Goal: Find contact information: Find contact information

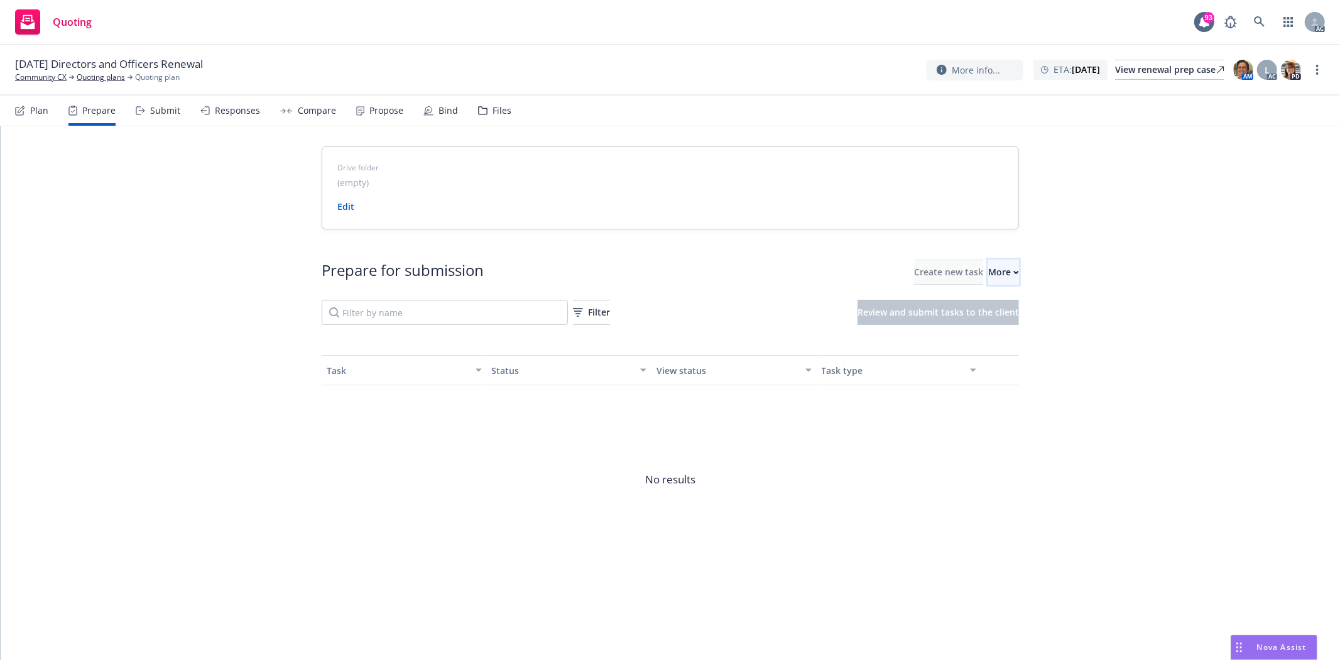
click at [988, 271] on div "More" at bounding box center [1003, 272] width 31 height 24
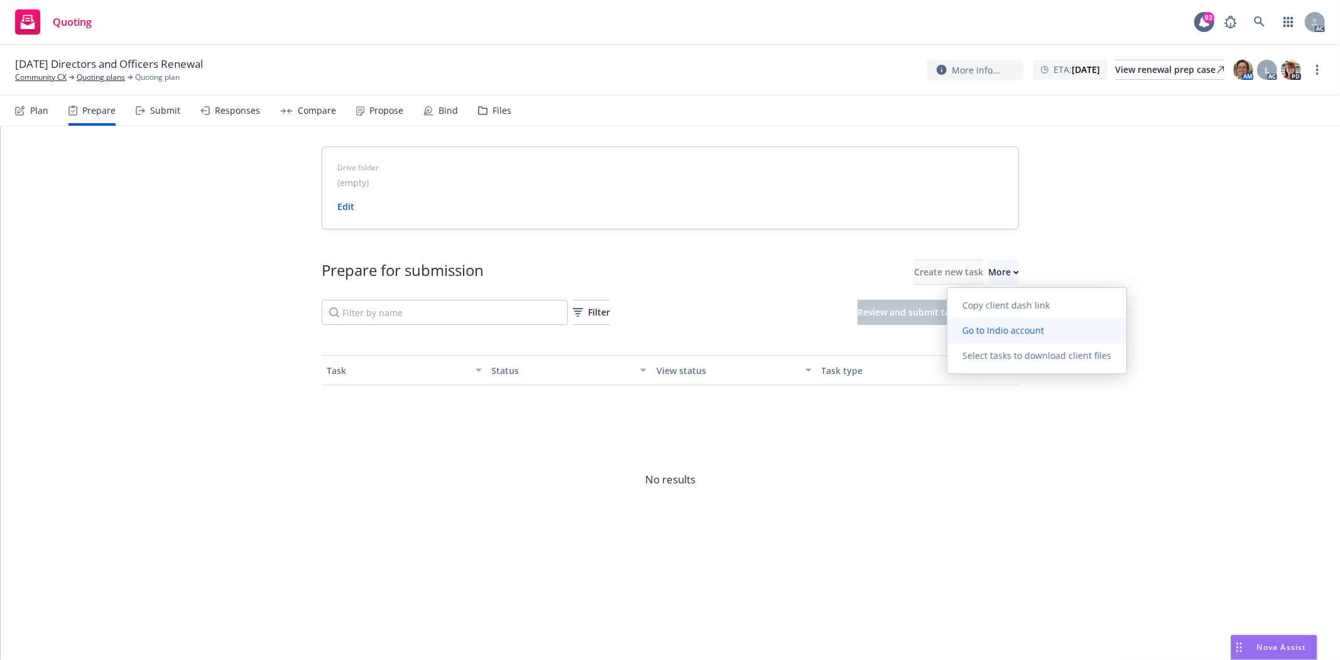
click at [1004, 329] on span "Go to Indio account" at bounding box center [1003, 330] width 112 height 12
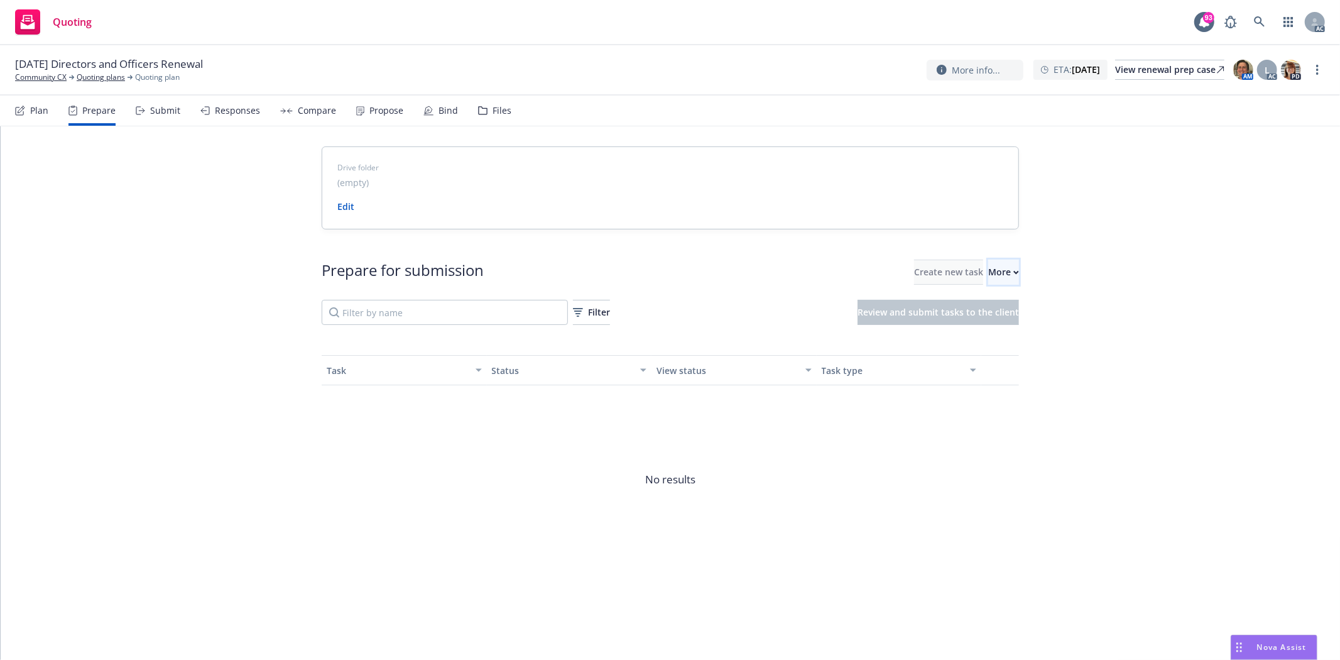
drag, startPoint x: 989, startPoint y: 271, endPoint x: 994, endPoint y: 278, distance: 8.5
click at [989, 271] on div "More" at bounding box center [1003, 272] width 31 height 24
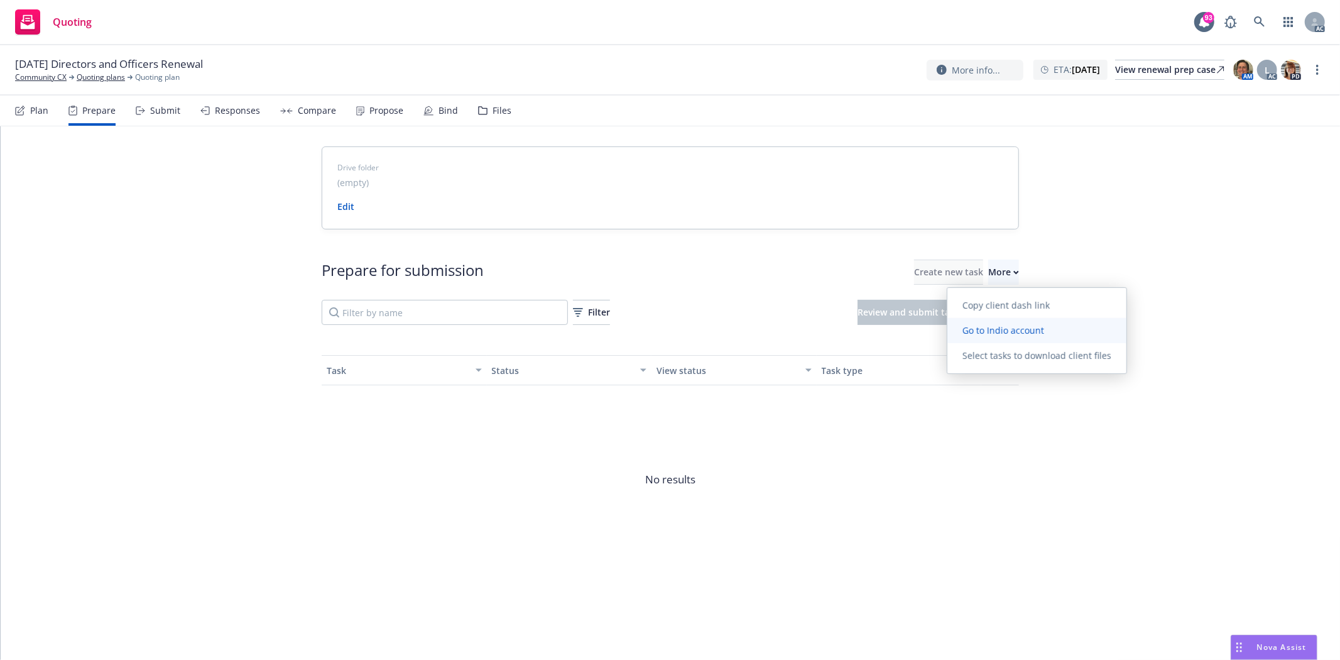
click at [1006, 337] on link "Go to Indio account" at bounding box center [1036, 330] width 179 height 25
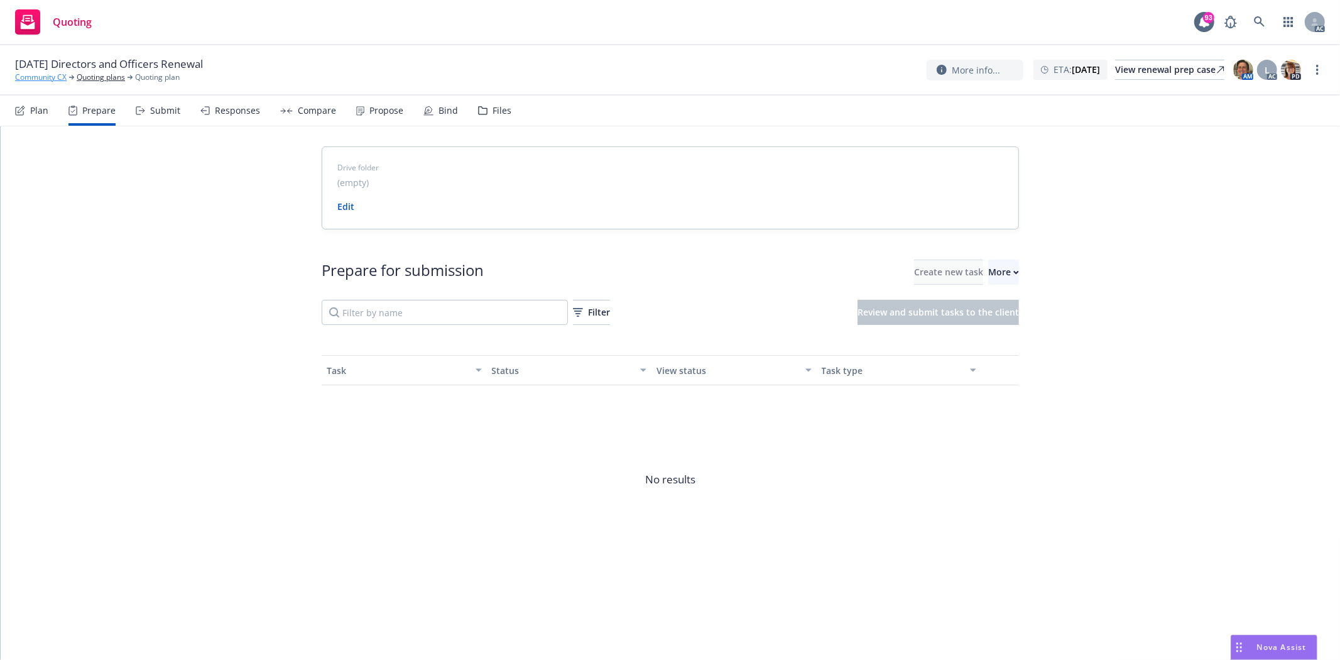
click at [40, 76] on link "Community CX" at bounding box center [41, 77] width 52 height 11
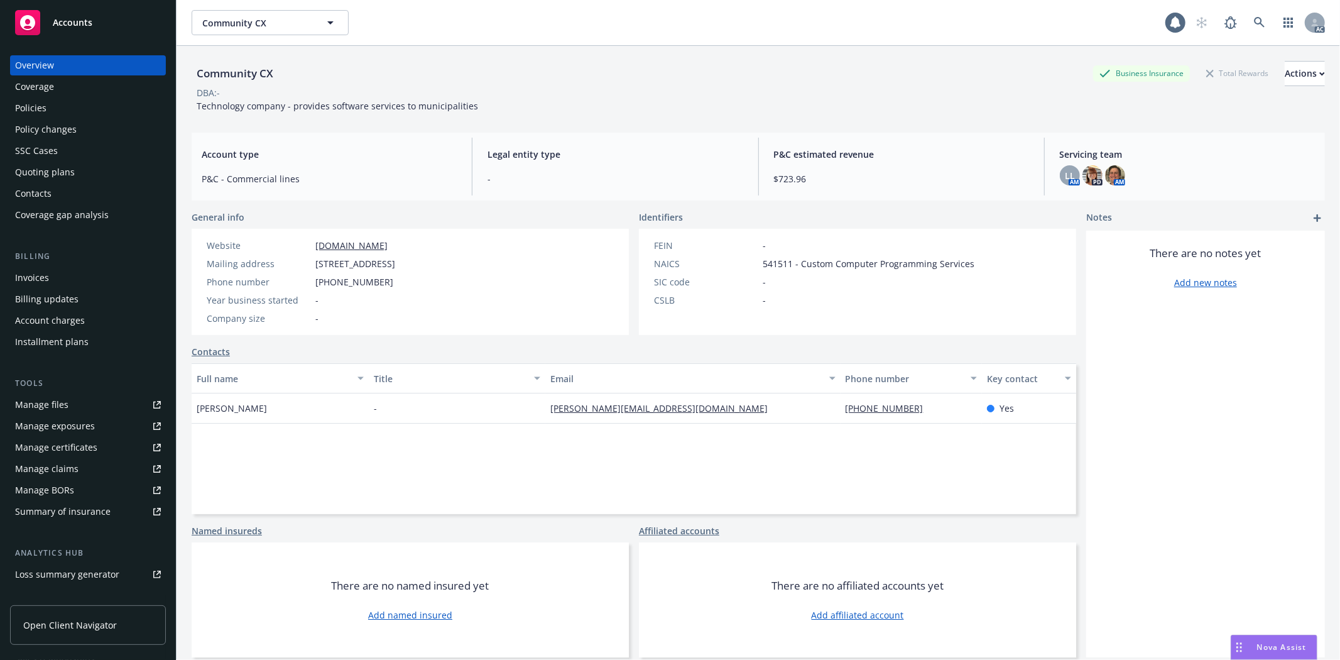
scroll to position [137, 0]
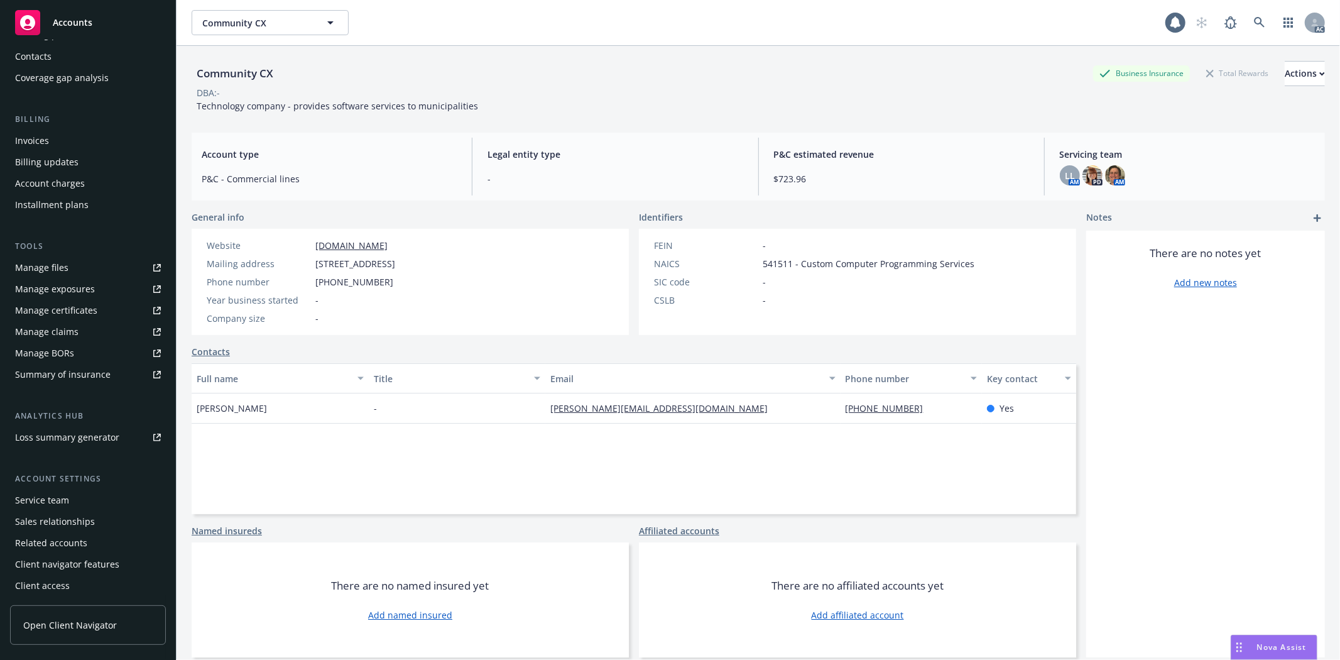
click at [23, 499] on div "Service team" at bounding box center [42, 500] width 54 height 20
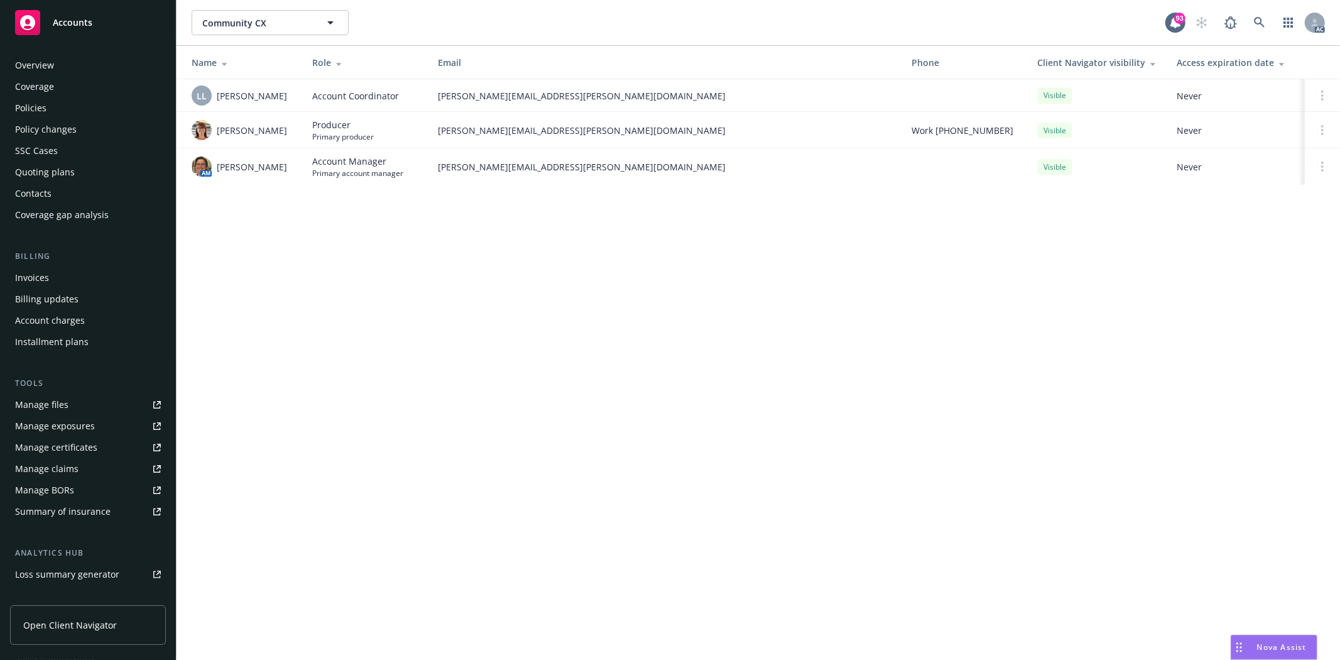
click at [35, 62] on div "Overview" at bounding box center [34, 65] width 39 height 20
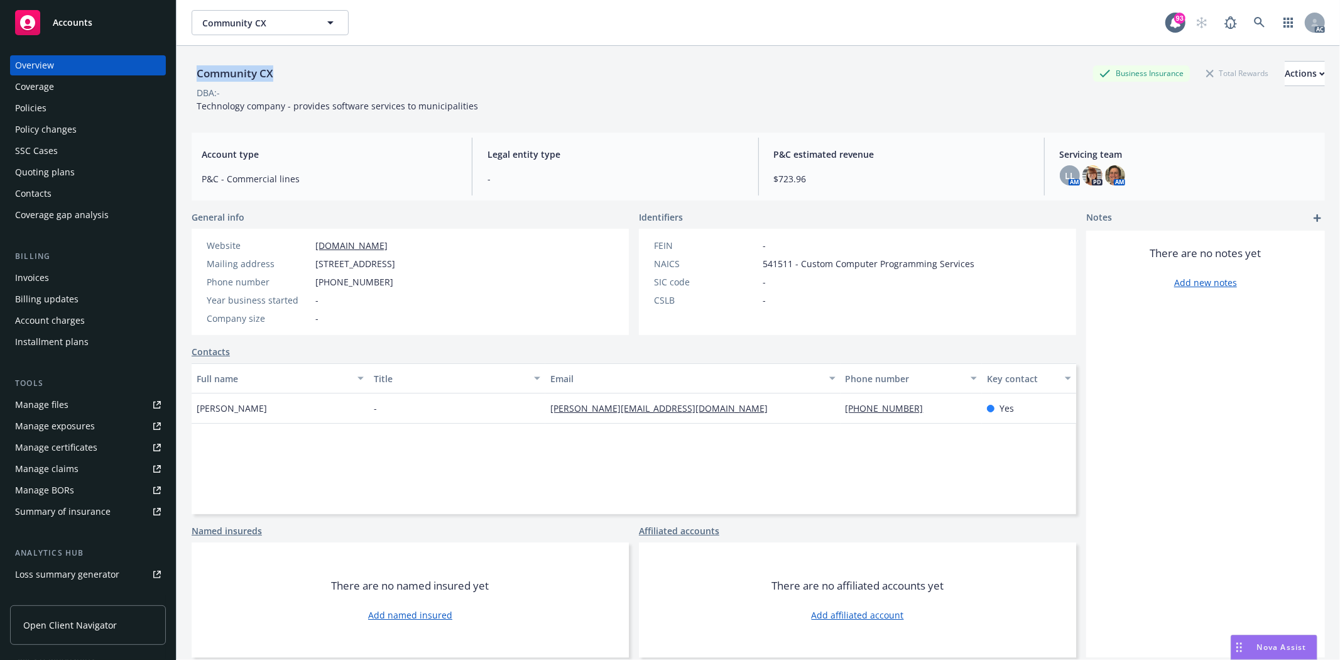
drag, startPoint x: 199, startPoint y: 70, endPoint x: 290, endPoint y: 77, distance: 90.7
click at [290, 77] on div "Community CX Business Insurance Total Rewards Actions" at bounding box center [758, 73] width 1133 height 25
copy div "Community CX"
click at [84, 100] on div "Policies" at bounding box center [88, 108] width 146 height 20
click at [77, 108] on div "Policies" at bounding box center [88, 108] width 146 height 20
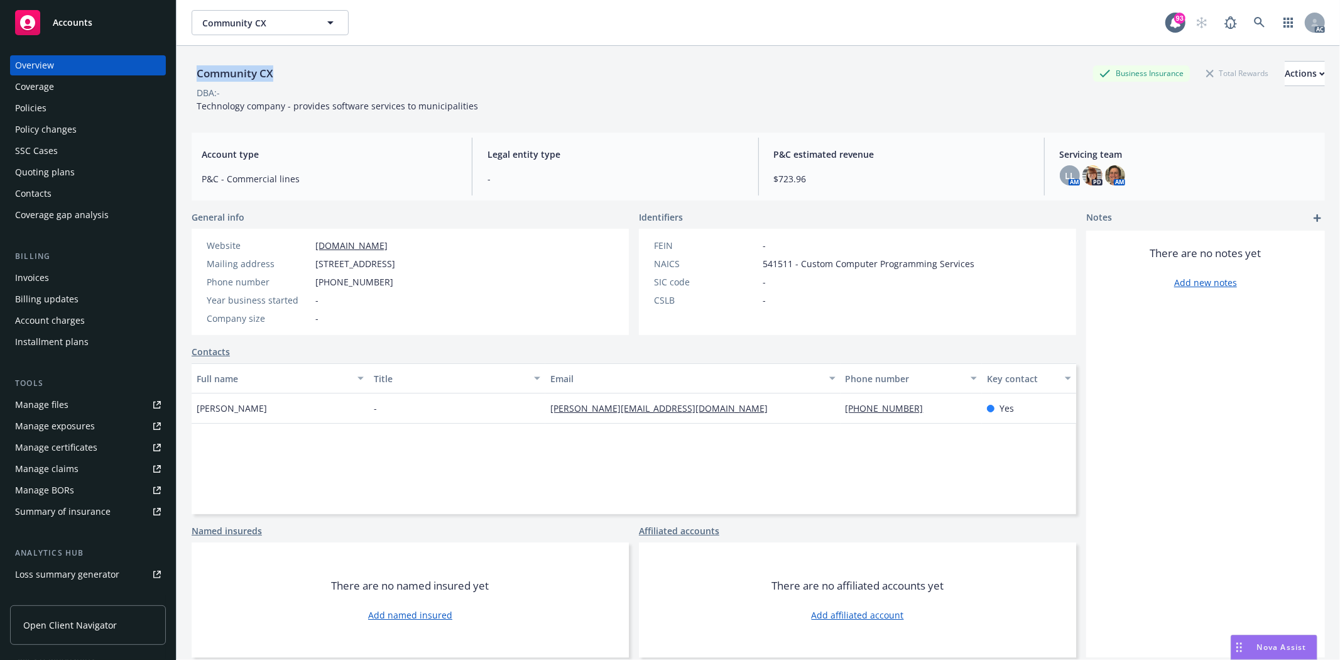
click at [77, 108] on div "Policies" at bounding box center [88, 108] width 146 height 20
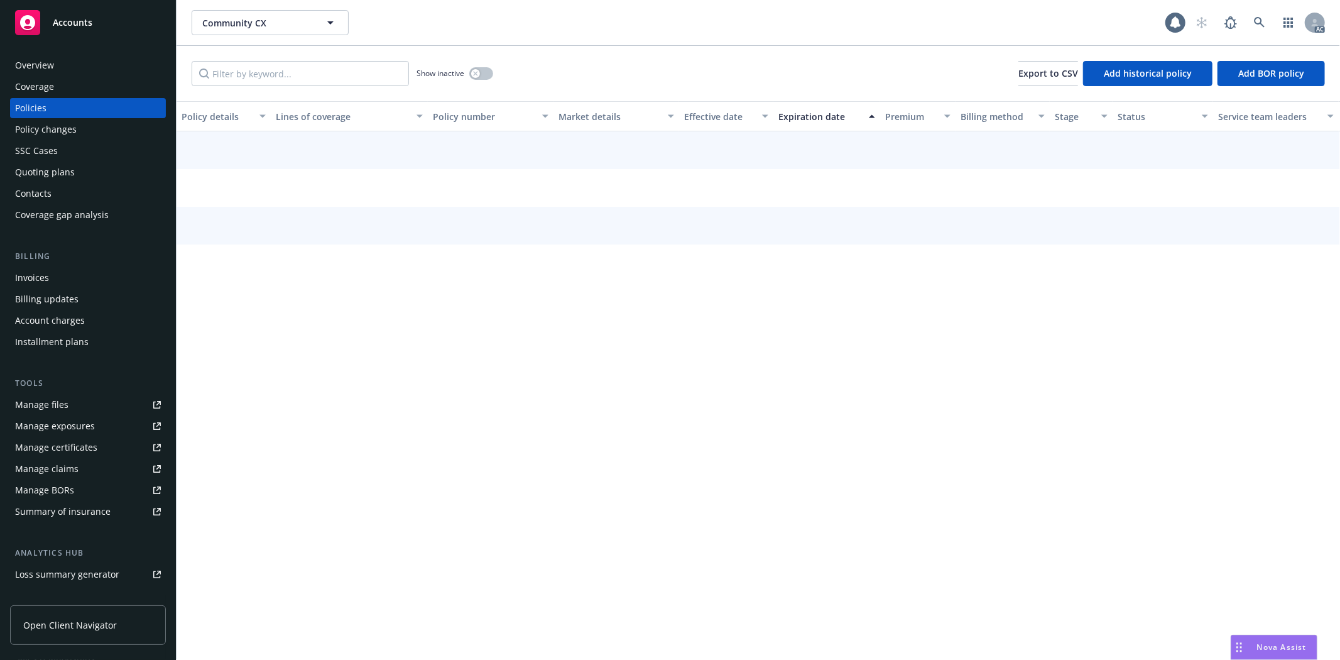
click at [70, 109] on div "Policies" at bounding box center [88, 108] width 146 height 20
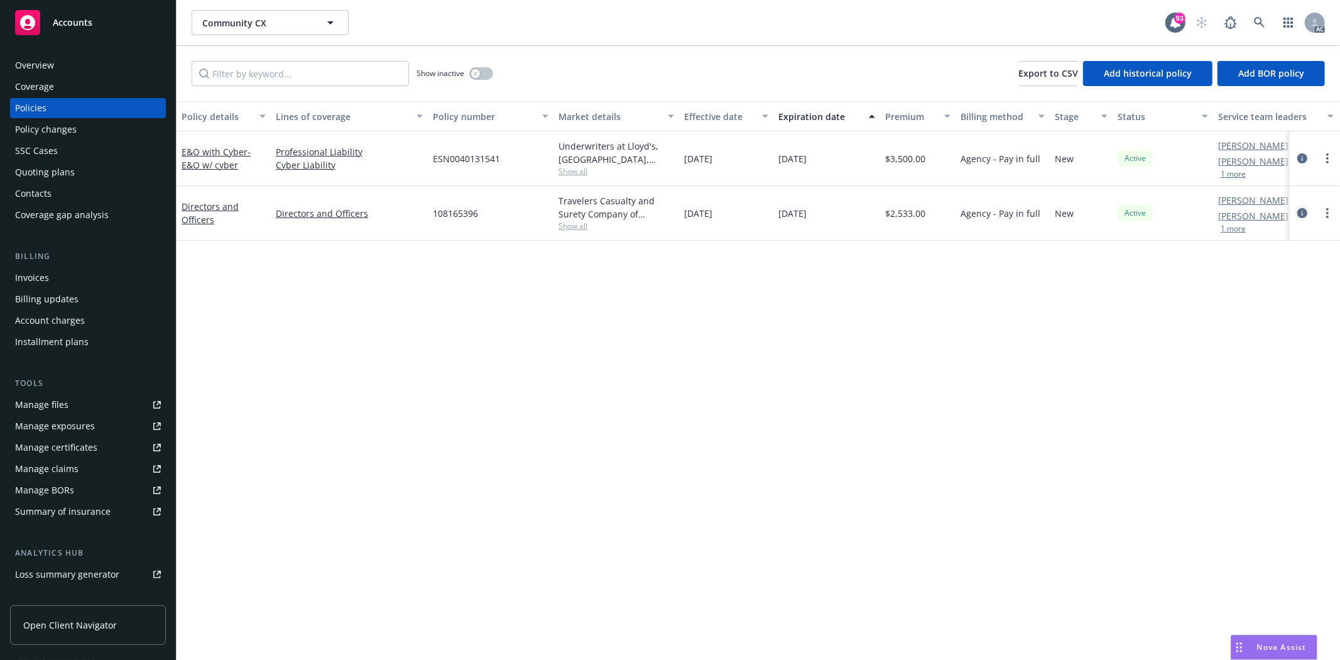
click at [1303, 217] on icon "circleInformation" at bounding box center [1302, 213] width 10 height 10
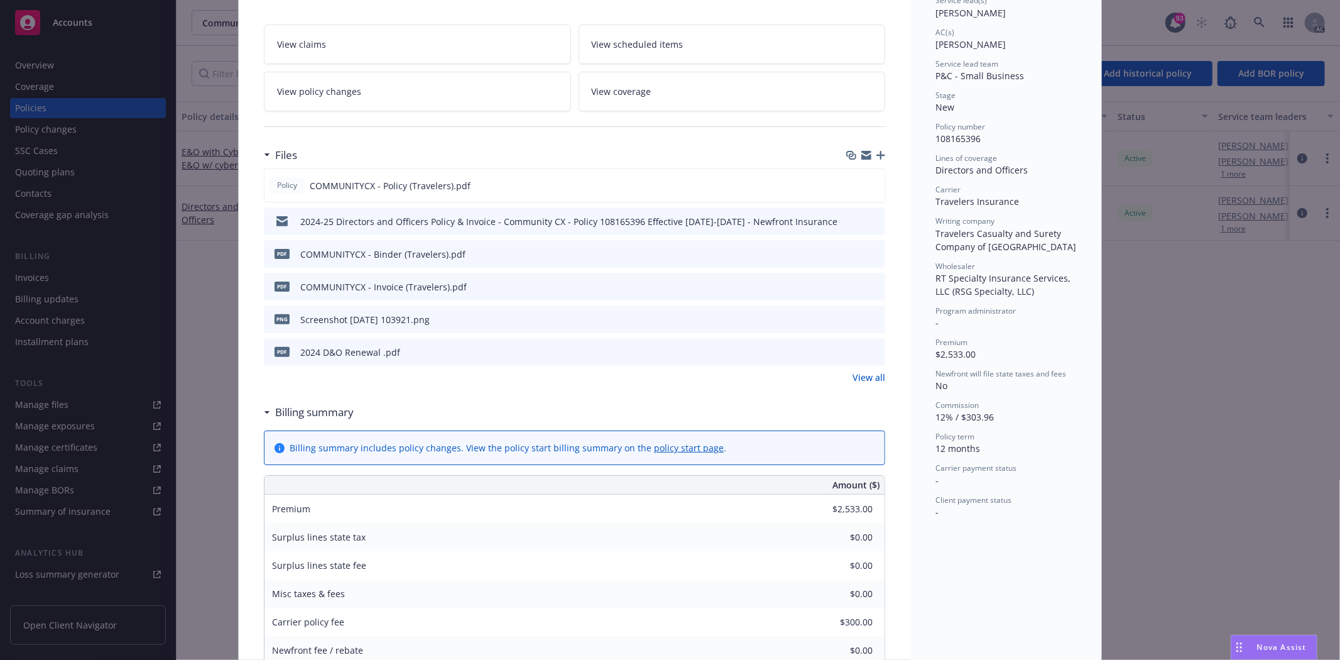
scroll to position [209, 0]
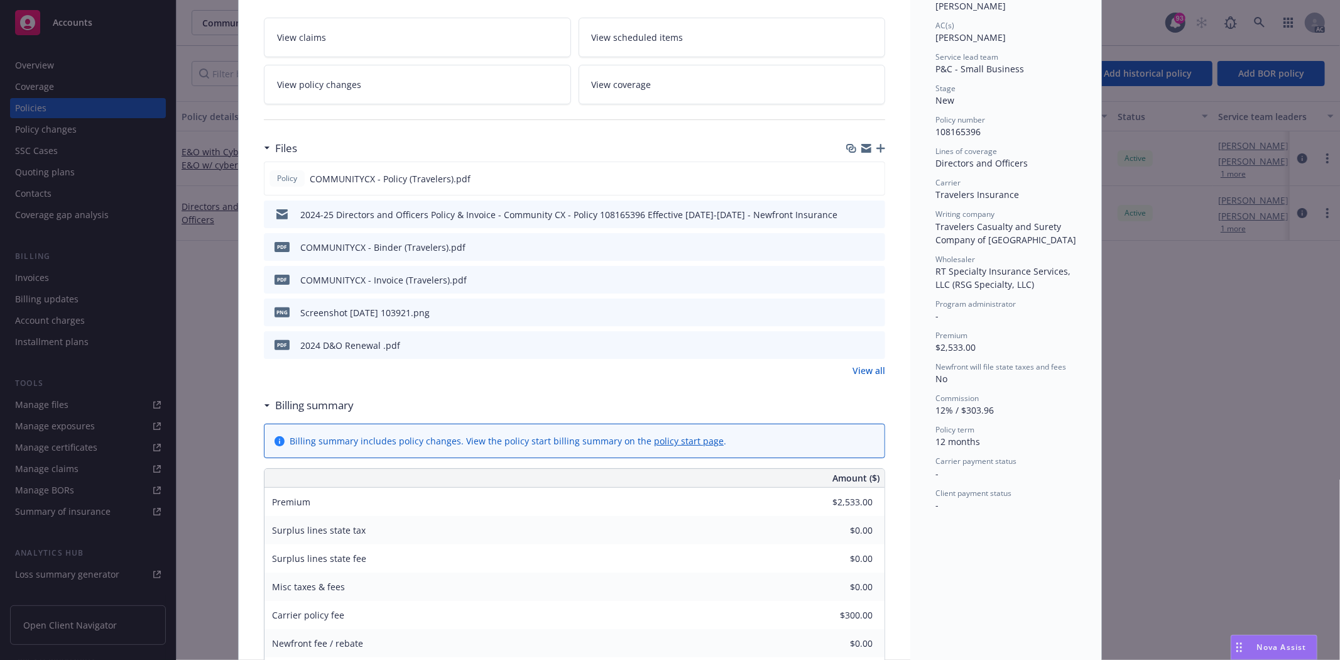
click at [853, 371] on link "View all" at bounding box center [868, 370] width 33 height 13
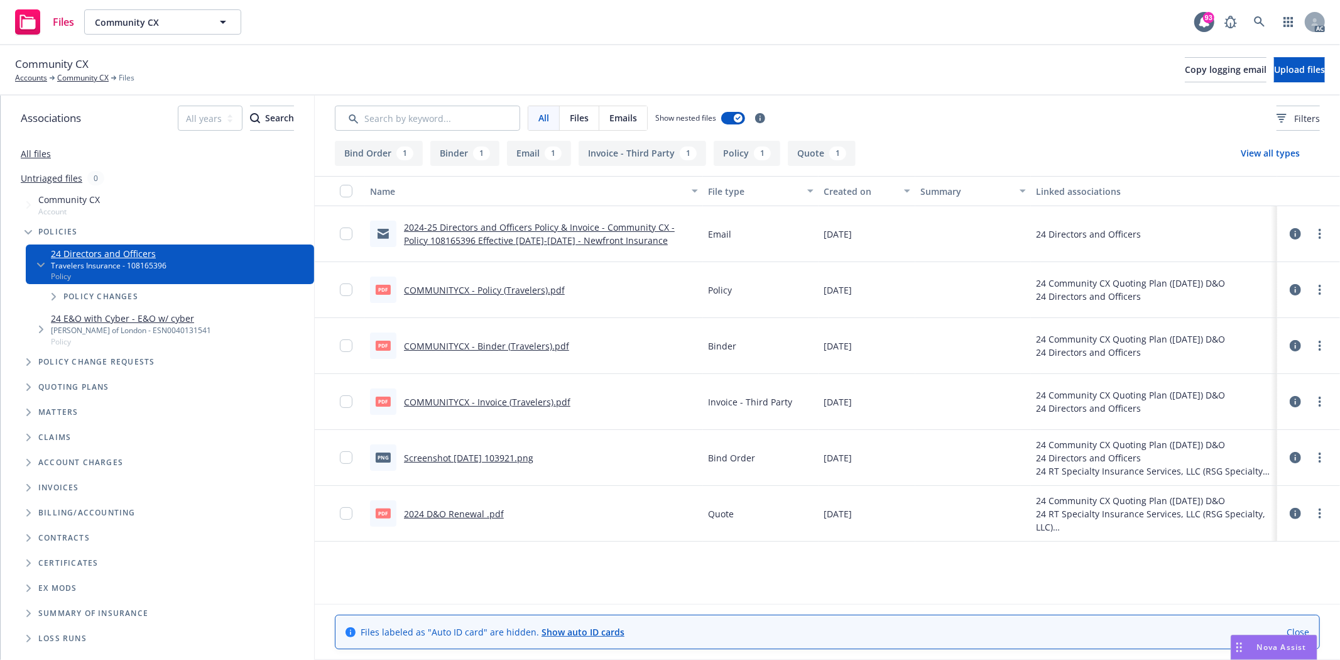
click at [510, 289] on link "COMMUNITYCX - Policy (Travelers).pdf" at bounding box center [484, 290] width 161 height 12
click at [34, 152] on link "All files" at bounding box center [36, 154] width 30 height 12
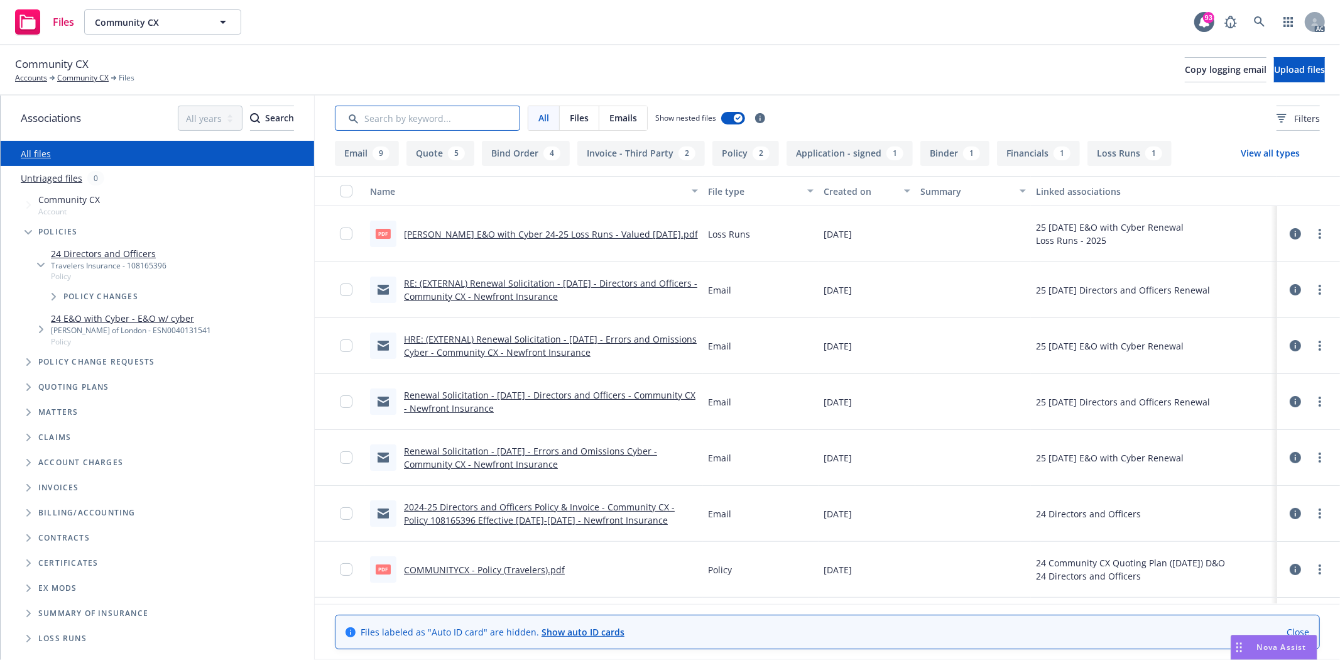
click at [480, 114] on input "Search by keyword..." at bounding box center [427, 118] width 185 height 25
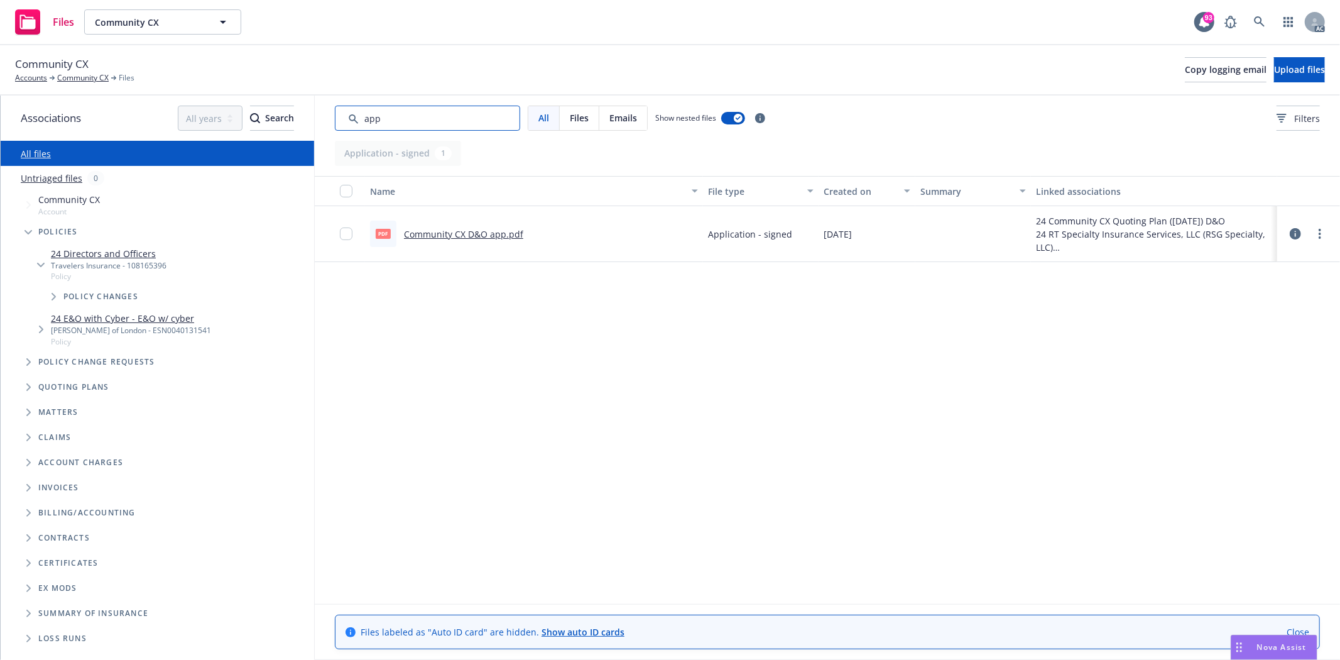
type input "app"
click at [484, 230] on link "Community CX D&O app.pdf" at bounding box center [463, 234] width 119 height 12
click at [106, 79] on link "Community CX" at bounding box center [83, 77] width 52 height 11
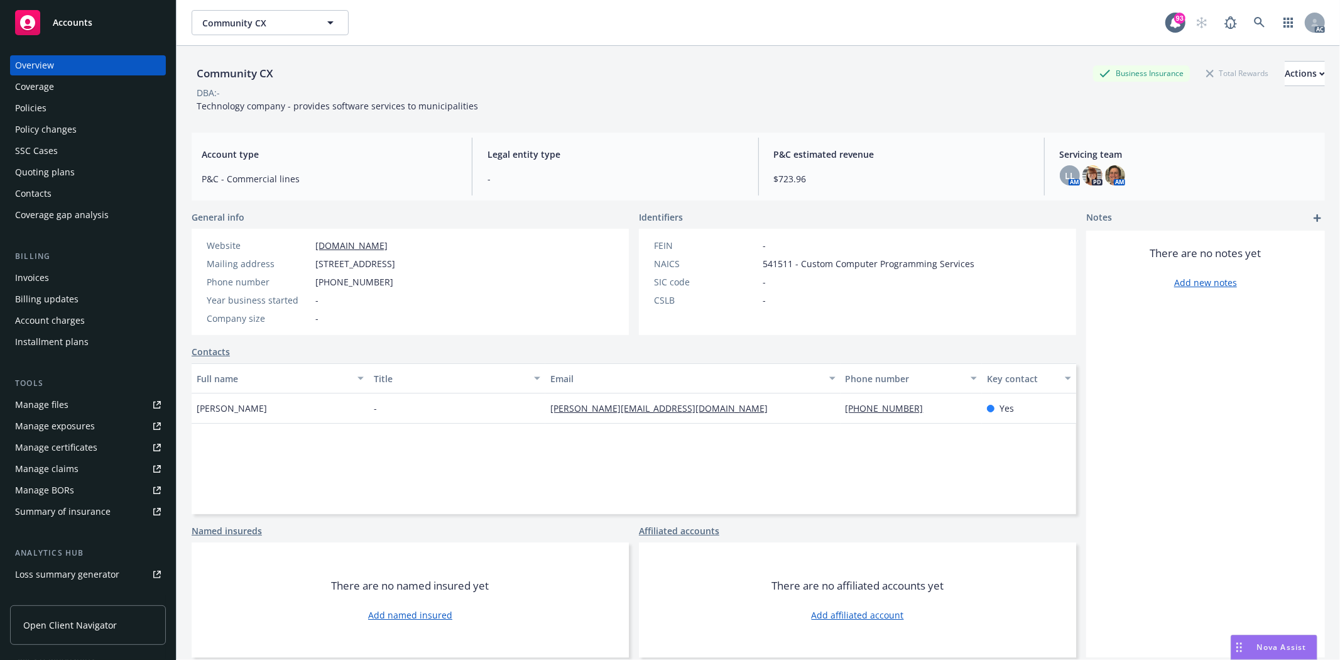
click at [41, 102] on div "Policies" at bounding box center [30, 108] width 31 height 20
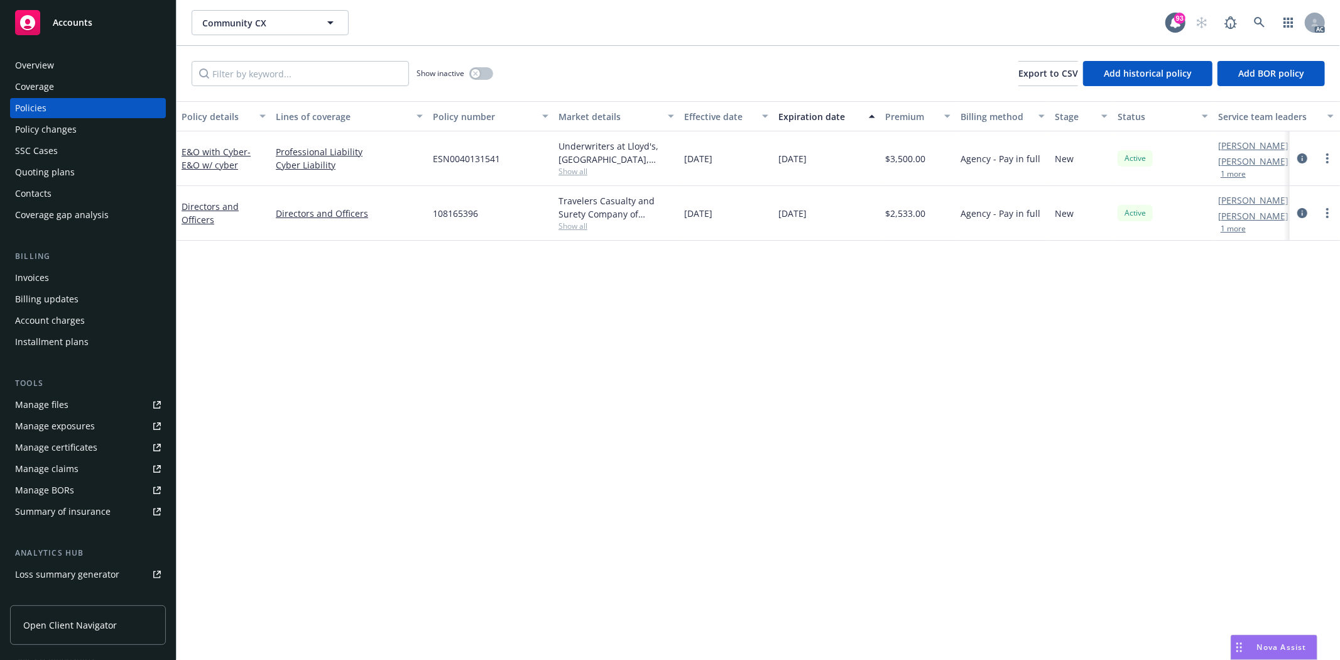
click at [575, 224] on span "Show all" at bounding box center [616, 225] width 116 height 11
click at [739, 254] on div "Policy details Lines of coverage Policy number Market details Effective date Ex…" at bounding box center [758, 380] width 1163 height 558
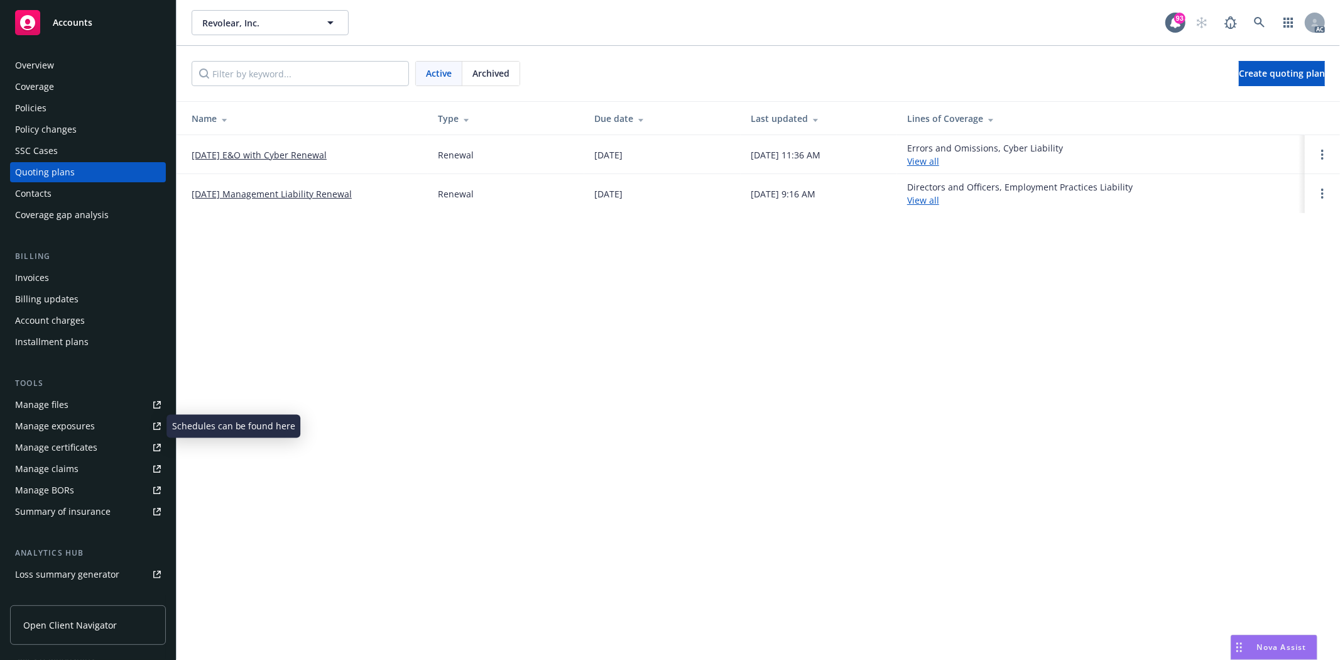
click at [64, 397] on div "Manage files" at bounding box center [41, 404] width 53 height 20
click at [52, 104] on div "Policies" at bounding box center [88, 108] width 146 height 20
drag, startPoint x: 52, startPoint y: 104, endPoint x: 59, endPoint y: 99, distance: 8.5
click at [58, 99] on div "Policies" at bounding box center [88, 108] width 146 height 20
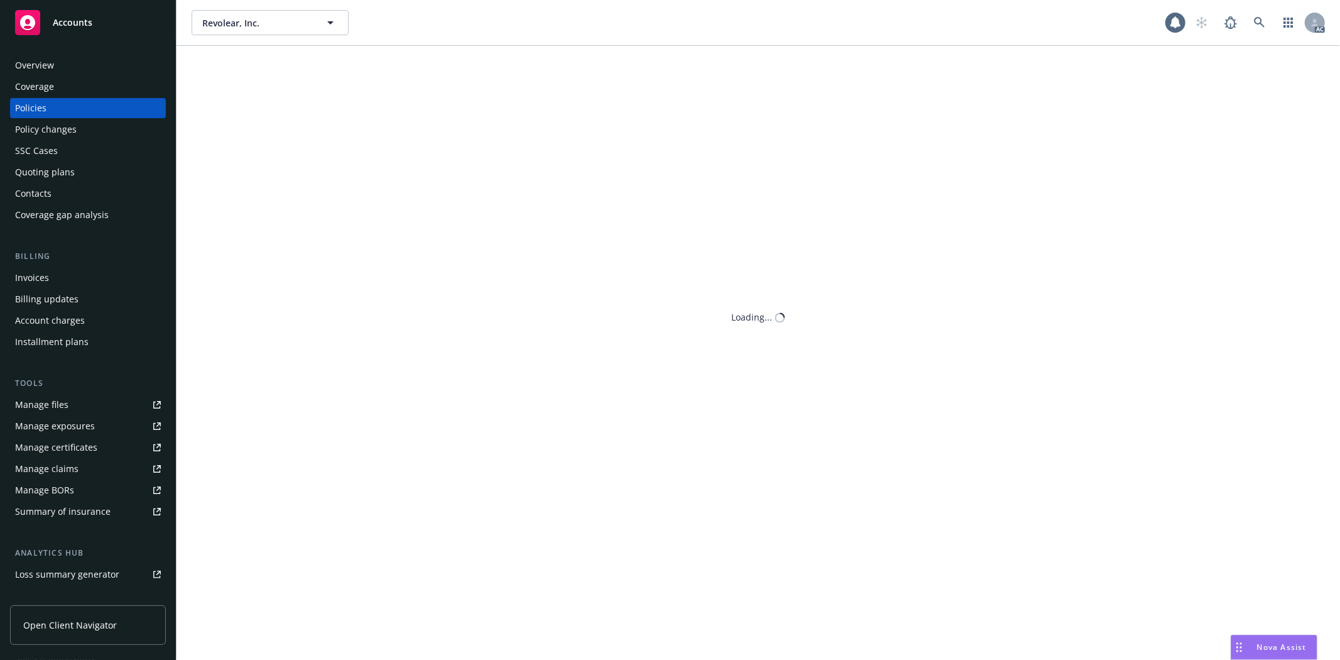
click at [59, 99] on div "Policies" at bounding box center [88, 108] width 146 height 20
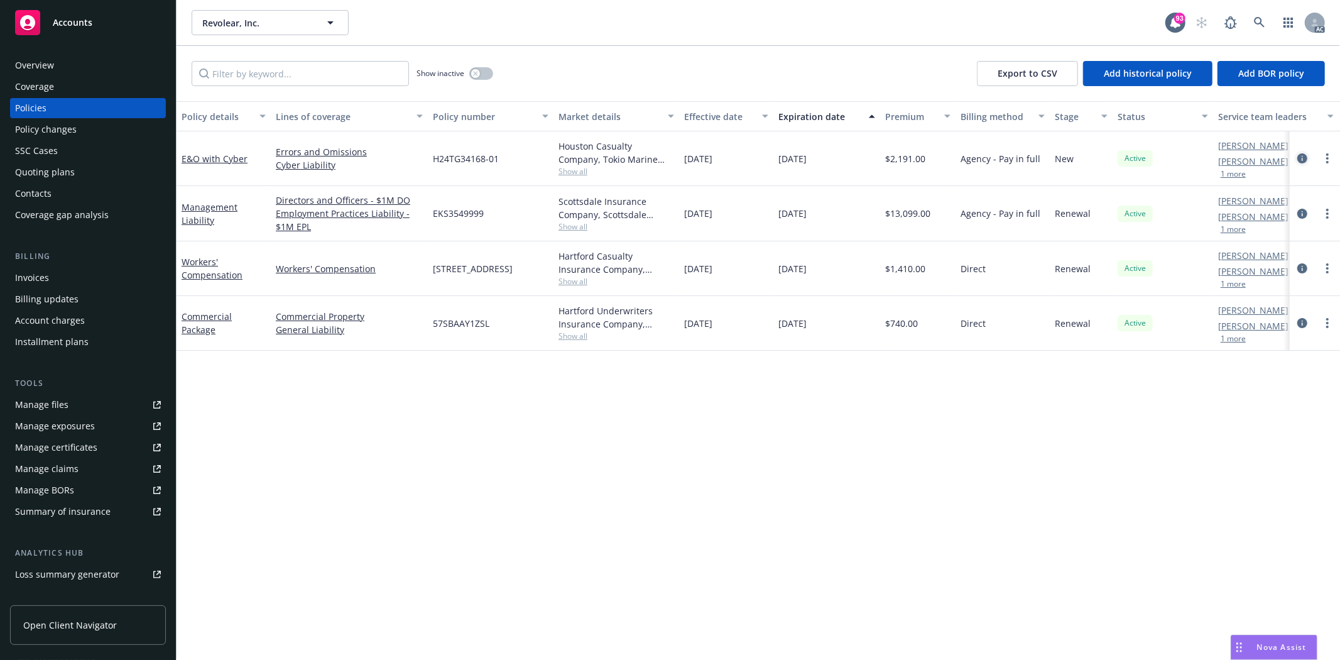
click at [1299, 158] on icon "circleInformation" at bounding box center [1302, 158] width 10 height 10
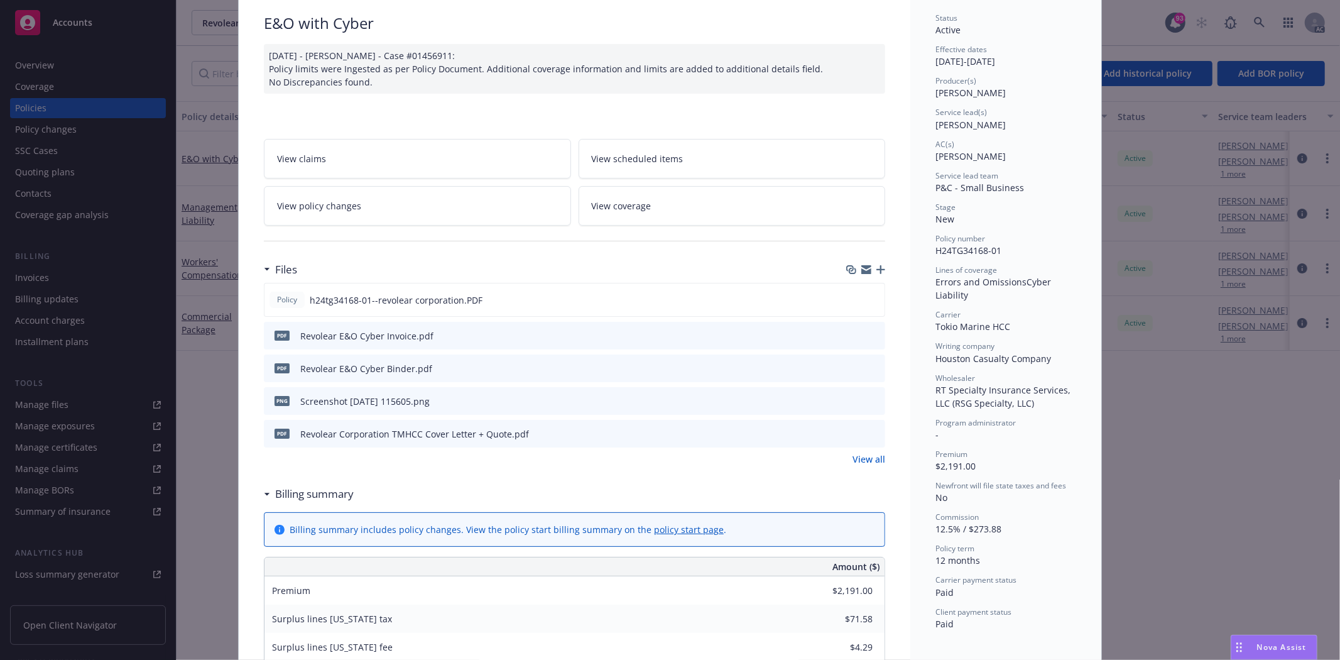
scroll to position [209, 0]
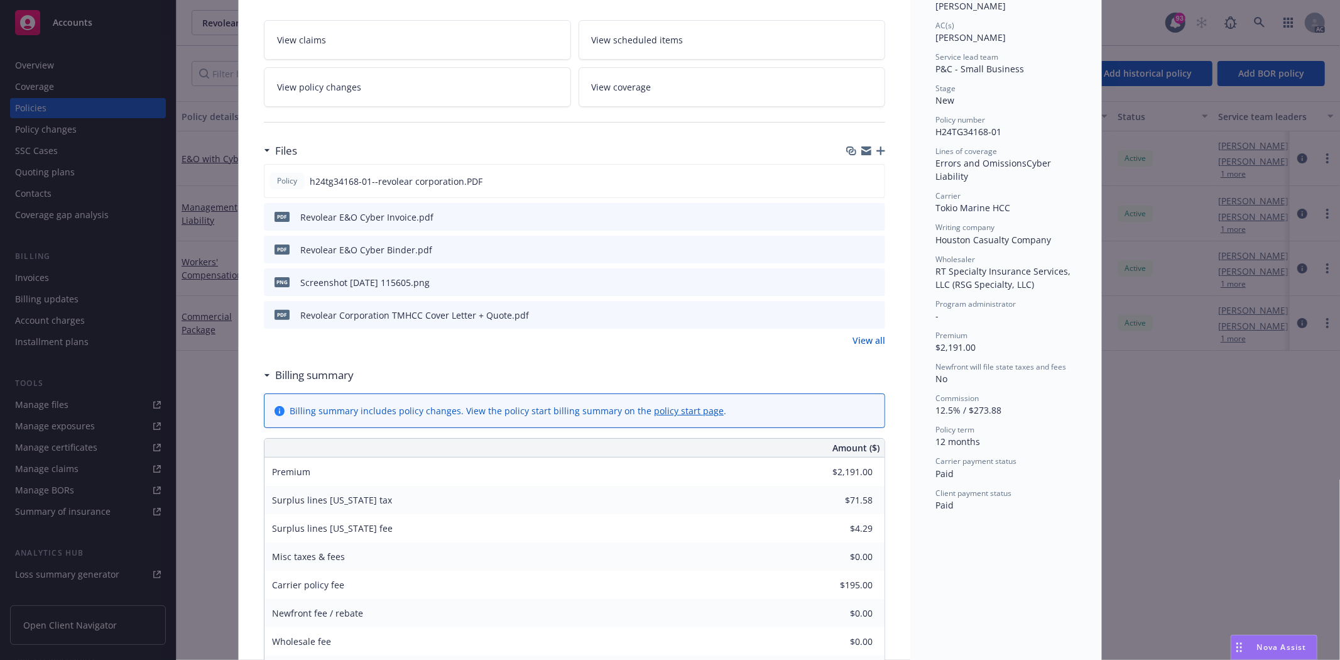
click at [872, 340] on link "View all" at bounding box center [868, 340] width 33 height 13
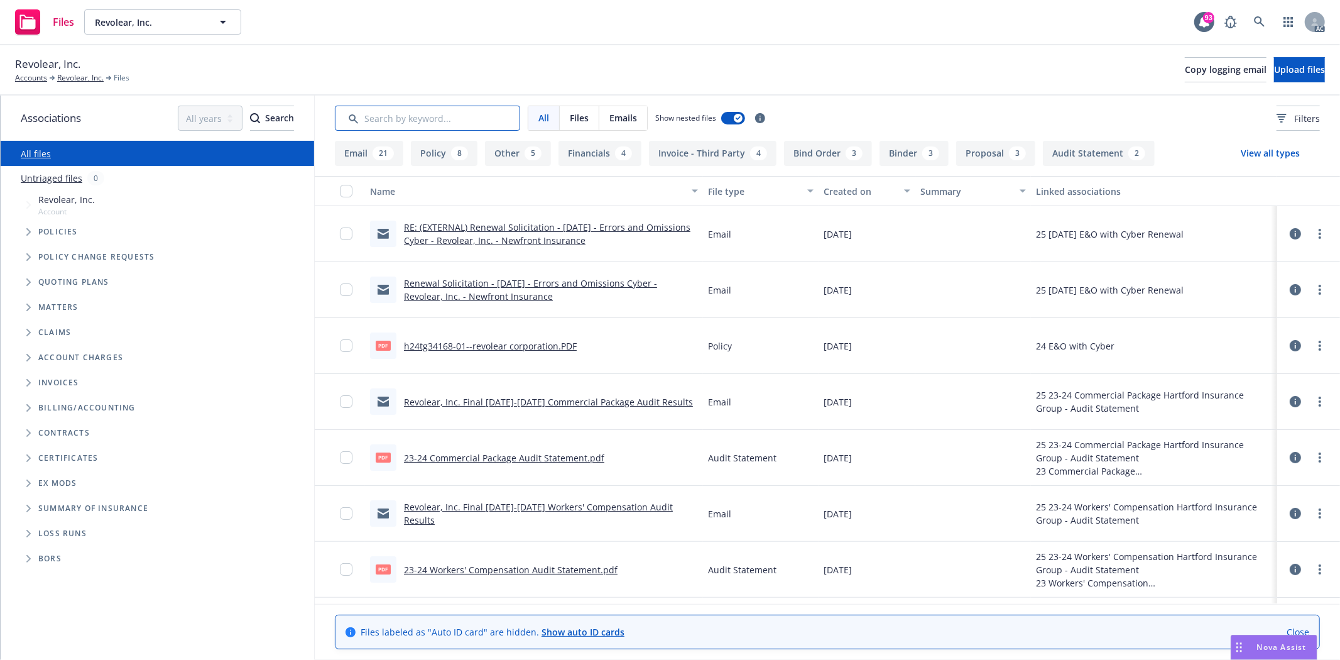
click at [430, 114] on input "Search by keyword..." at bounding box center [427, 118] width 185 height 25
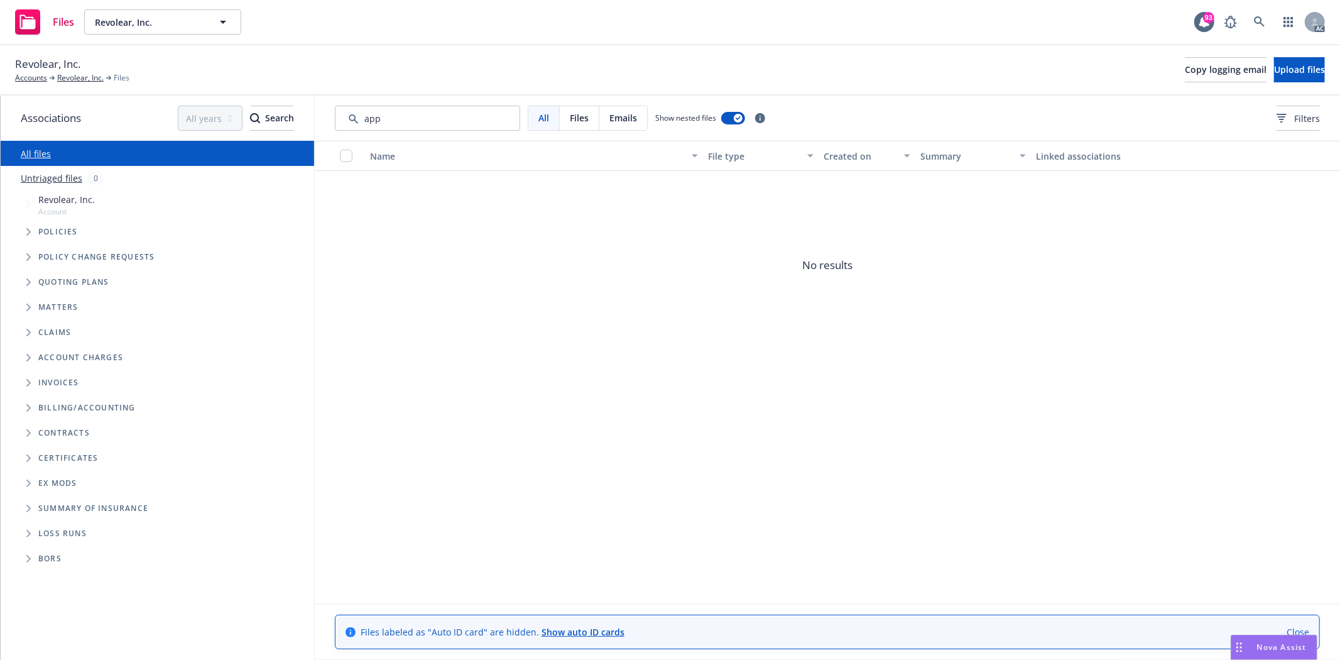
drag, startPoint x: 572, startPoint y: 296, endPoint x: 280, endPoint y: 89, distance: 357.8
click at [550, 272] on span "No results" at bounding box center [827, 265] width 1025 height 188
click at [405, 120] on input "Search by keyword..." at bounding box center [427, 118] width 185 height 25
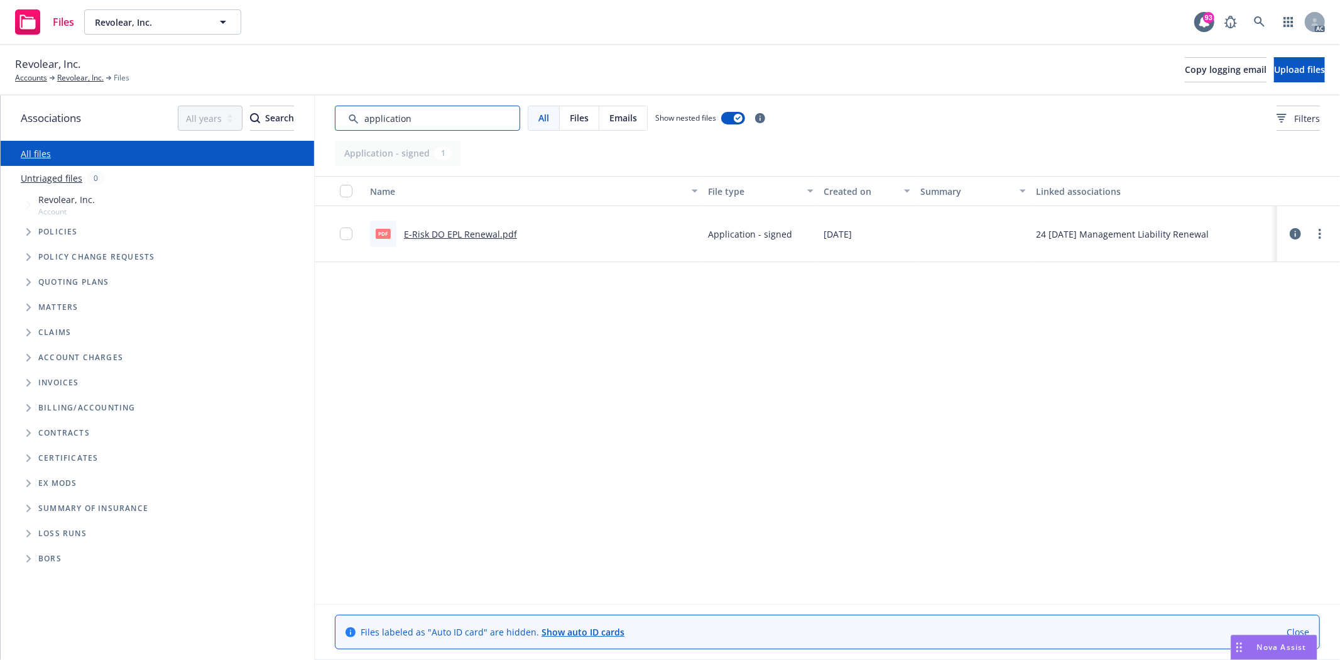
type input "application"
click at [434, 233] on link "E-Risk DO EPL Renewal.pdf" at bounding box center [460, 234] width 113 height 12
drag, startPoint x: 477, startPoint y: 107, endPoint x: 303, endPoint y: 99, distance: 174.8
click at [303, 99] on div "Associations All years 2027 2026 2025 2024 2023 2022 2021 2020 2019 2018 2017 2…" at bounding box center [670, 377] width 1339 height 564
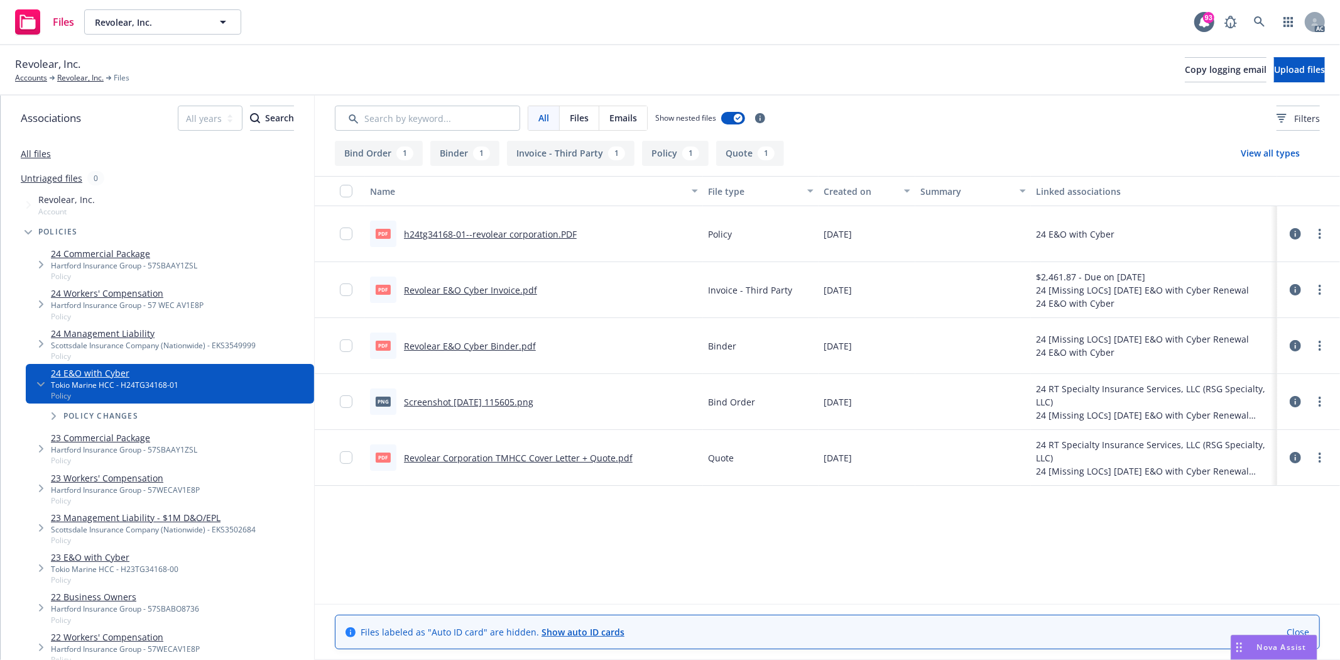
click at [508, 234] on link "h24tg34168-01--revolear corporation.PDF" at bounding box center [490, 234] width 173 height 12
click at [98, 82] on link "Revolear, Inc." at bounding box center [80, 77] width 46 height 11
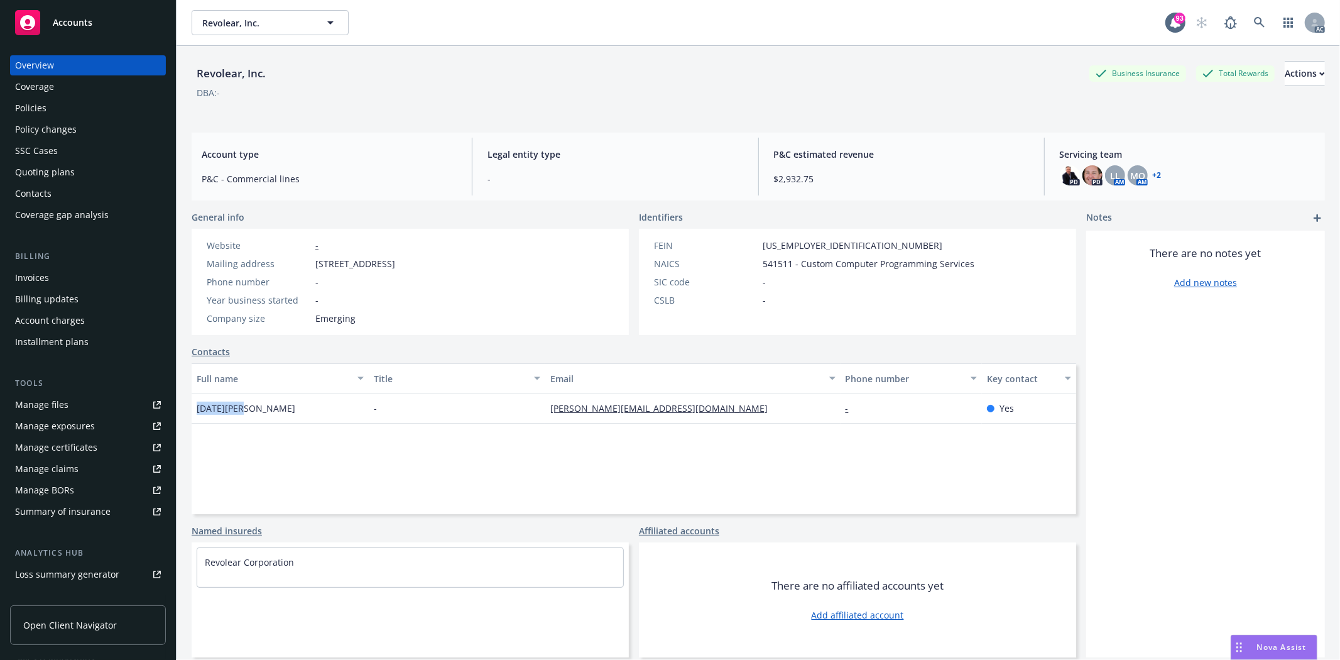
drag, startPoint x: 192, startPoint y: 412, endPoint x: 250, endPoint y: 413, distance: 58.4
click at [250, 413] on div "Raja Singh" at bounding box center [280, 408] width 177 height 30
copy span "Raja Singh"
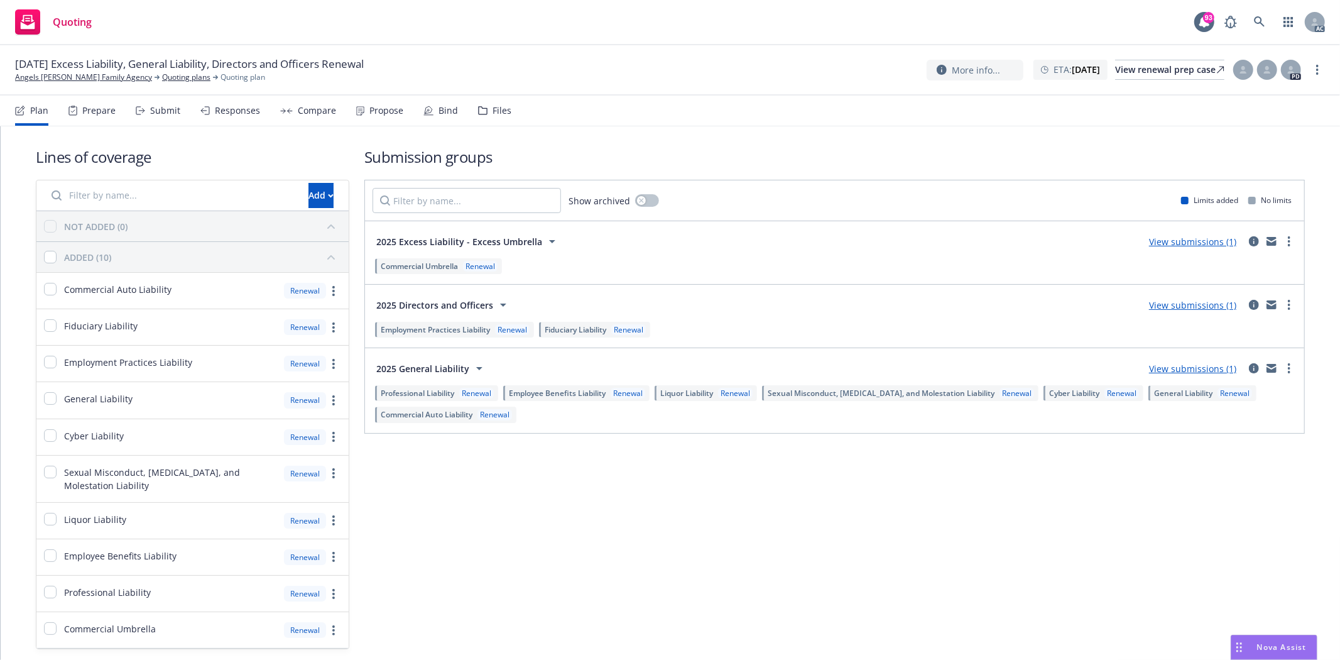
click at [99, 109] on div "Prepare" at bounding box center [98, 111] width 33 height 10
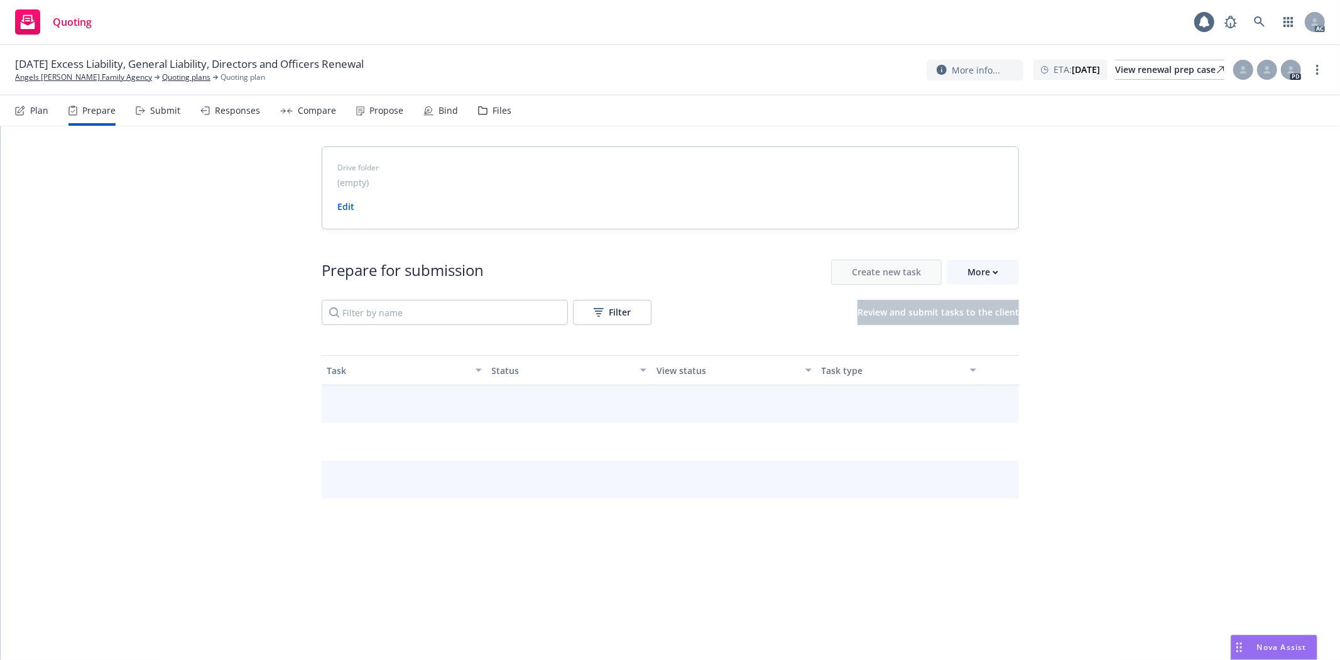
click at [95, 110] on div "Prepare" at bounding box center [98, 111] width 33 height 10
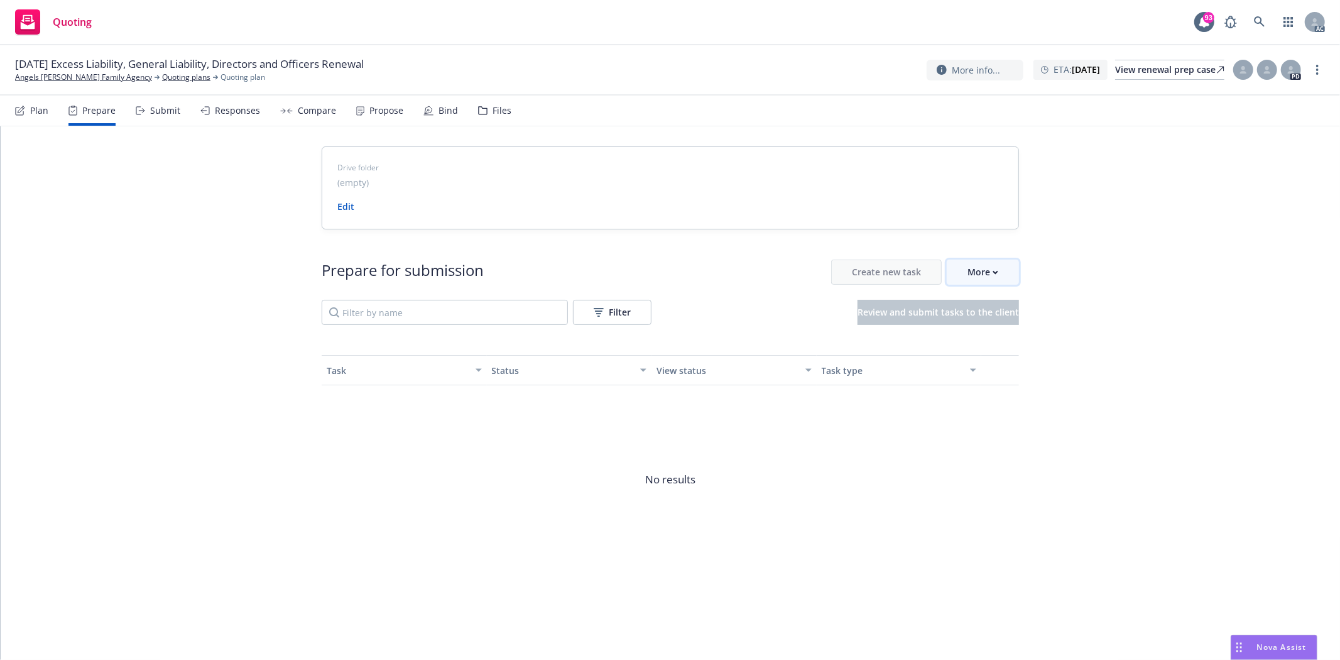
click at [984, 274] on div "More" at bounding box center [982, 272] width 31 height 24
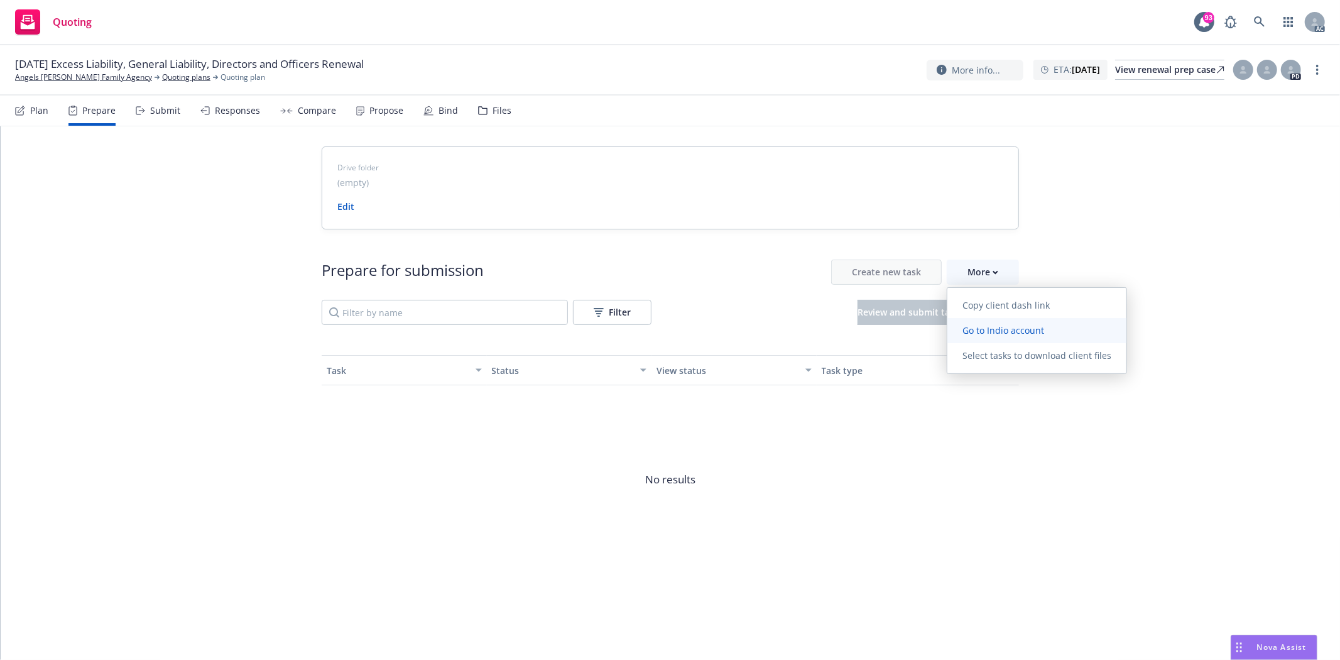
click at [1028, 325] on span "Go to Indio account" at bounding box center [1003, 330] width 112 height 12
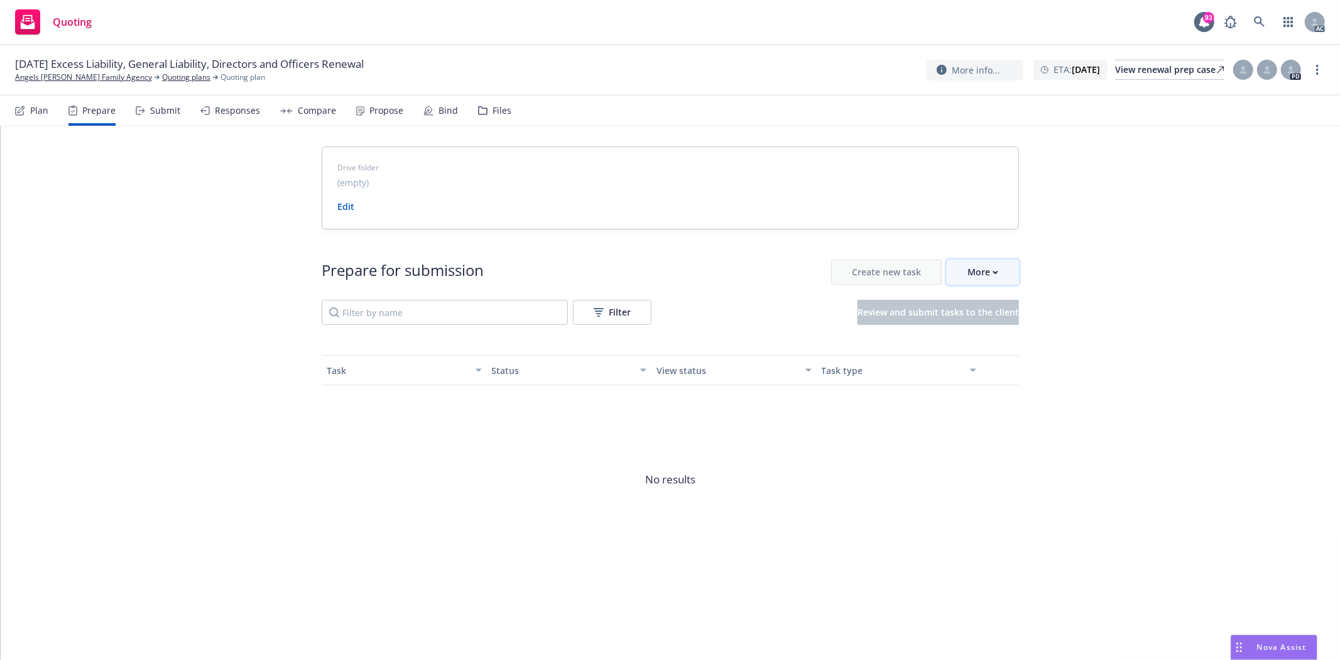
click at [982, 281] on div "More" at bounding box center [982, 272] width 31 height 24
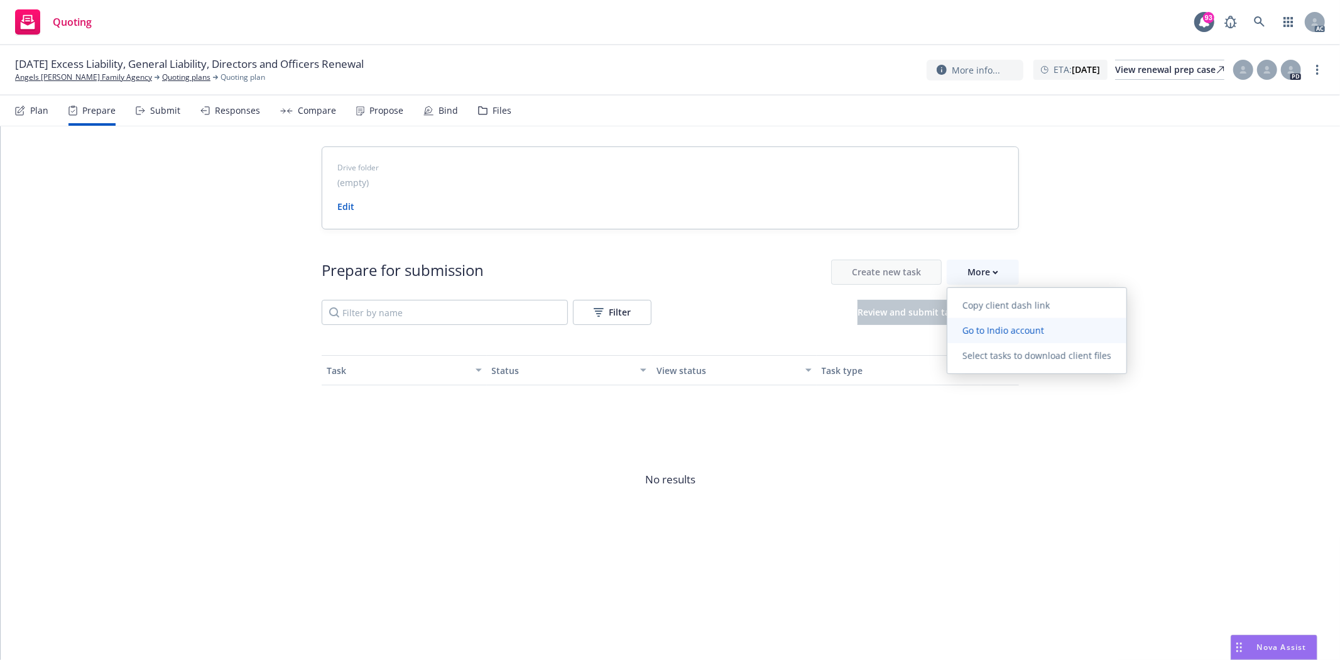
click at [993, 328] on span "Go to Indio account" at bounding box center [1003, 330] width 112 height 12
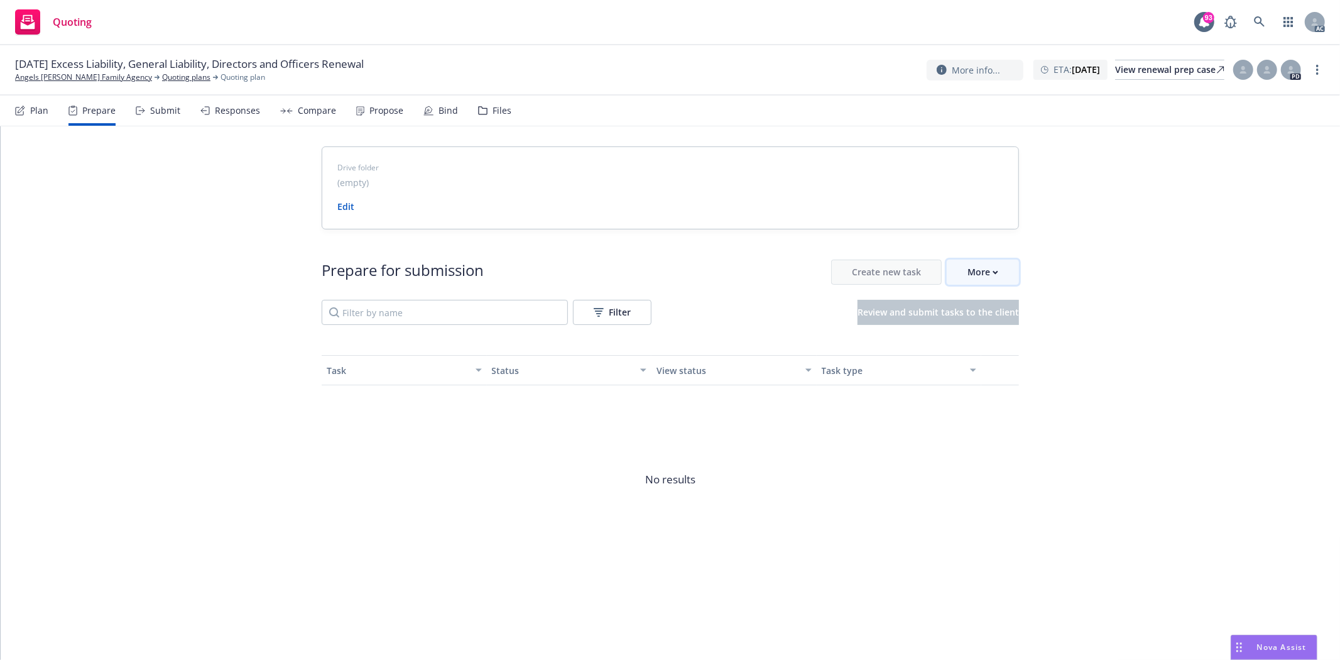
click at [988, 268] on div "More" at bounding box center [982, 272] width 31 height 24
click at [67, 75] on link "Angels Foster Family Agency" at bounding box center [83, 77] width 137 height 11
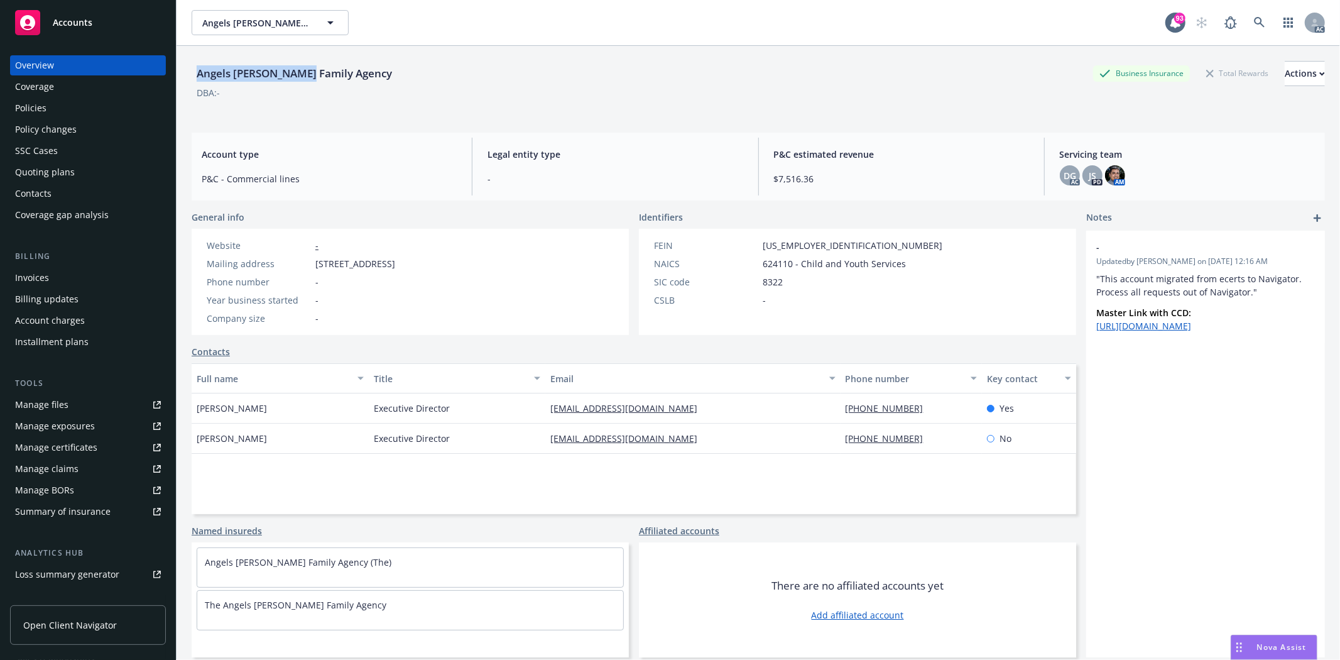
drag, startPoint x: 197, startPoint y: 65, endPoint x: 302, endPoint y: 80, distance: 106.6
click at [302, 80] on div "Angels Foster Family Agency" at bounding box center [294, 73] width 205 height 16
copy div "Angels Foster Family"
drag, startPoint x: 197, startPoint y: 411, endPoint x: 302, endPoint y: 403, distance: 105.8
click at [302, 403] on div "Jeff Wiemann" at bounding box center [280, 408] width 177 height 30
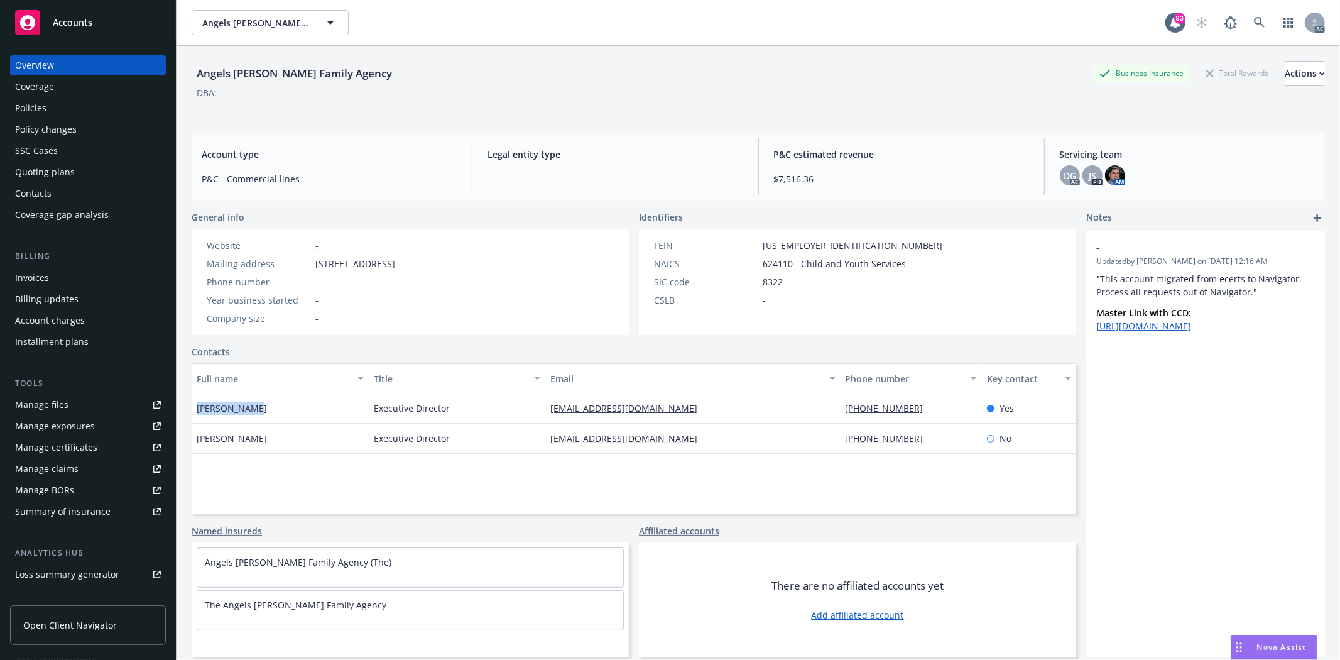
copy span "Jeff Wiemann"
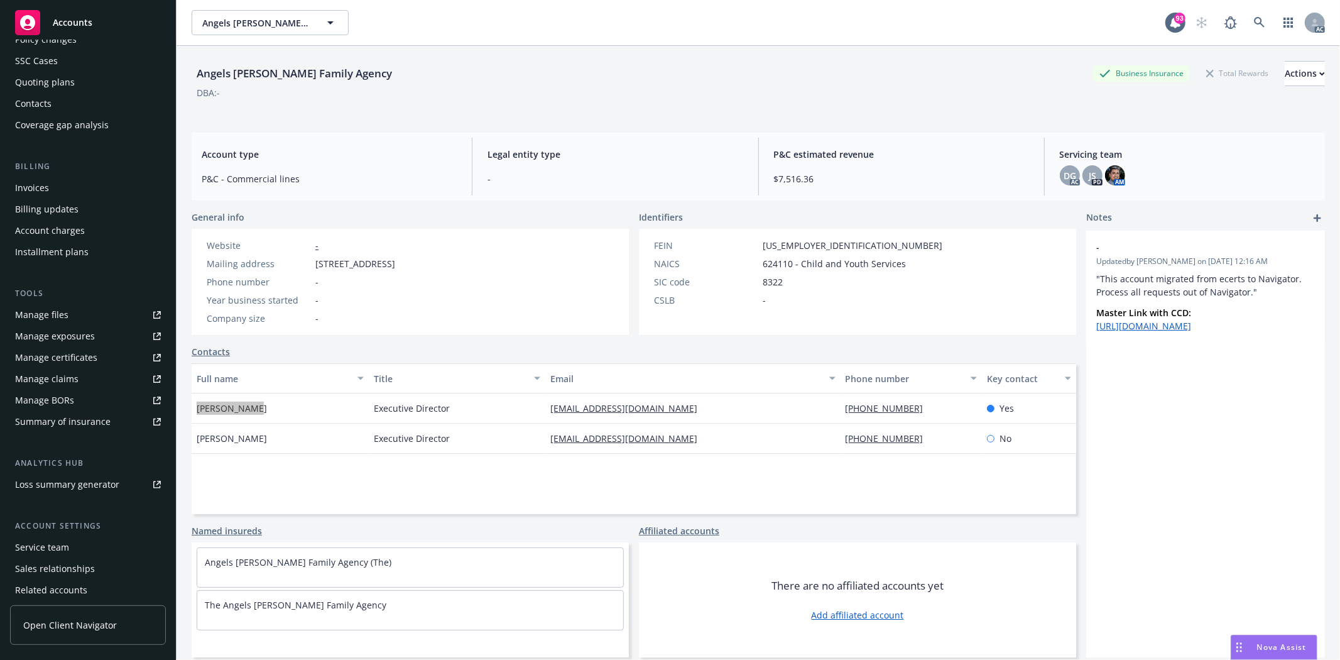
scroll to position [137, 0]
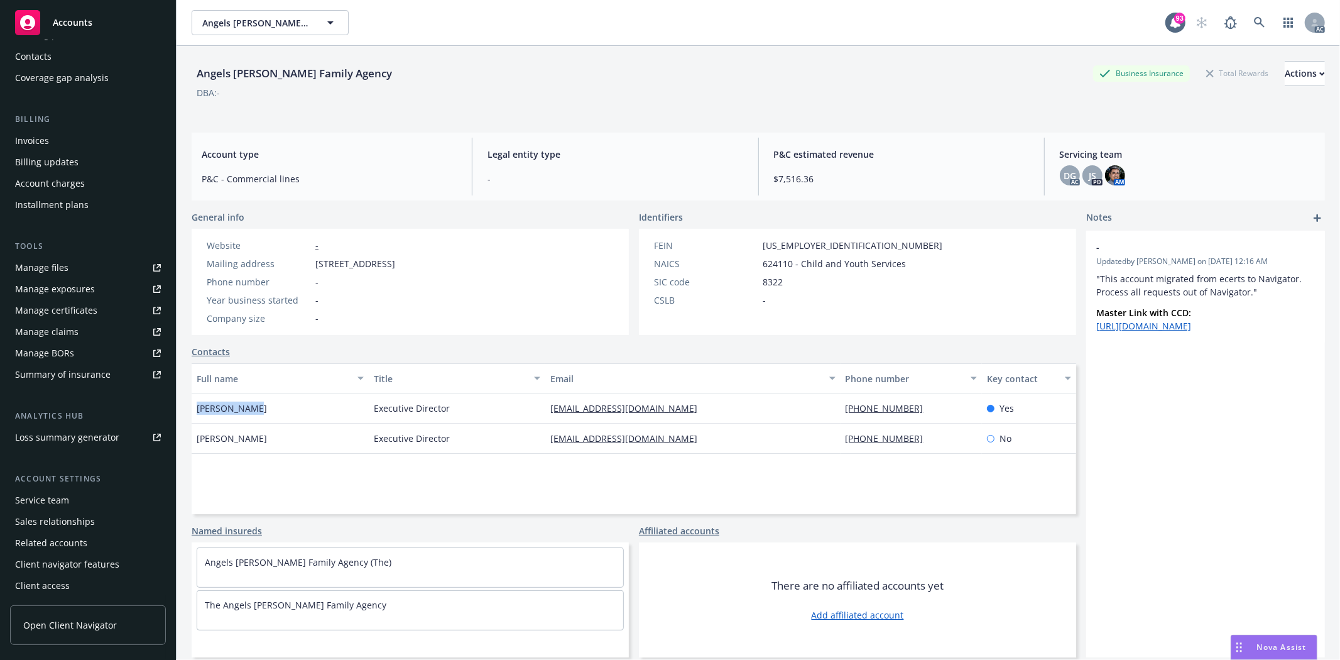
click at [57, 507] on div "Service team" at bounding box center [42, 500] width 54 height 20
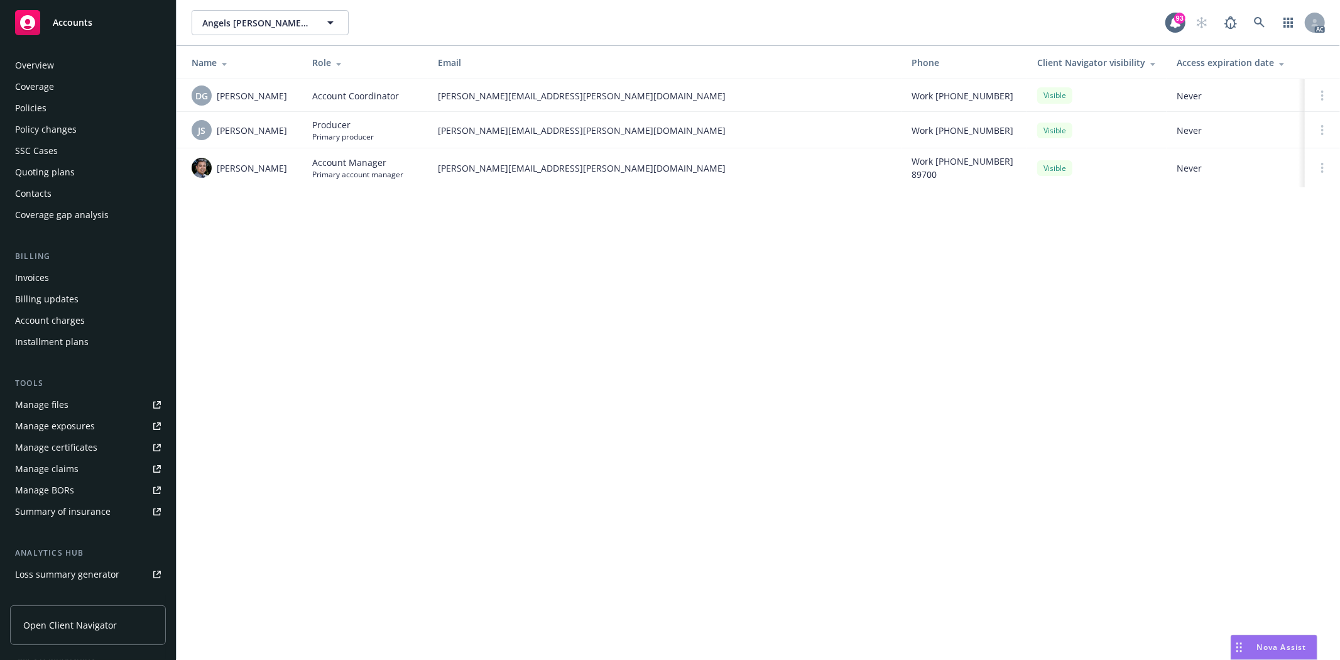
click at [72, 104] on div "Policies" at bounding box center [88, 108] width 146 height 20
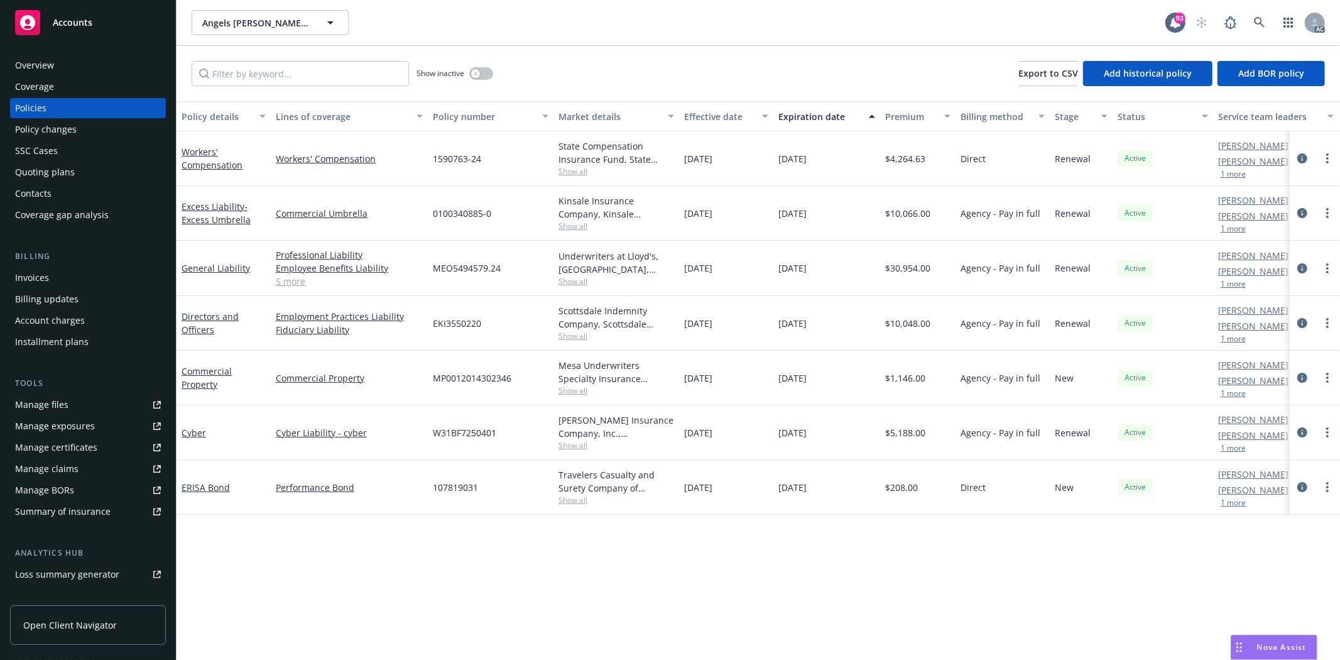
click at [298, 284] on link "5 more" at bounding box center [349, 280] width 147 height 13
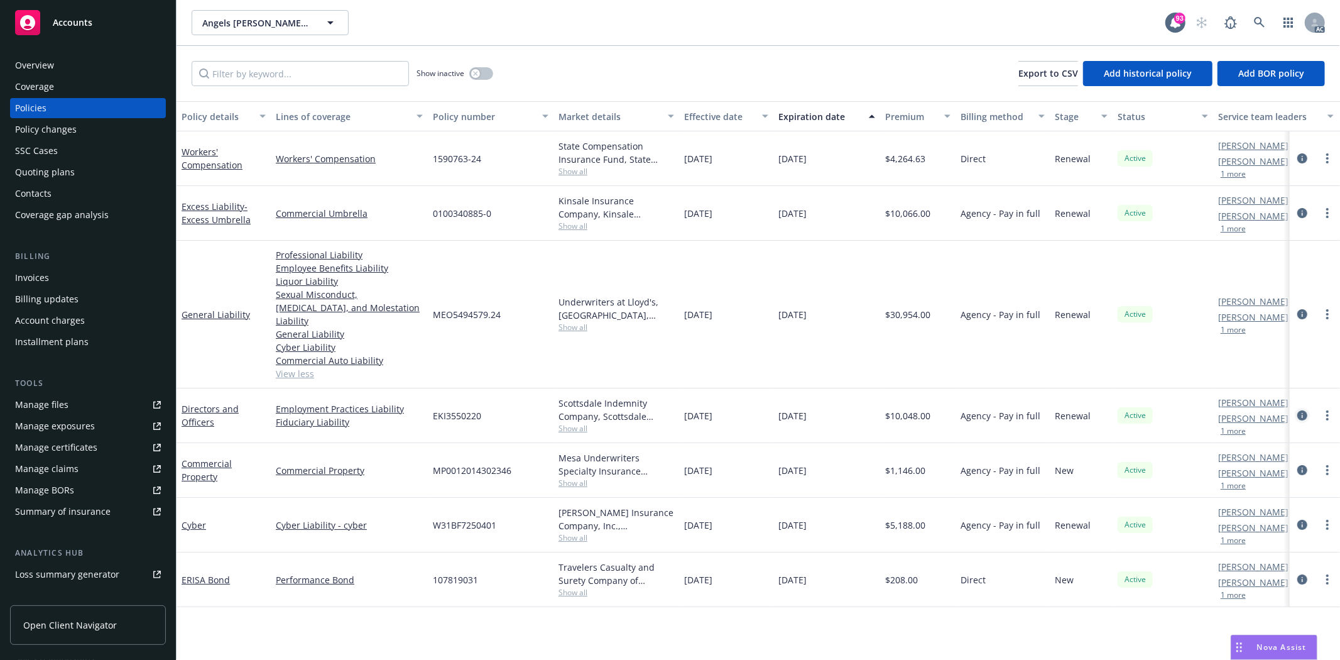
click at [1305, 410] on icon "circleInformation" at bounding box center [1302, 415] width 10 height 10
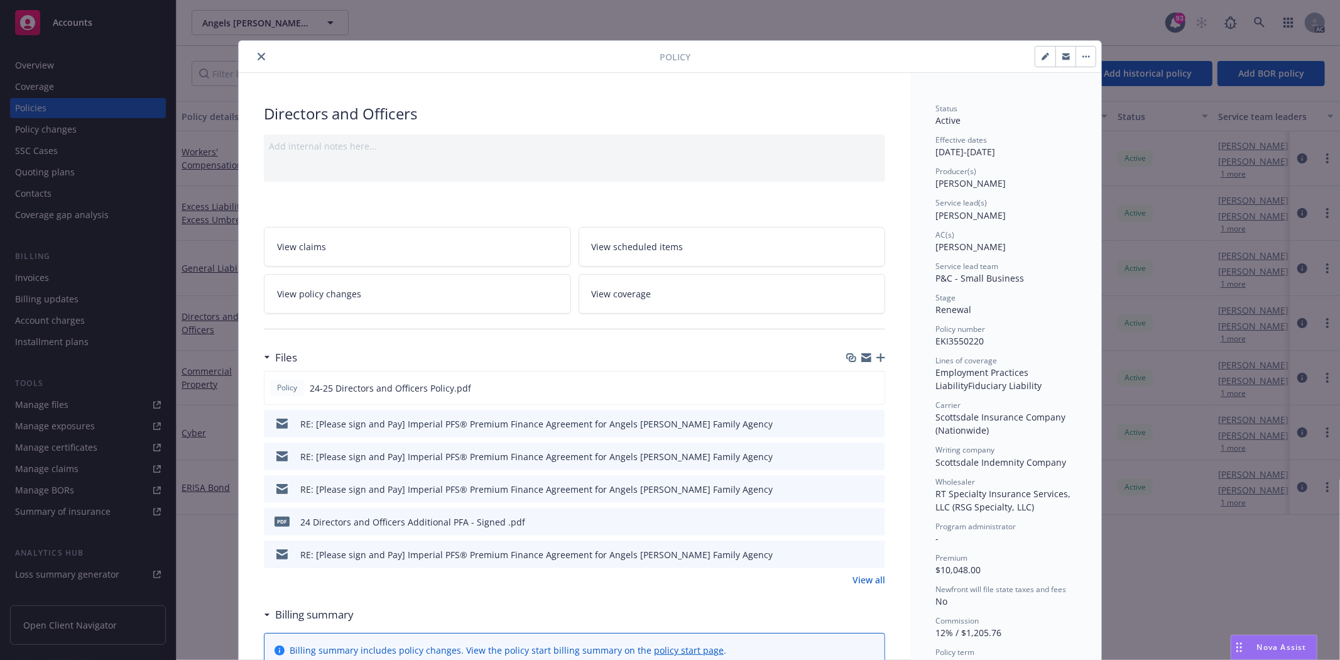
scroll to position [139, 0]
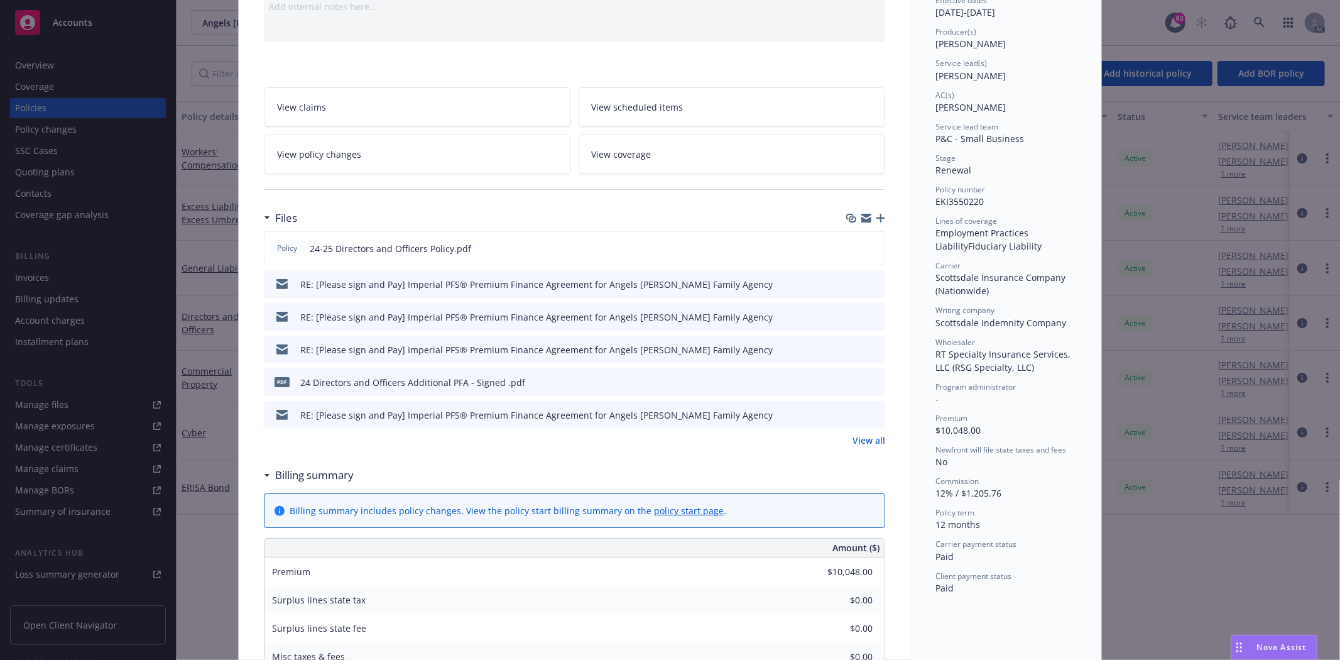
click at [852, 433] on link "View all" at bounding box center [868, 439] width 33 height 13
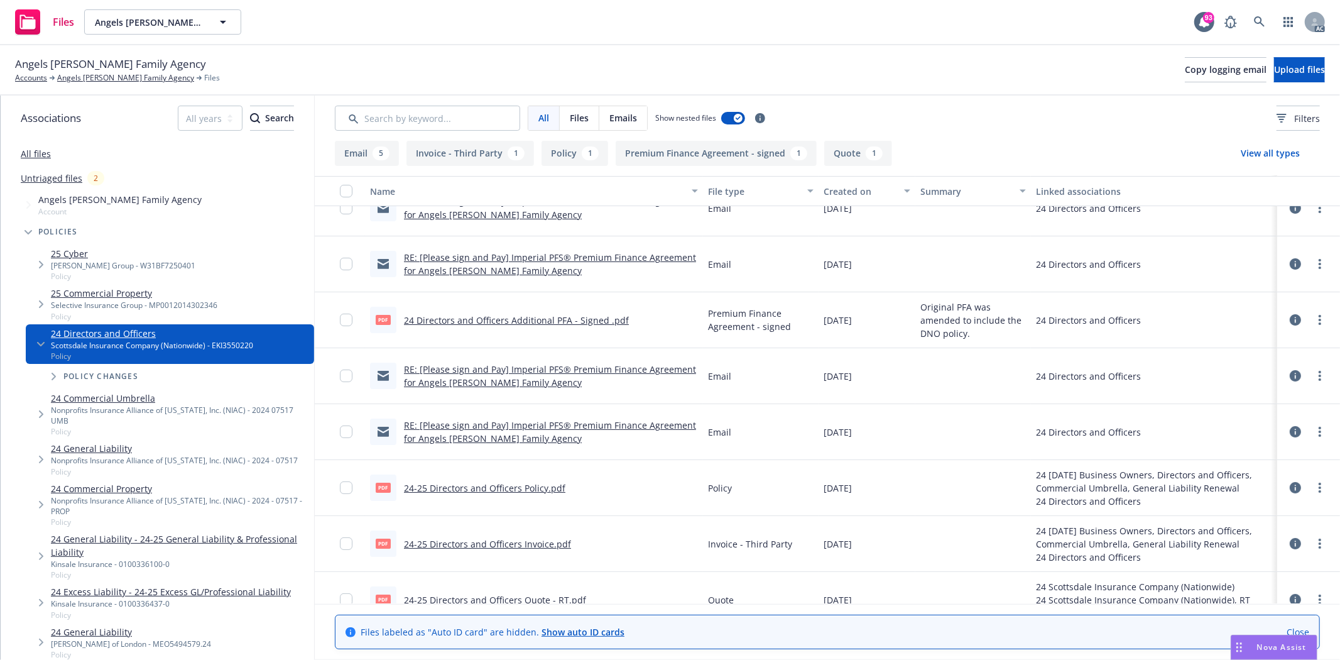
scroll to position [107, 0]
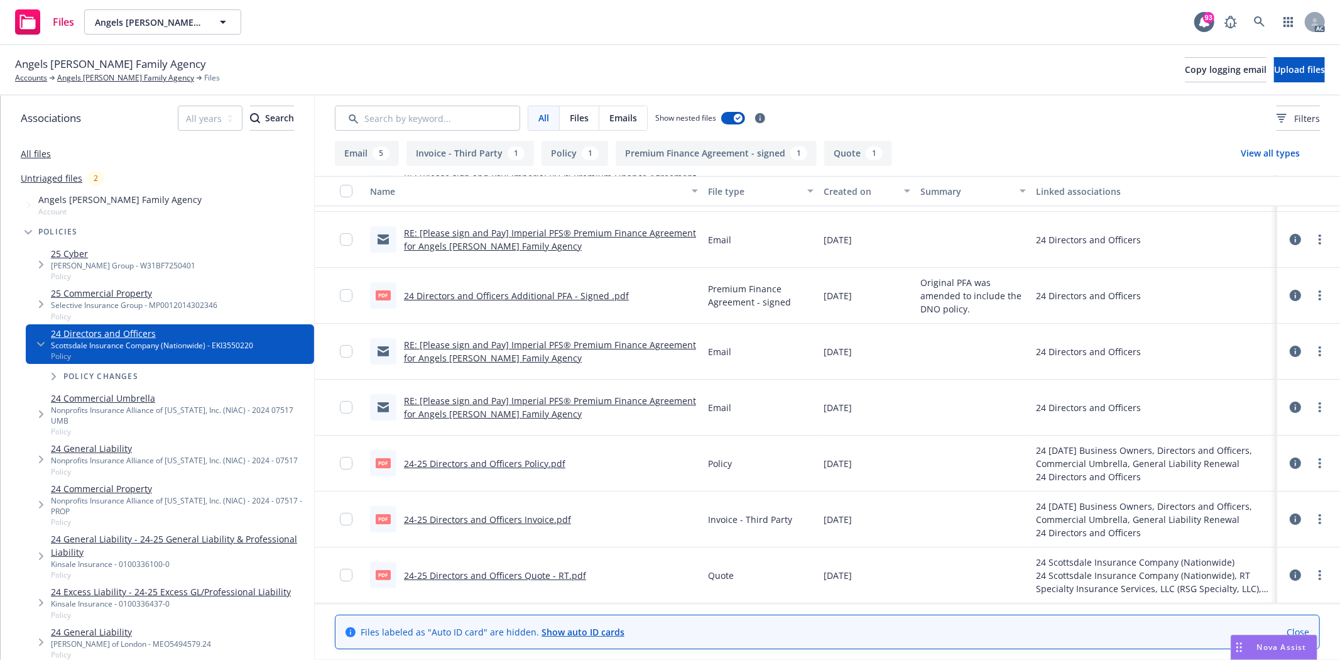
click at [551, 299] on link "24 Directors and Officers Additional PFA - Signed .pdf" at bounding box center [516, 296] width 225 height 12
click at [523, 459] on link "24-25 Directors and Officers Policy.pdf" at bounding box center [484, 463] width 161 height 12
click at [38, 153] on link "All files" at bounding box center [36, 154] width 30 height 12
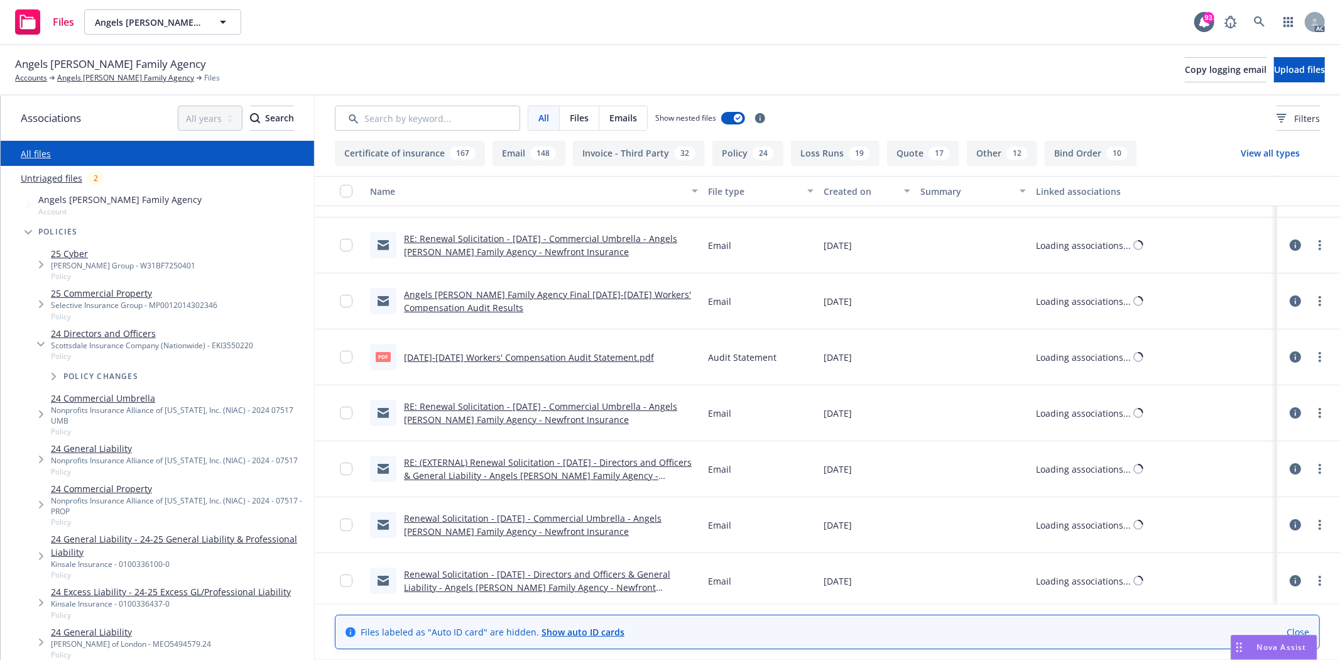
scroll to position [107, 0]
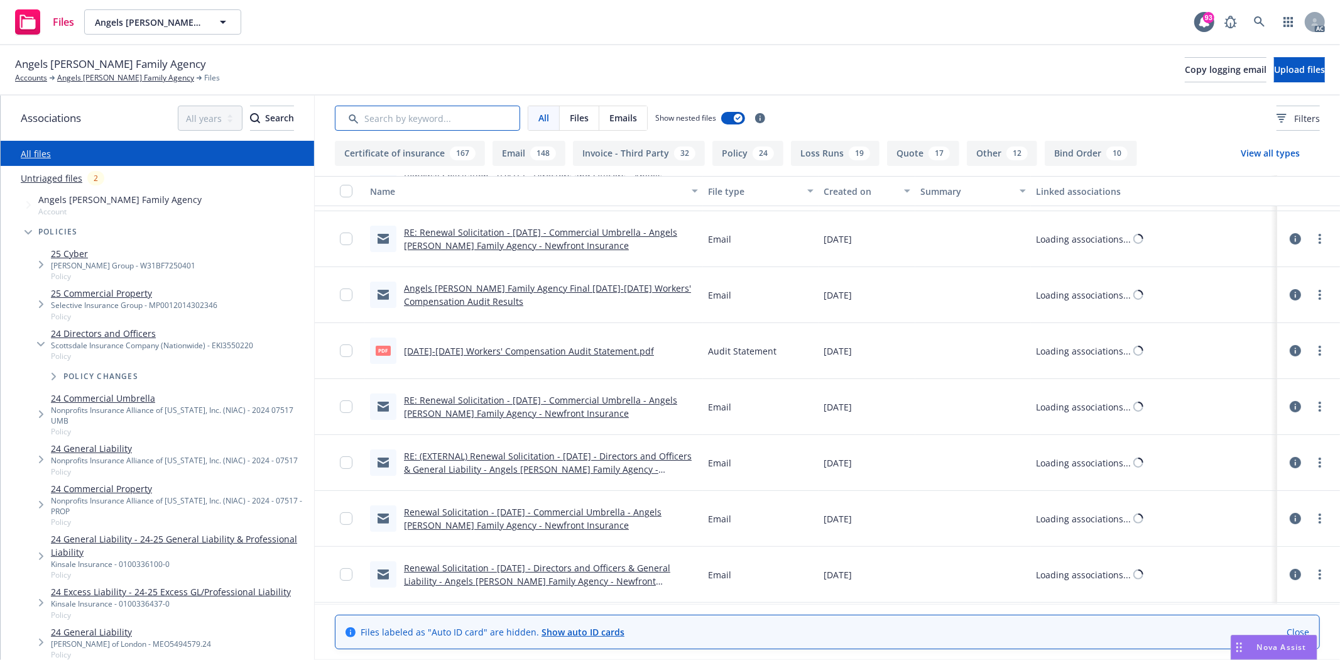
click at [435, 121] on input "Search by keyword..." at bounding box center [427, 118] width 185 height 25
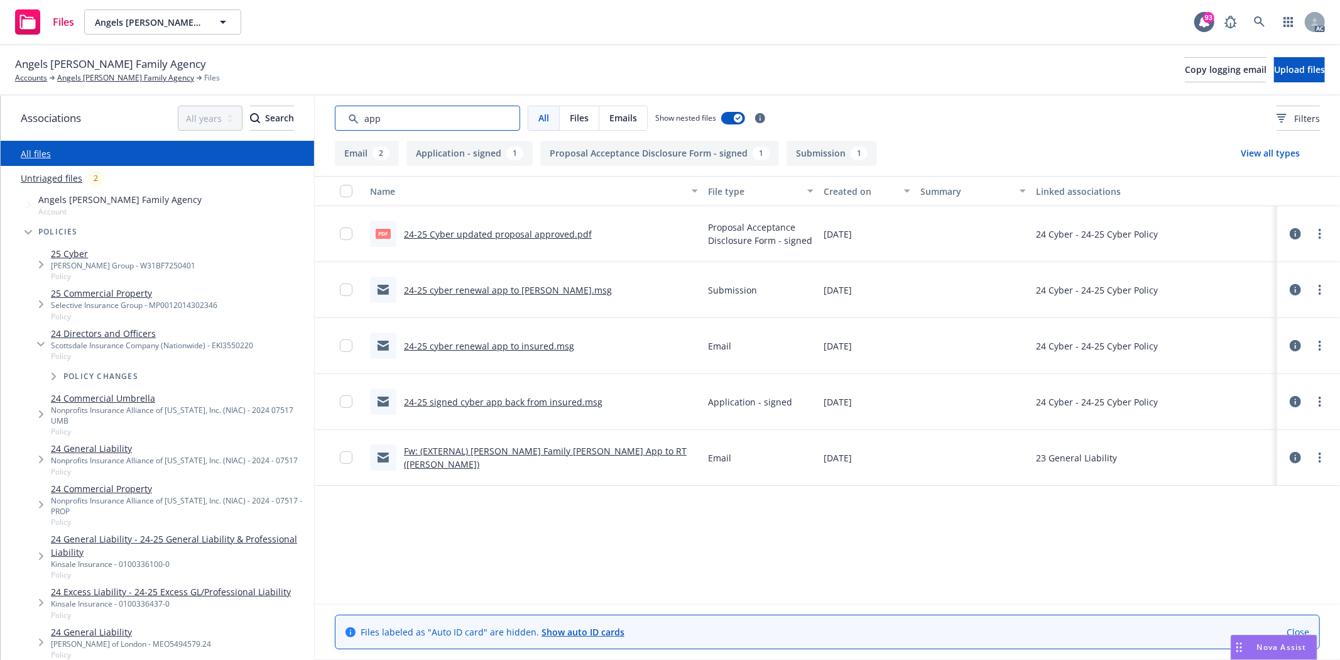
drag, startPoint x: 435, startPoint y: 121, endPoint x: 391, endPoint y: 127, distance: 43.8
click at [383, 129] on input "Search by keyword..." at bounding box center [427, 118] width 185 height 25
click at [391, 127] on input "Search by keyword..." at bounding box center [427, 118] width 185 height 25
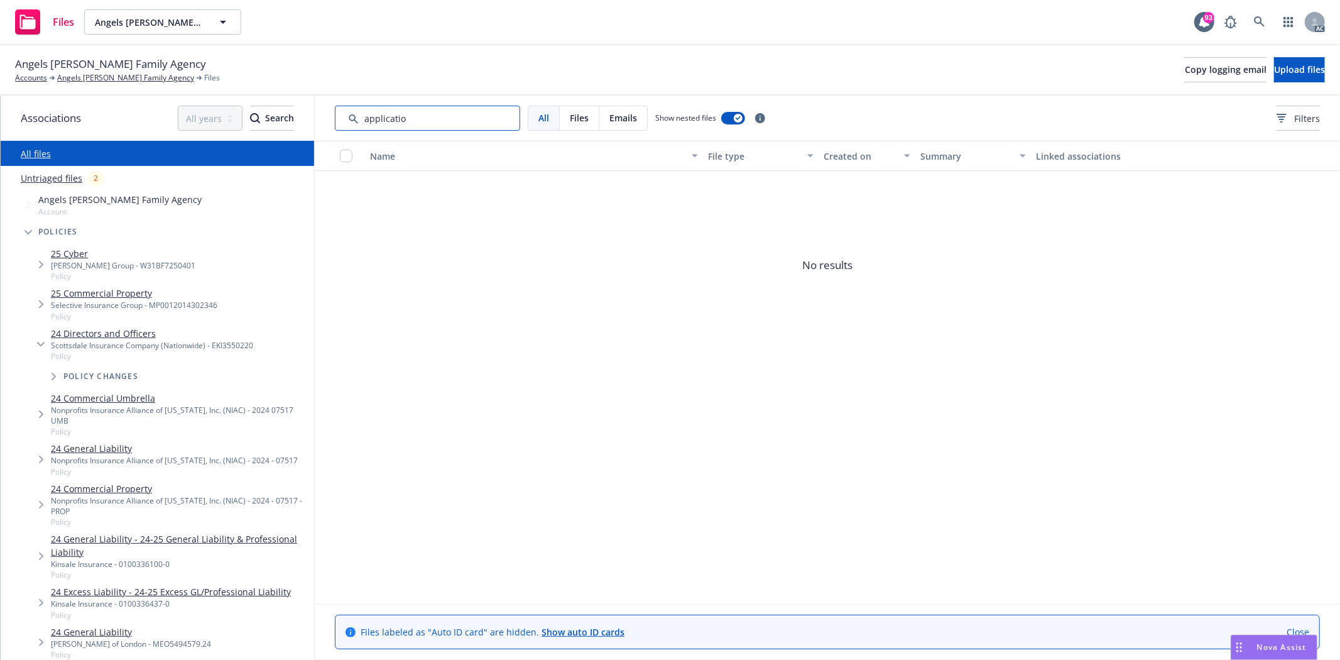
click at [415, 116] on input "Search by keyword..." at bounding box center [427, 118] width 185 height 25
type input "application"
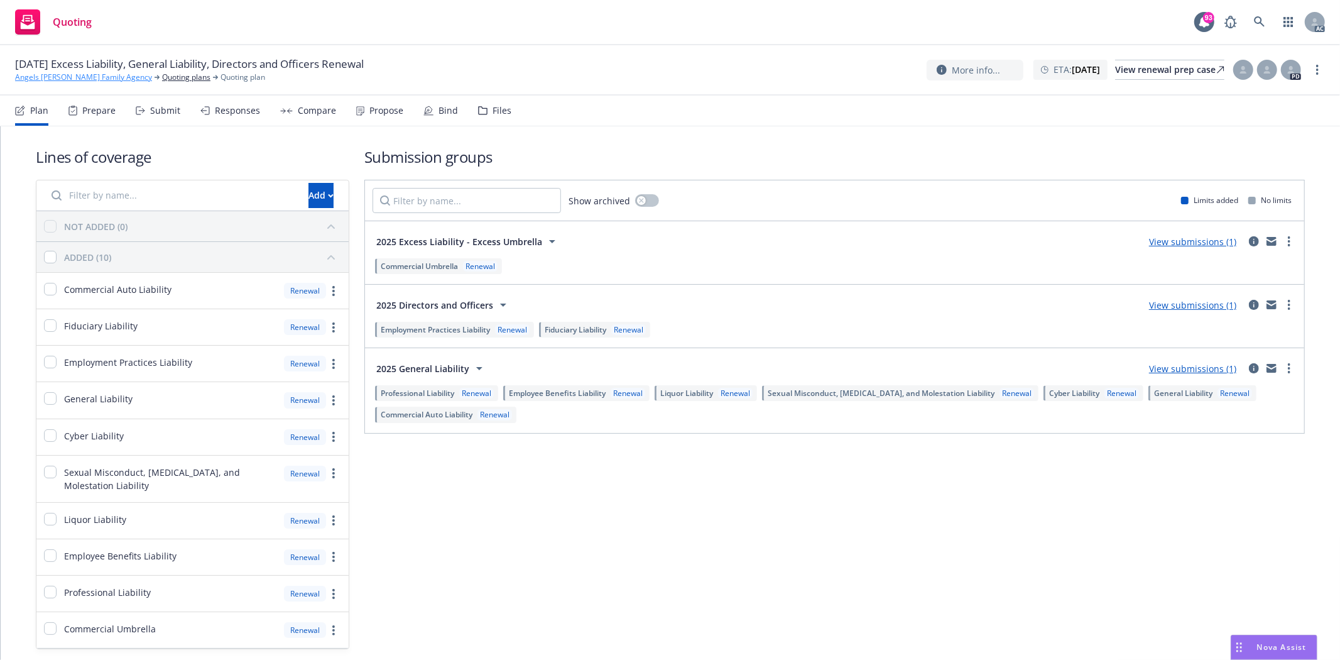
click at [63, 79] on link "Angels [PERSON_NAME] Family Agency" at bounding box center [83, 77] width 137 height 11
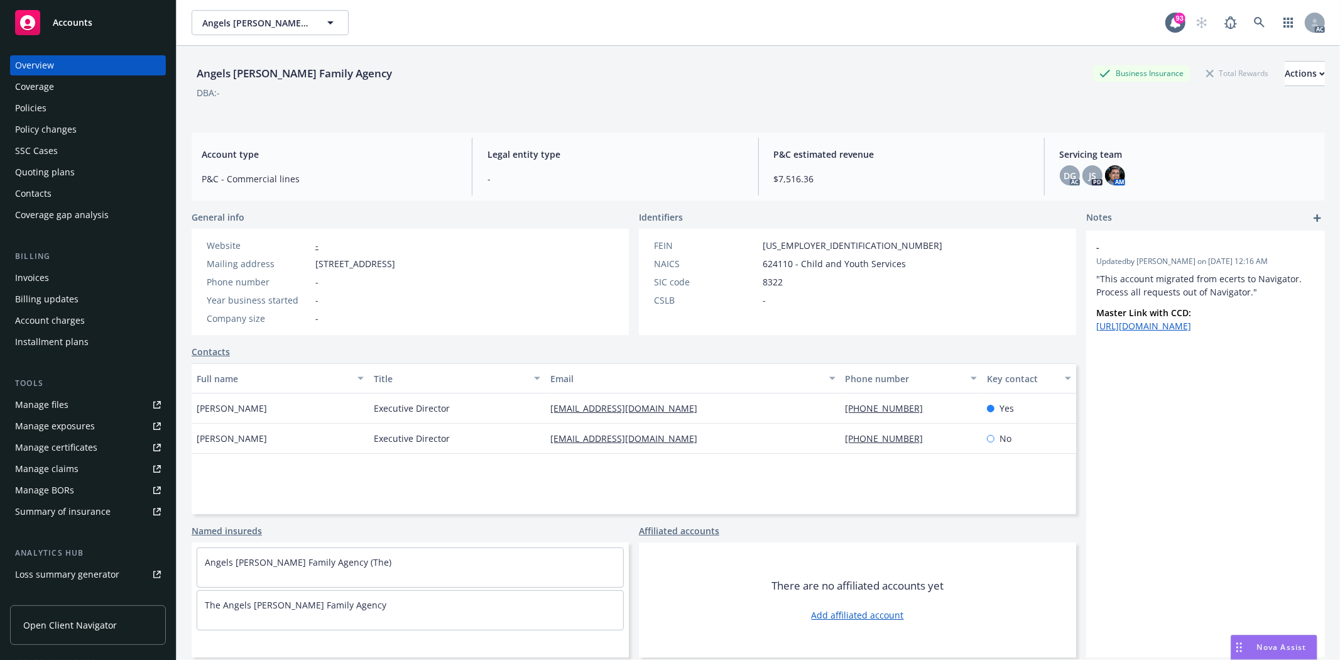
click at [74, 104] on div "Policies" at bounding box center [88, 108] width 146 height 20
click at [73, 104] on div "Policies" at bounding box center [88, 108] width 146 height 20
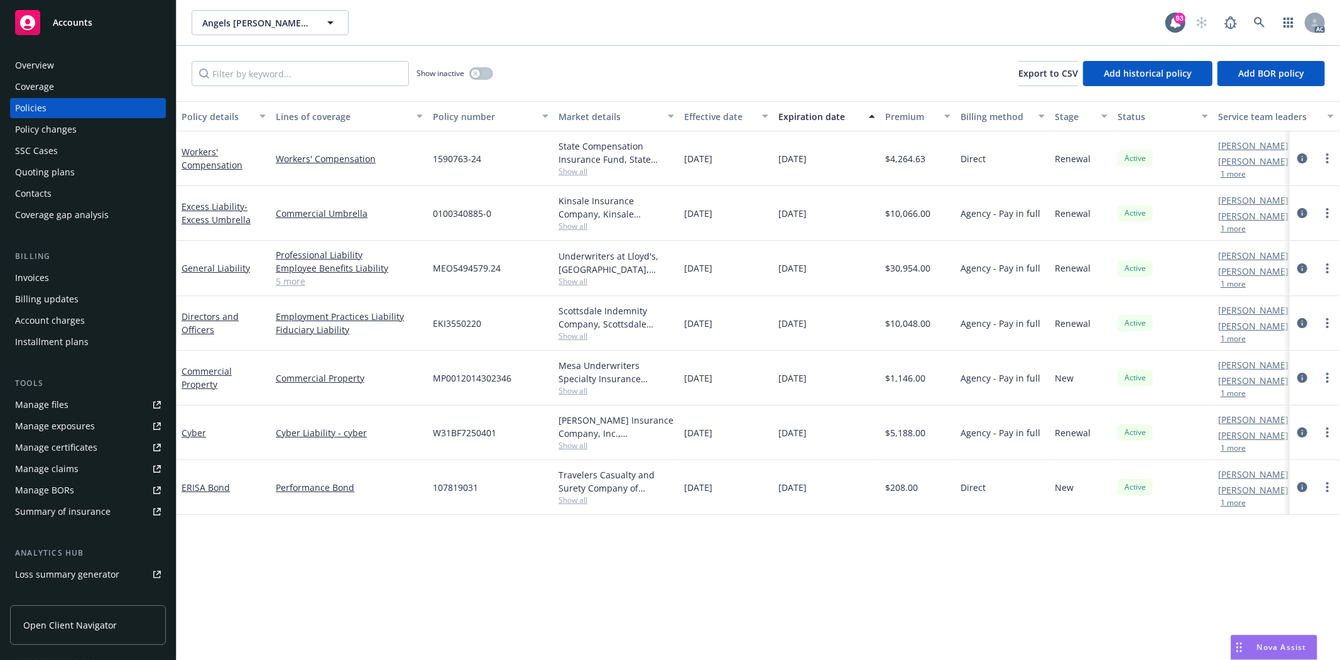
click at [567, 229] on span "Show all" at bounding box center [616, 225] width 116 height 11
click at [535, 195] on div "0100340885-0" at bounding box center [491, 213] width 126 height 55
click at [582, 281] on span "Show all" at bounding box center [616, 281] width 116 height 11
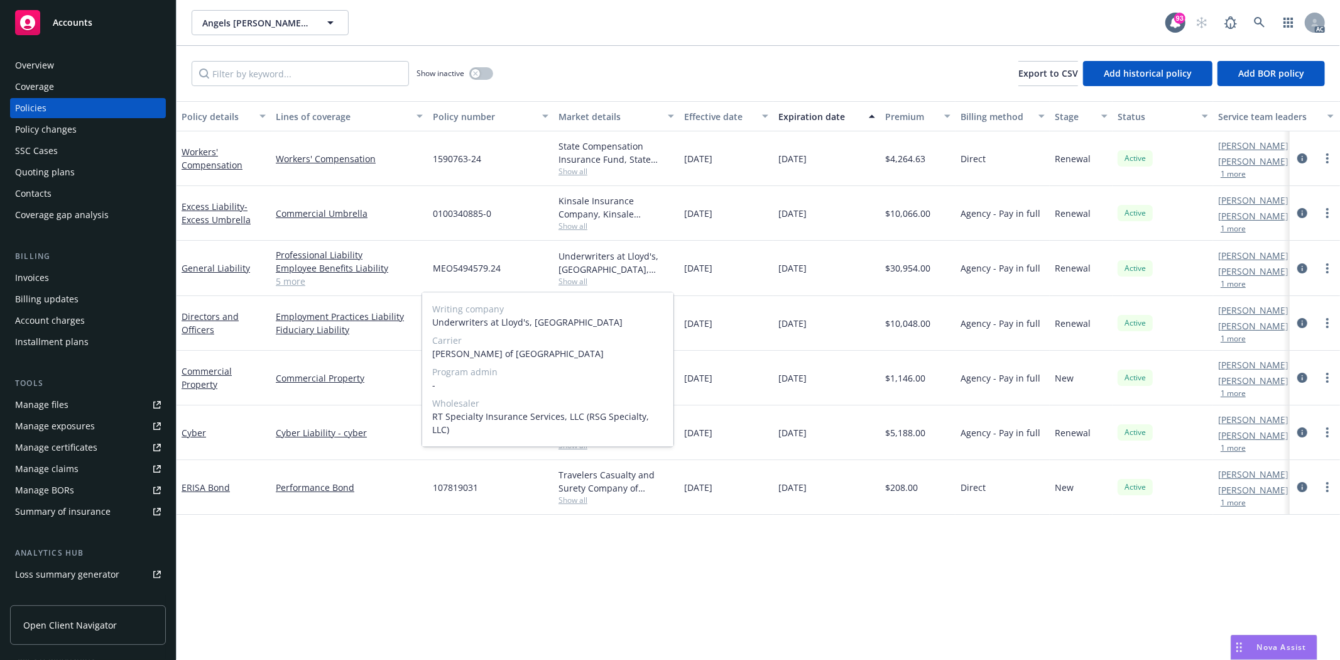
click at [612, 278] on span "Show all" at bounding box center [616, 281] width 116 height 11
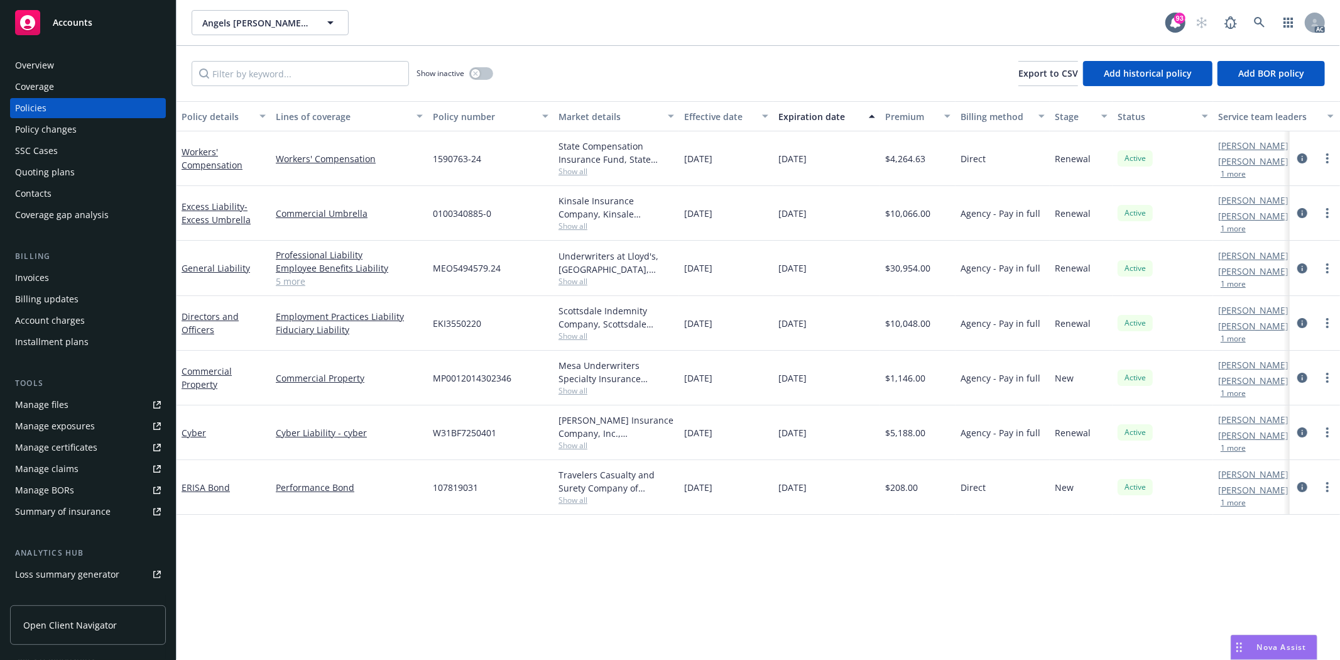
click at [1310, 211] on div at bounding box center [1315, 212] width 40 height 15
click at [1301, 214] on icon "circleInformation" at bounding box center [1302, 213] width 10 height 10
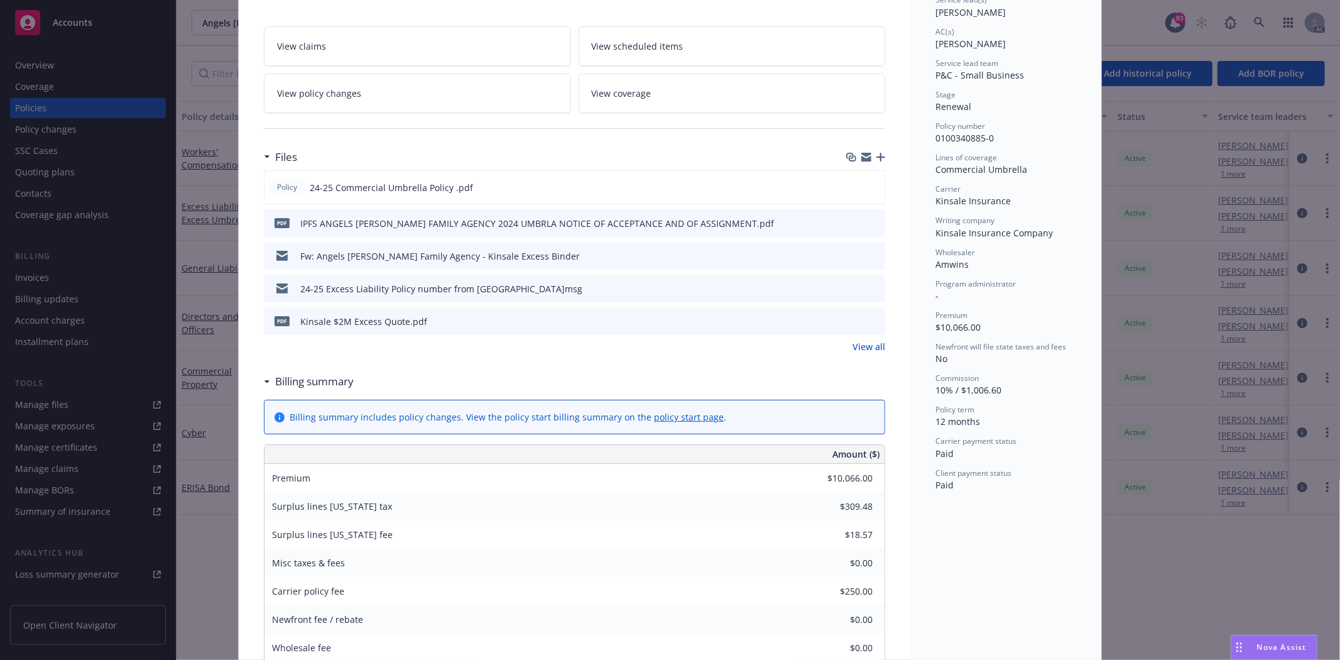
scroll to position [209, 0]
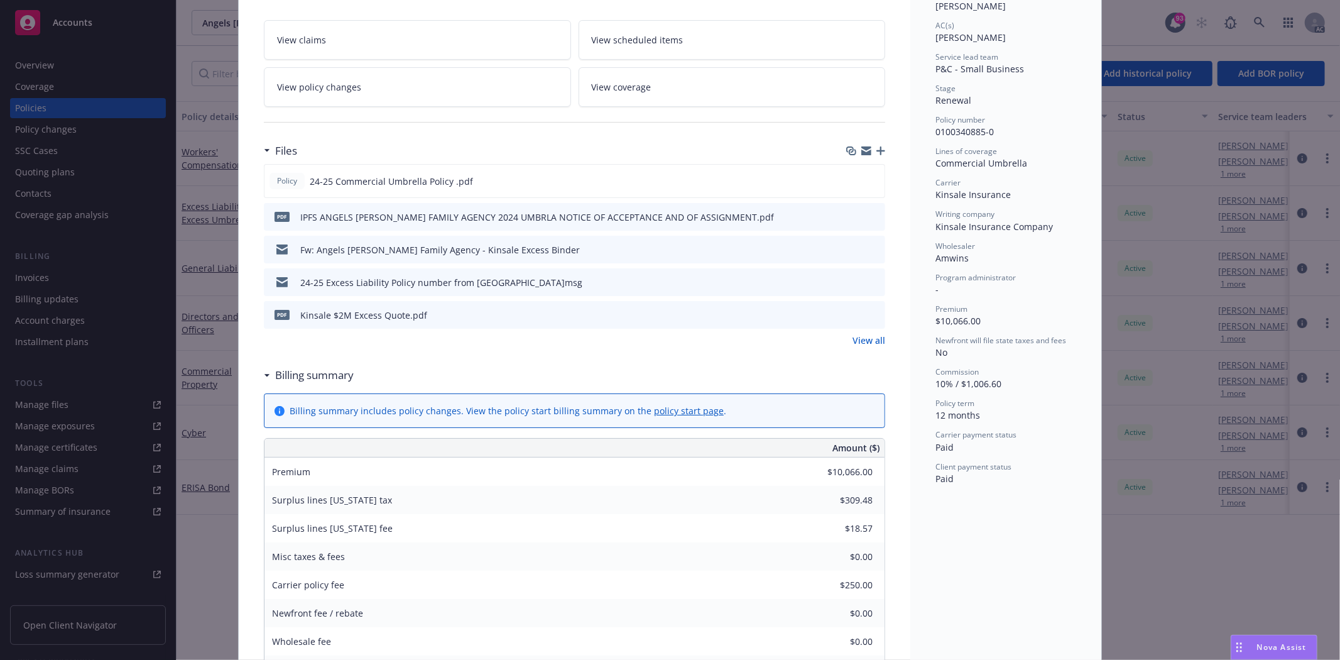
click at [861, 337] on link "View all" at bounding box center [868, 340] width 33 height 13
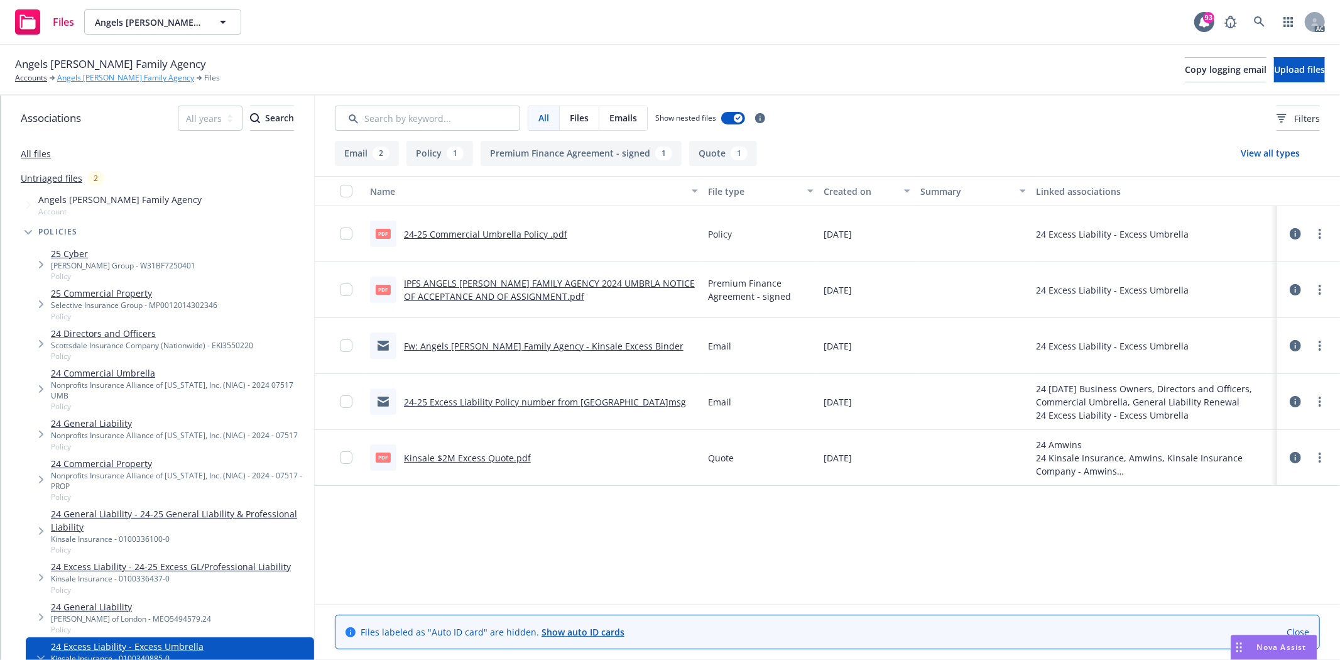
click at [77, 78] on link "Angels [PERSON_NAME] Family Agency" at bounding box center [125, 77] width 137 height 11
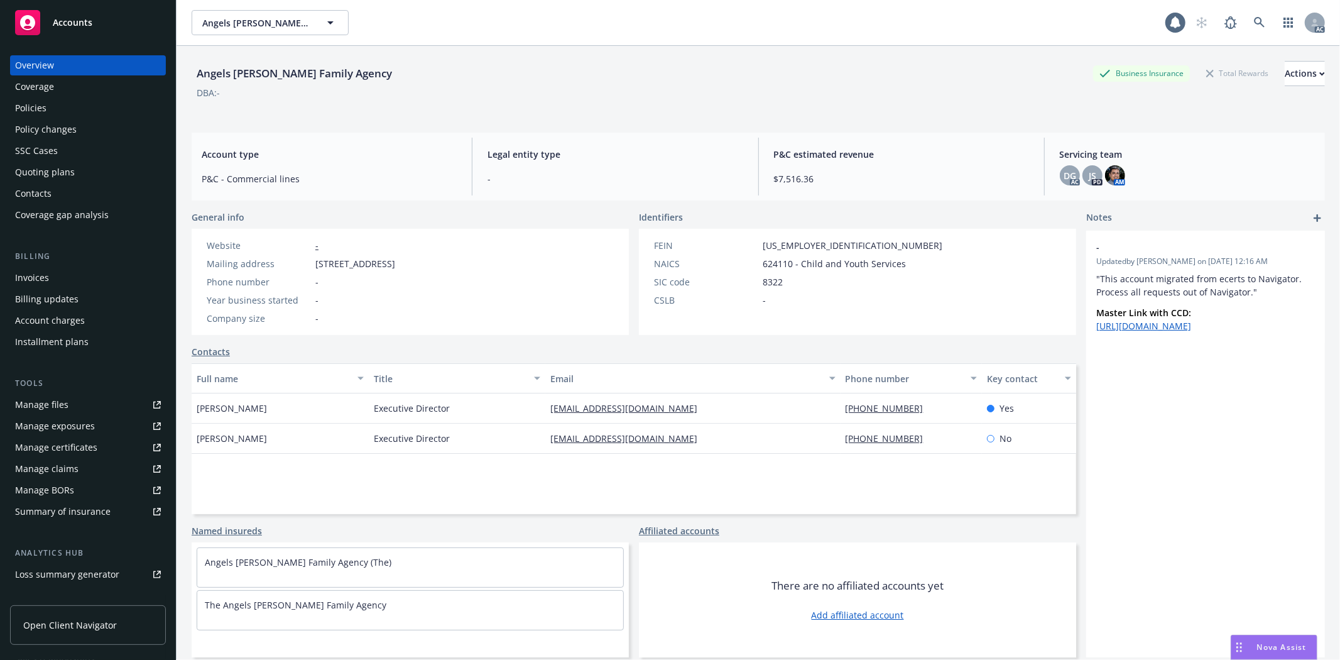
click at [70, 104] on div "Policies" at bounding box center [88, 108] width 146 height 20
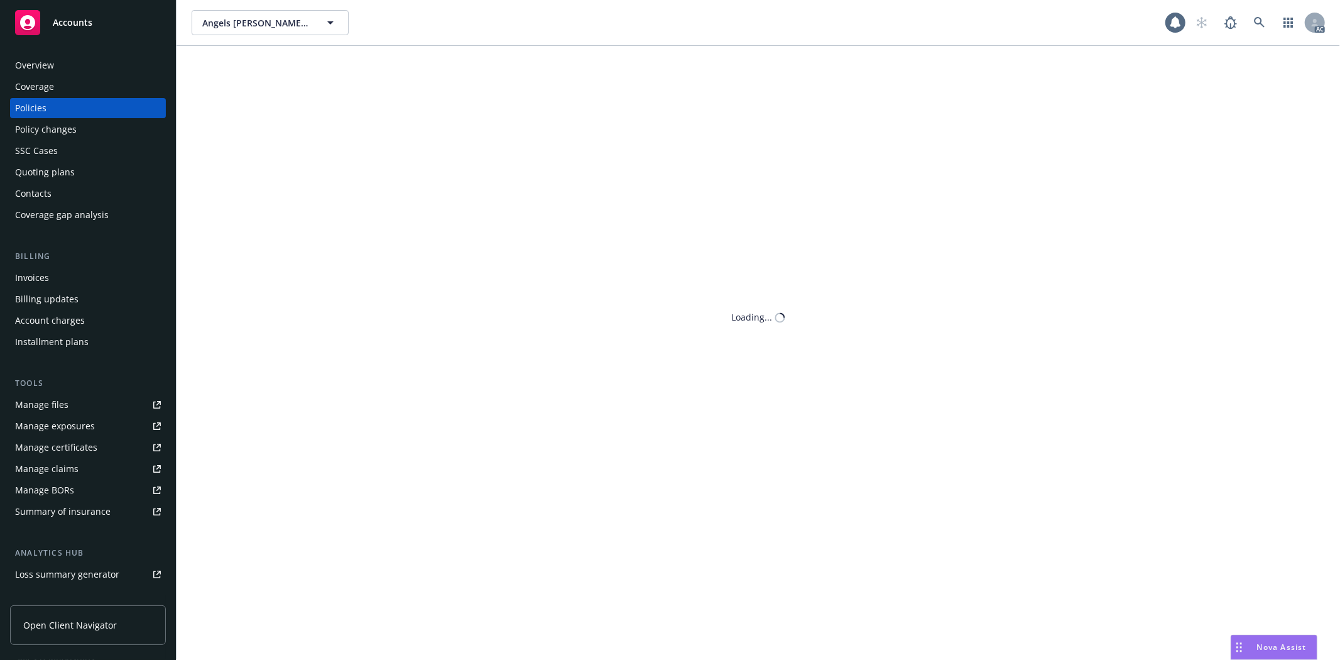
click at [70, 104] on div "Policies" at bounding box center [88, 108] width 146 height 20
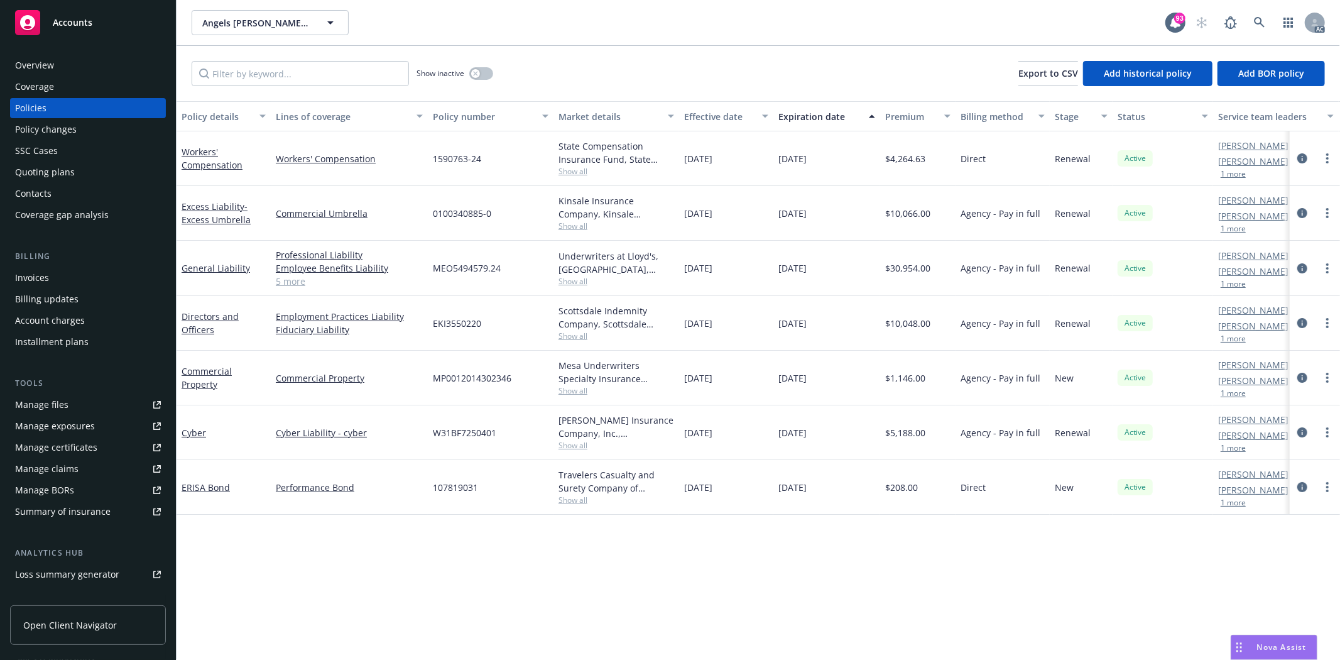
click at [310, 283] on link "5 more" at bounding box center [349, 280] width 147 height 13
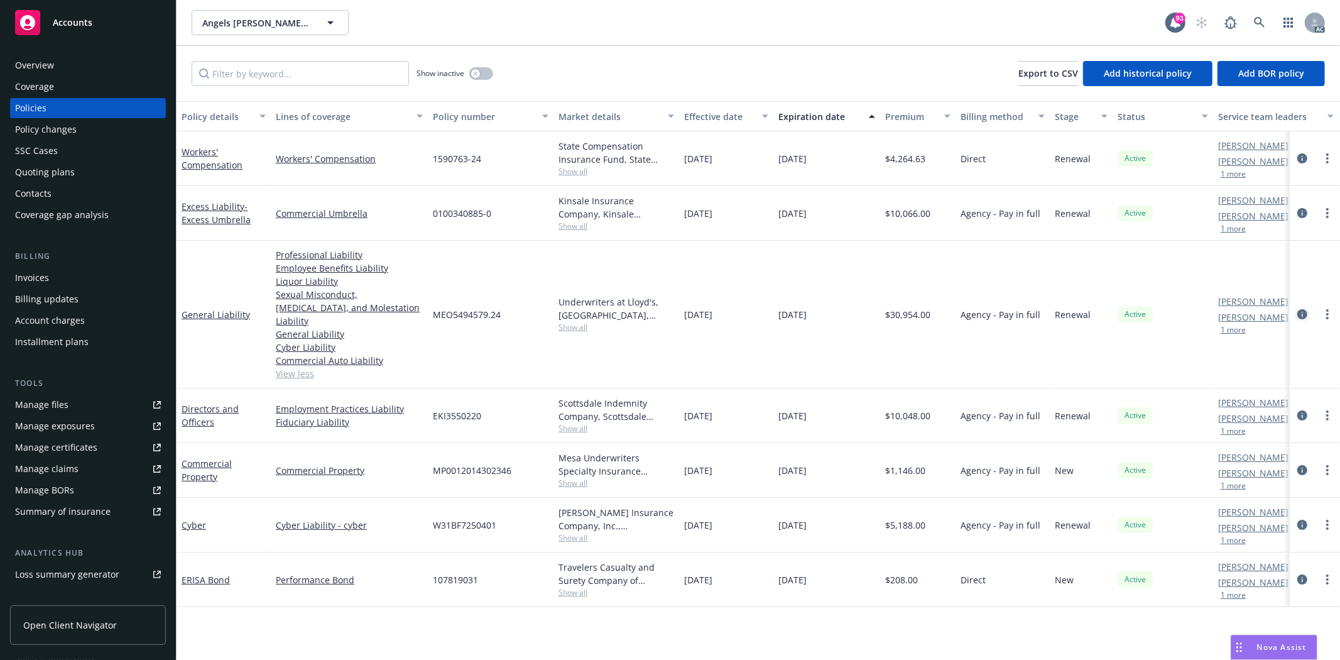
click at [1301, 309] on icon "circleInformation" at bounding box center [1302, 314] width 10 height 10
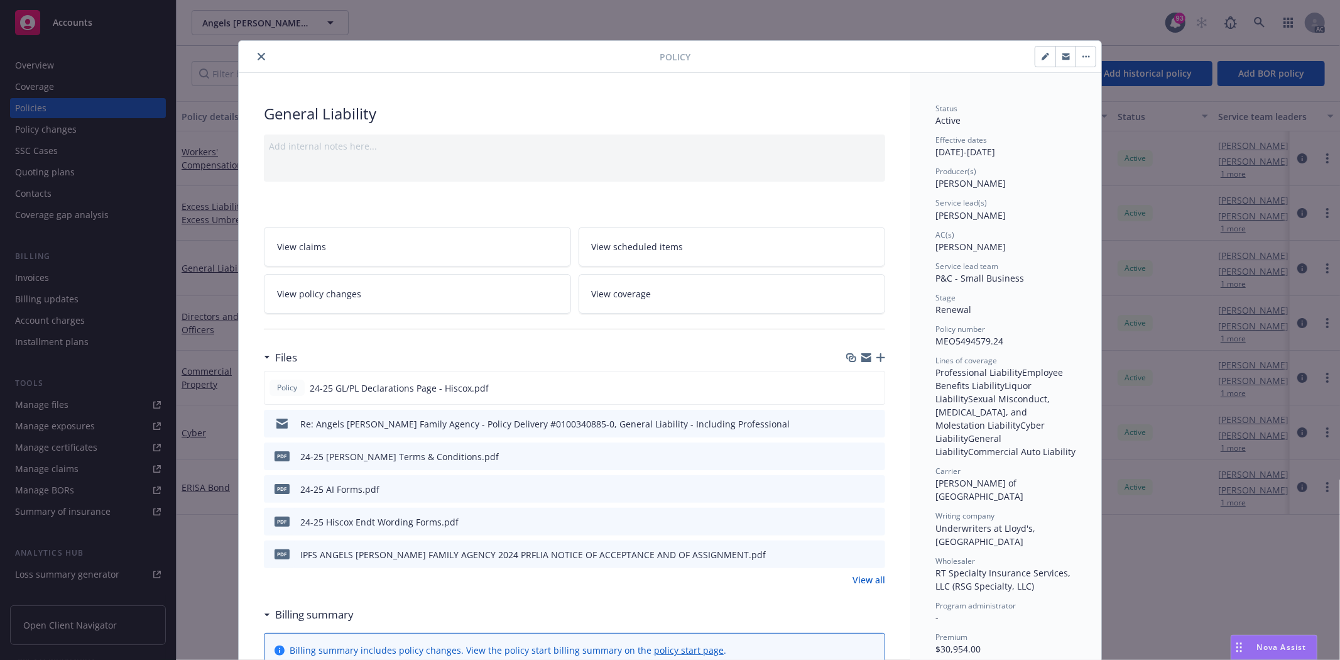
click at [857, 576] on link "View all" at bounding box center [868, 579] width 33 height 13
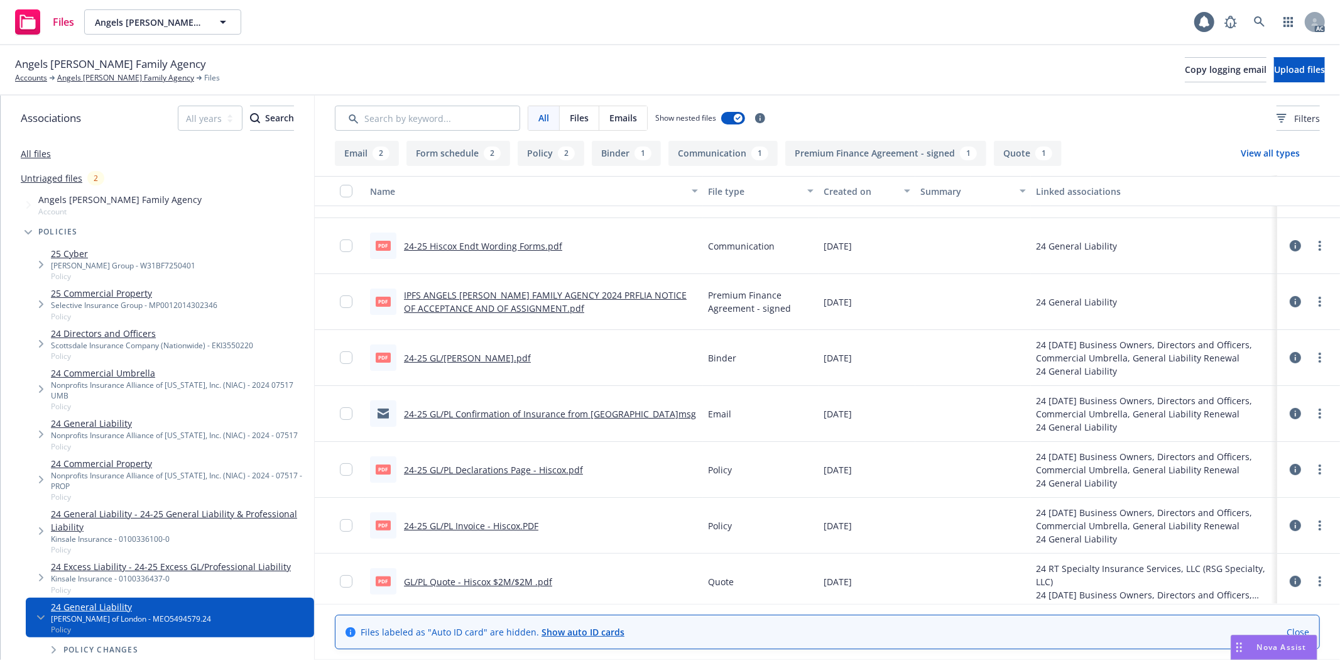
scroll to position [161, 0]
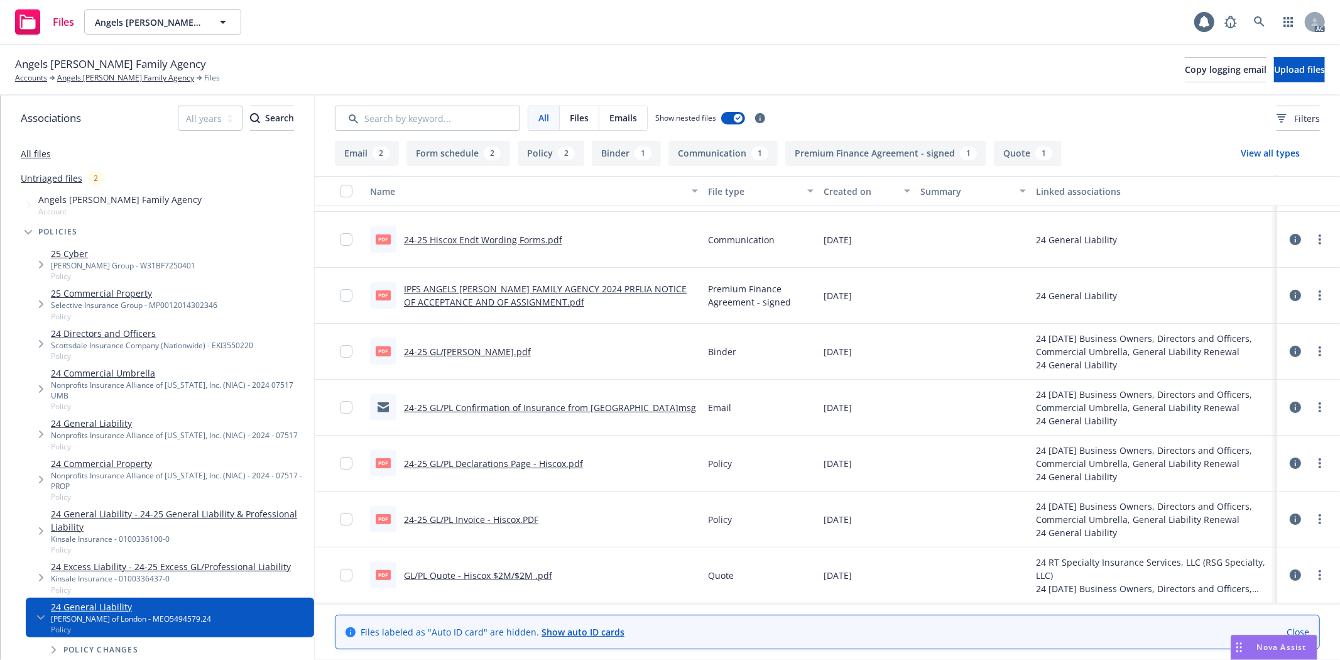
click at [510, 457] on link "24-25 GL/PL Declarations Page - Hiscox.pdf" at bounding box center [493, 463] width 179 height 12
click at [500, 519] on link "24-25 GL/PL Invoice - Hiscox.PDF" at bounding box center [471, 519] width 134 height 12
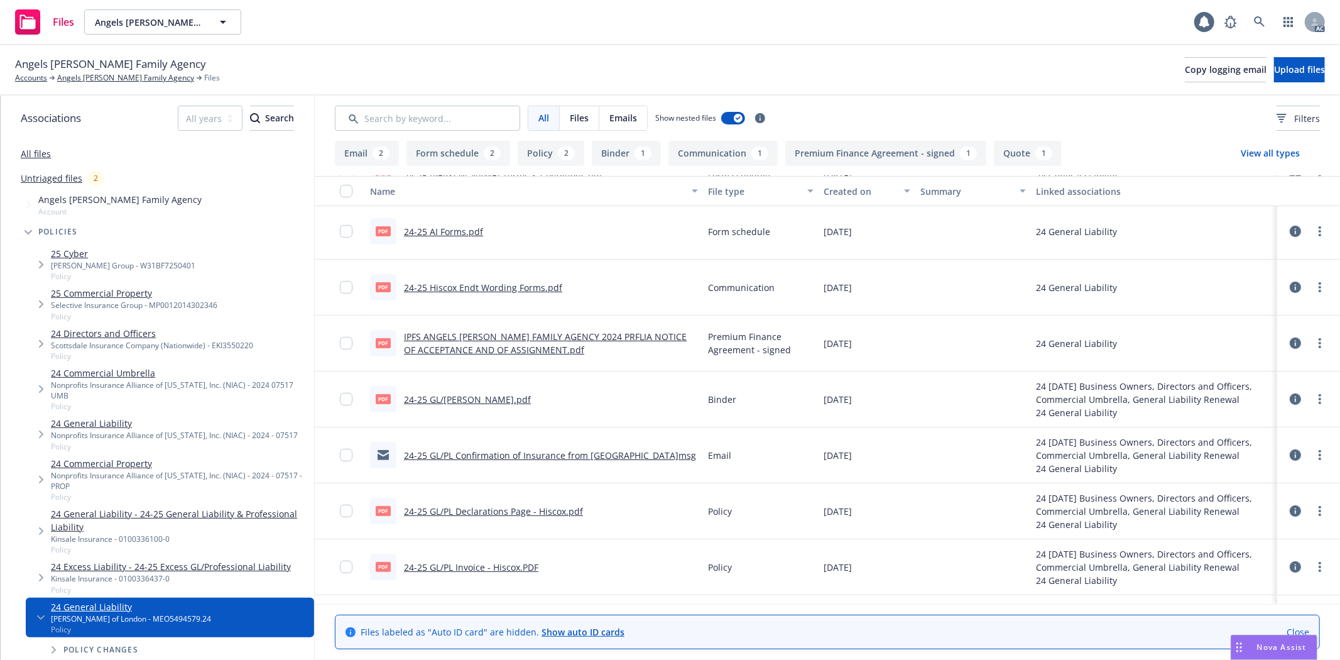
scroll to position [92, 0]
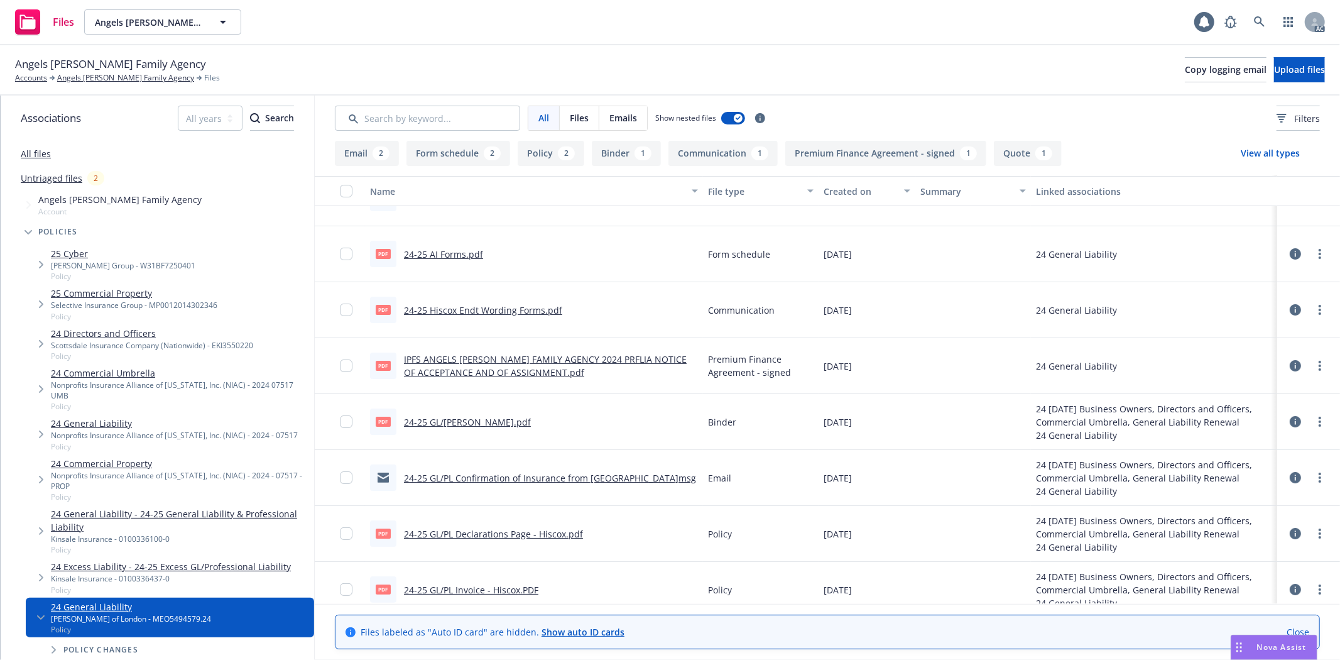
click at [502, 416] on link "24-25 GL/PL Binder - Hiscox.pdf" at bounding box center [467, 422] width 127 height 12
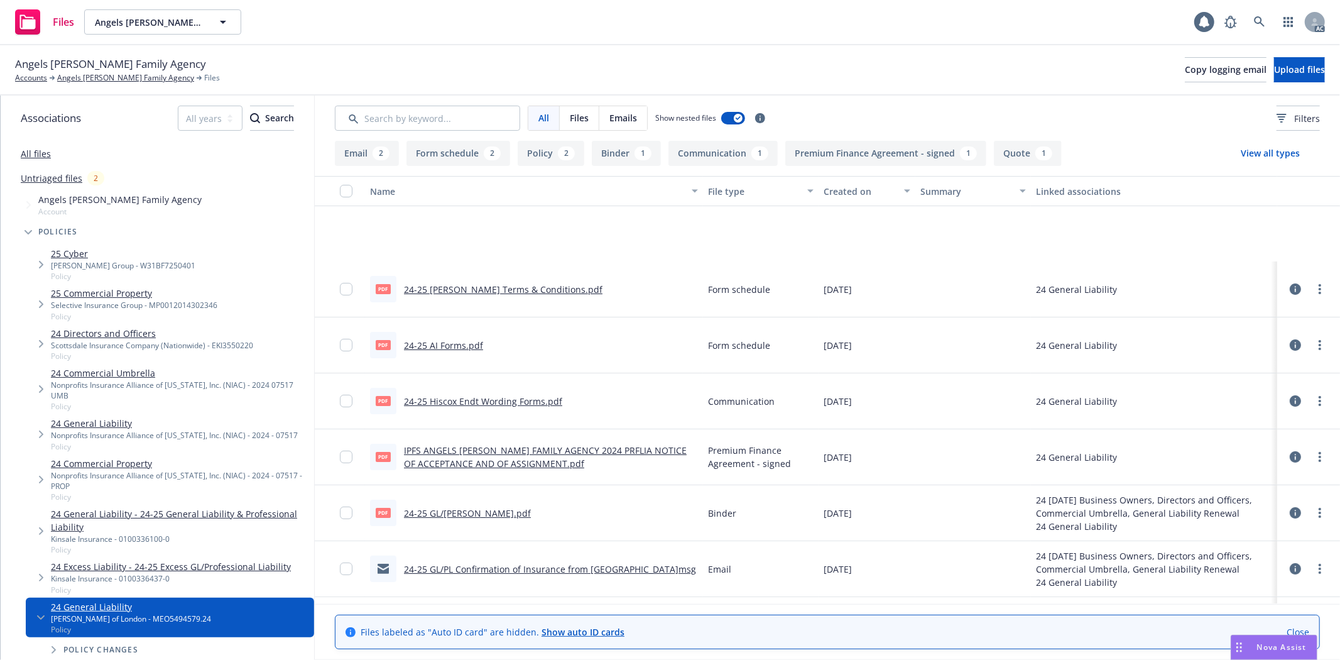
scroll to position [155, 0]
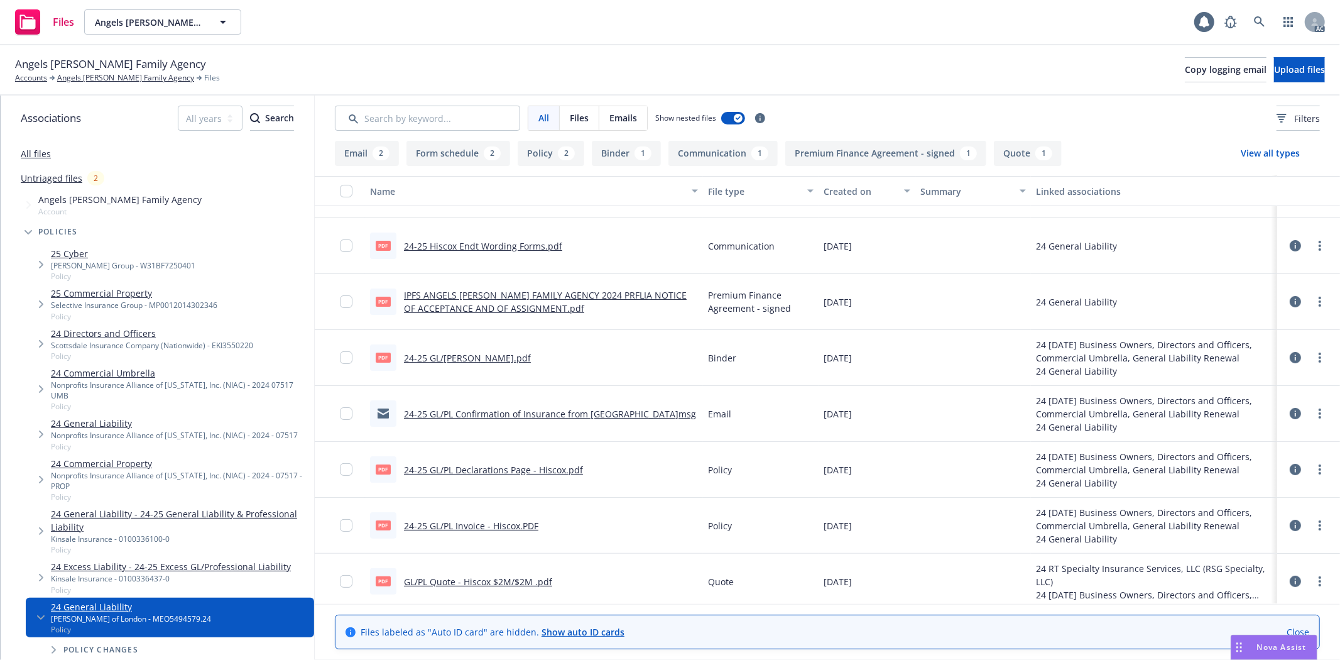
click at [529, 579] on link "GL/PL Quote - Hiscox $2M/$2M .pdf" at bounding box center [478, 581] width 148 height 12
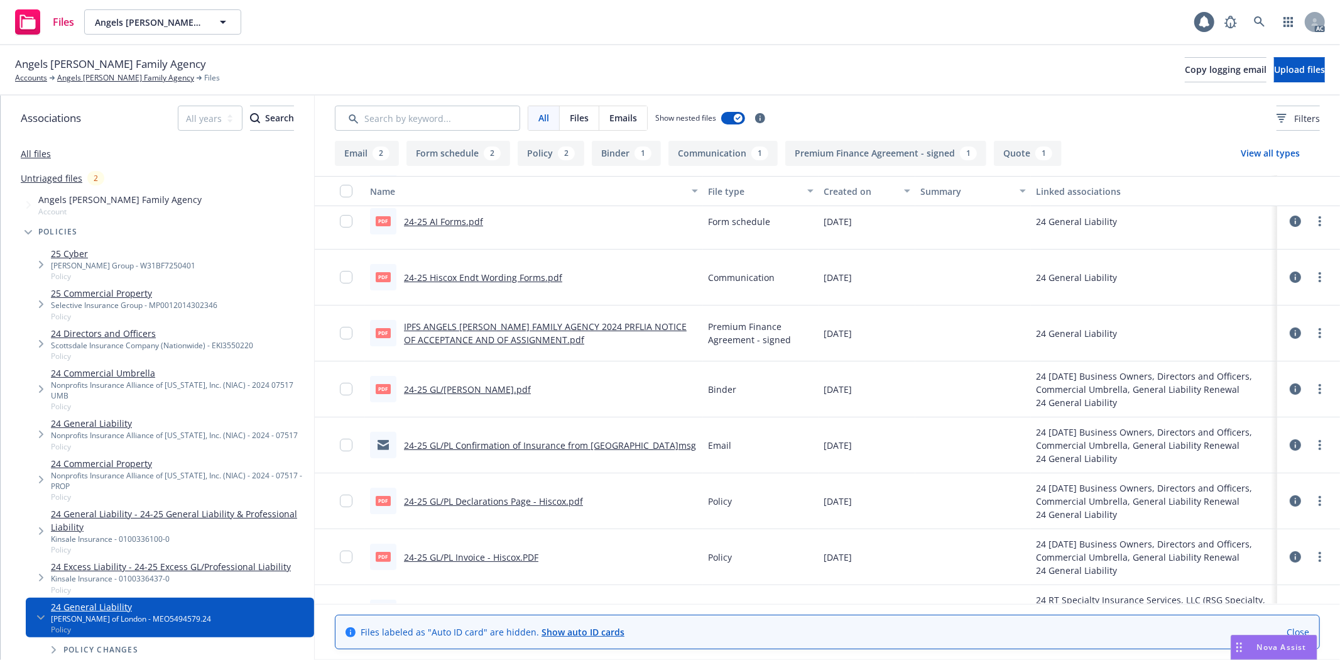
scroll to position [0, 0]
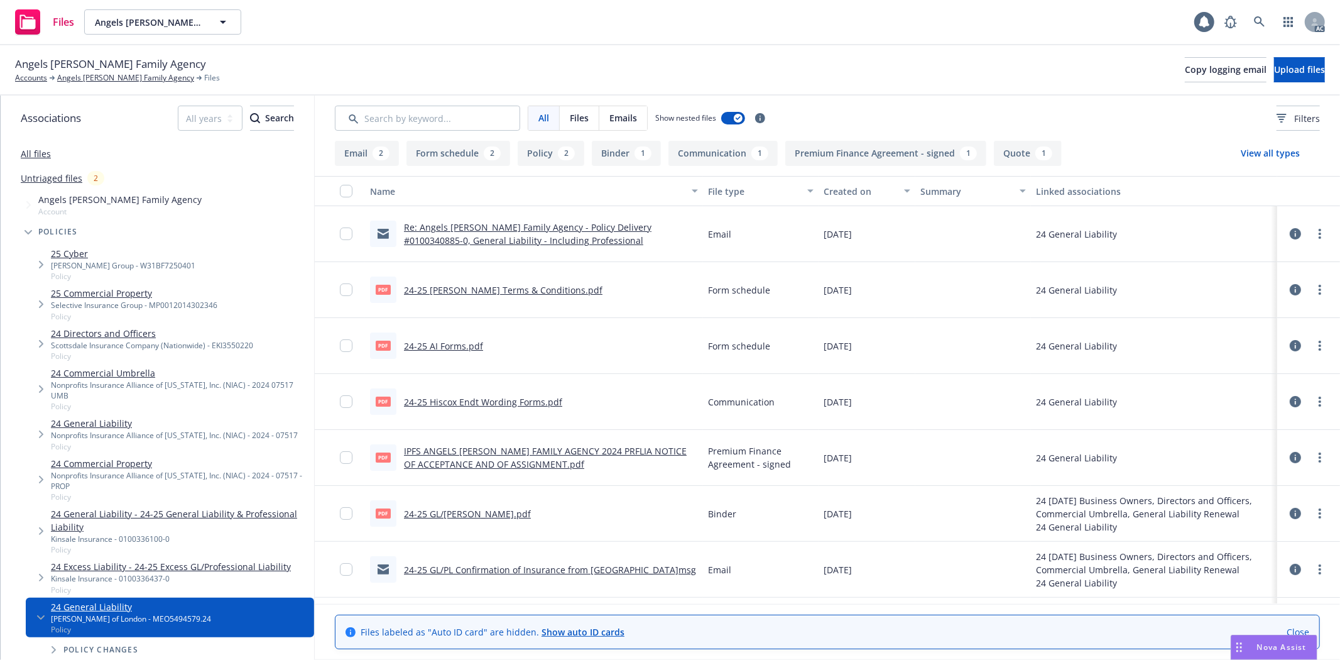
click at [497, 405] on link "24-25 Hiscox Endt Wording Forms.pdf" at bounding box center [483, 402] width 158 height 12
click at [528, 290] on link "24-25 Hiscox GL Terms & Conditions.pdf" at bounding box center [503, 290] width 198 height 12
click at [511, 290] on link "24-25 Hiscox GL Terms & Conditions.pdf" at bounding box center [503, 290] width 198 height 12
click at [107, 76] on link "Angels Foster Family Agency" at bounding box center [125, 77] width 137 height 11
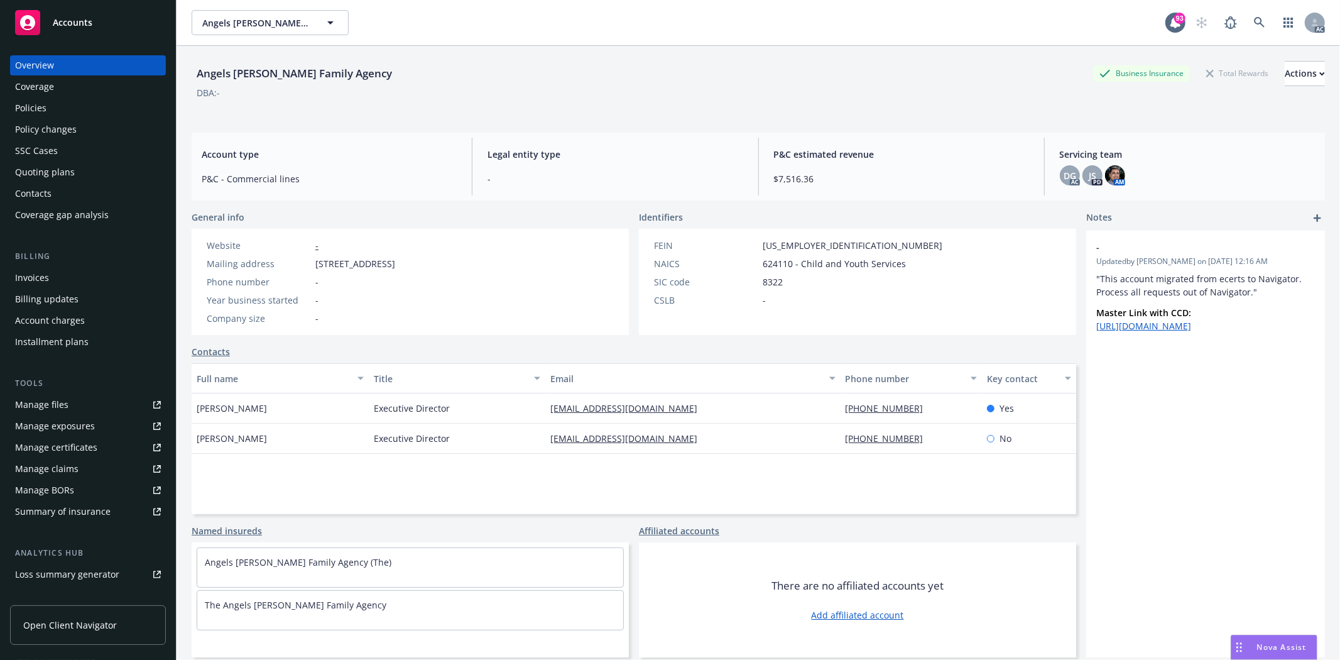
click at [67, 173] on div "Quoting plans" at bounding box center [45, 172] width 60 height 20
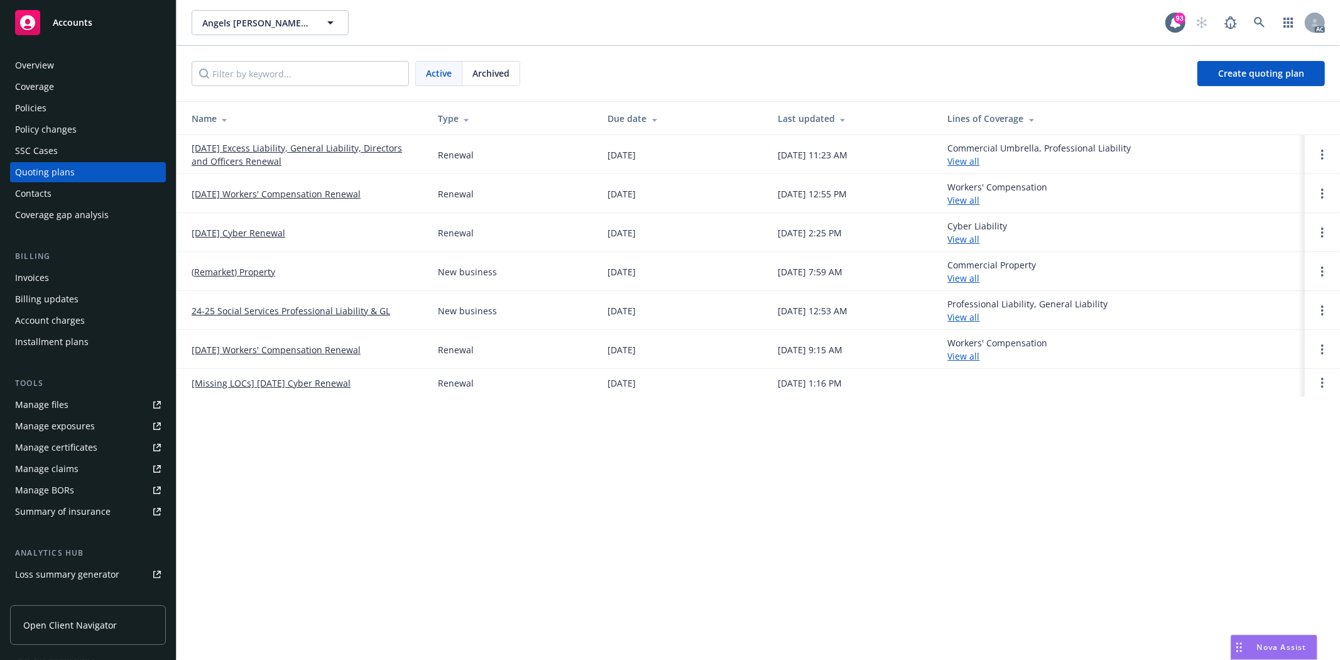
drag, startPoint x: 186, startPoint y: 142, endPoint x: 319, endPoint y: 160, distance: 134.3
click at [319, 160] on td "[DATE] Excess Liability, General Liability, Directors and Officers Renewal" at bounding box center [302, 154] width 251 height 39
copy link "[DATE] Excess Liability, General Liability, Directors and Officers Renewal"
click at [35, 89] on div "Coverage" at bounding box center [34, 87] width 39 height 20
click at [44, 104] on div "Policies" at bounding box center [30, 108] width 31 height 20
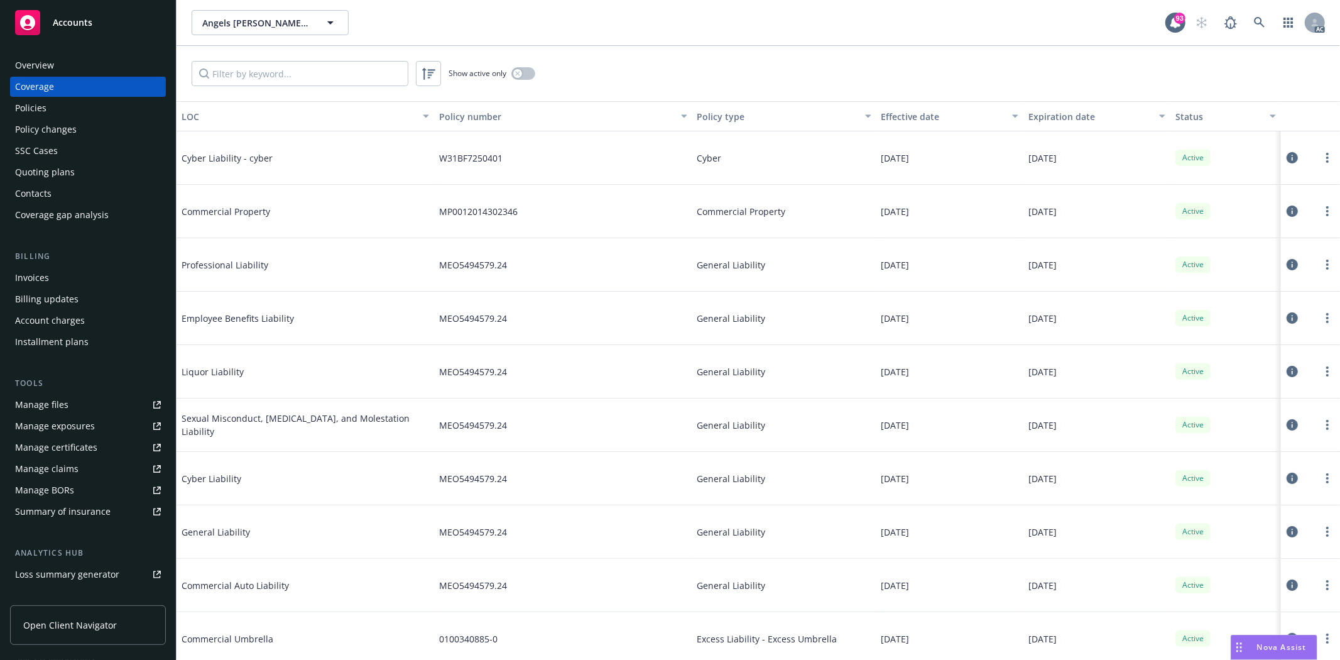
click at [44, 104] on div "Policies" at bounding box center [30, 108] width 31 height 20
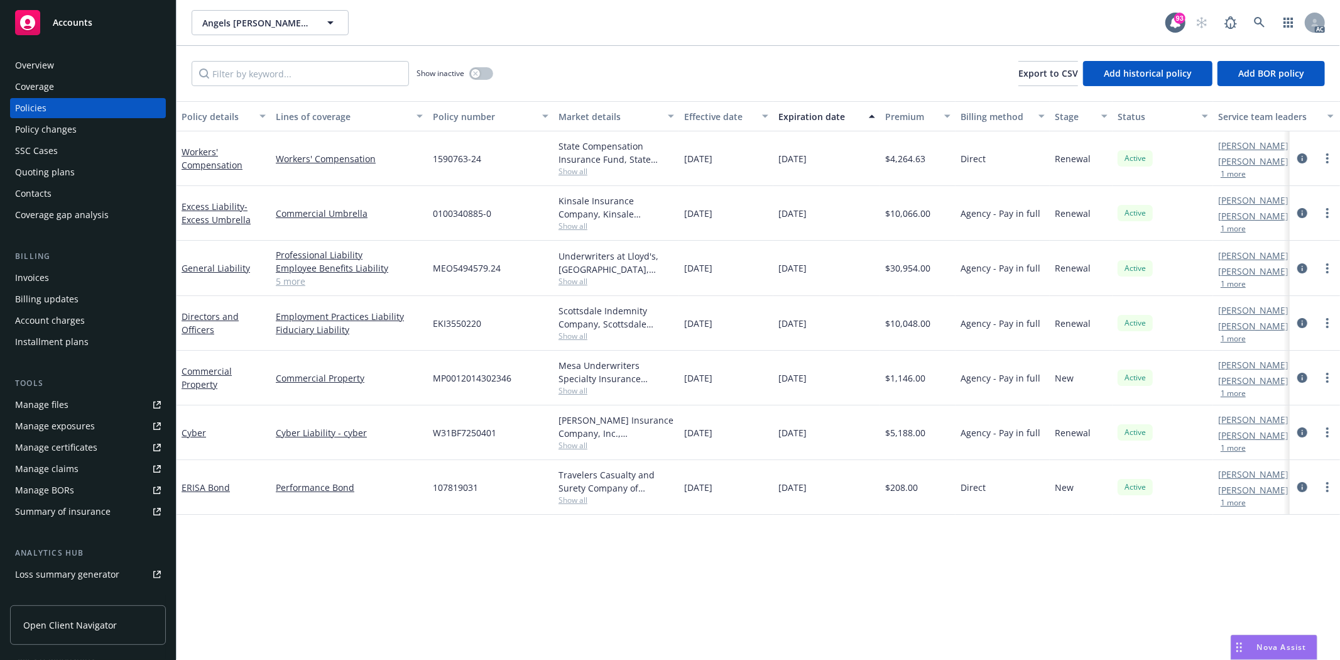
click at [563, 335] on span "Show all" at bounding box center [616, 335] width 116 height 11
click at [530, 328] on div "EKI3550220" at bounding box center [491, 323] width 126 height 55
click at [573, 221] on span "Show all" at bounding box center [616, 225] width 116 height 11
click at [530, 163] on div "1590763-24" at bounding box center [491, 158] width 126 height 55
drag, startPoint x: 442, startPoint y: 319, endPoint x: 501, endPoint y: 323, distance: 59.8
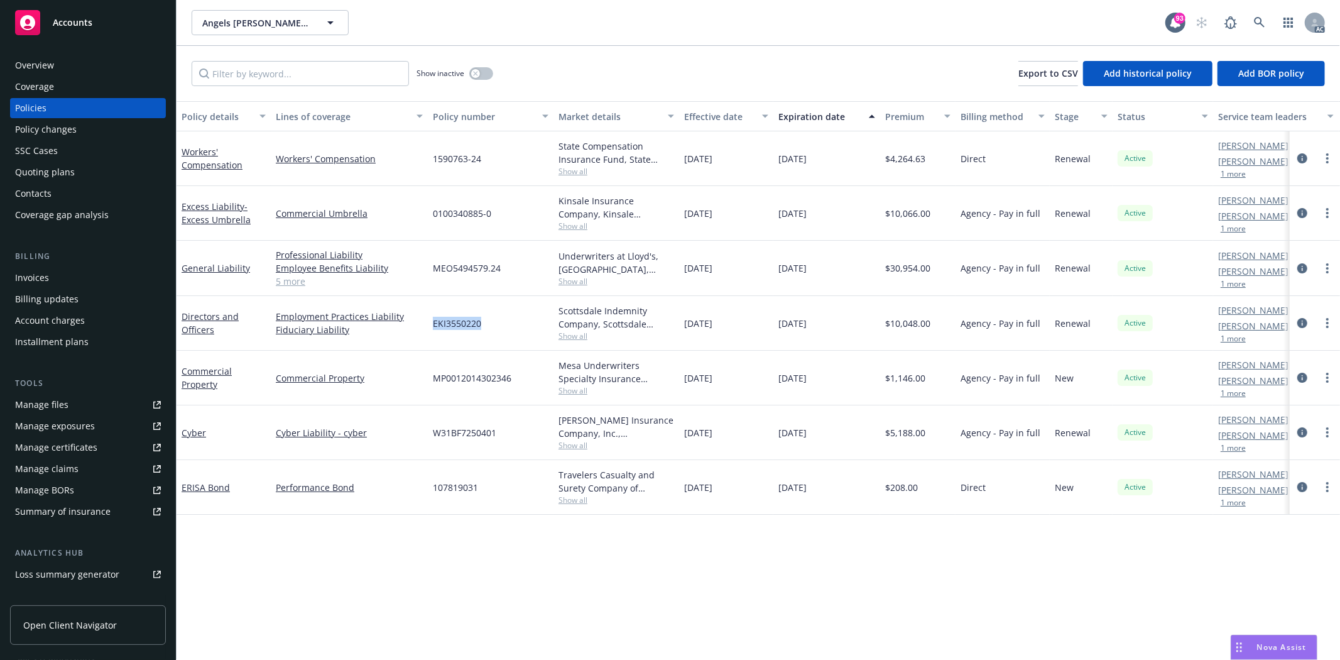
click at [501, 323] on div "EKI3550220" at bounding box center [491, 323] width 126 height 55
copy span "EKI3550220"
click at [11, 67] on link "Overview" at bounding box center [88, 65] width 156 height 20
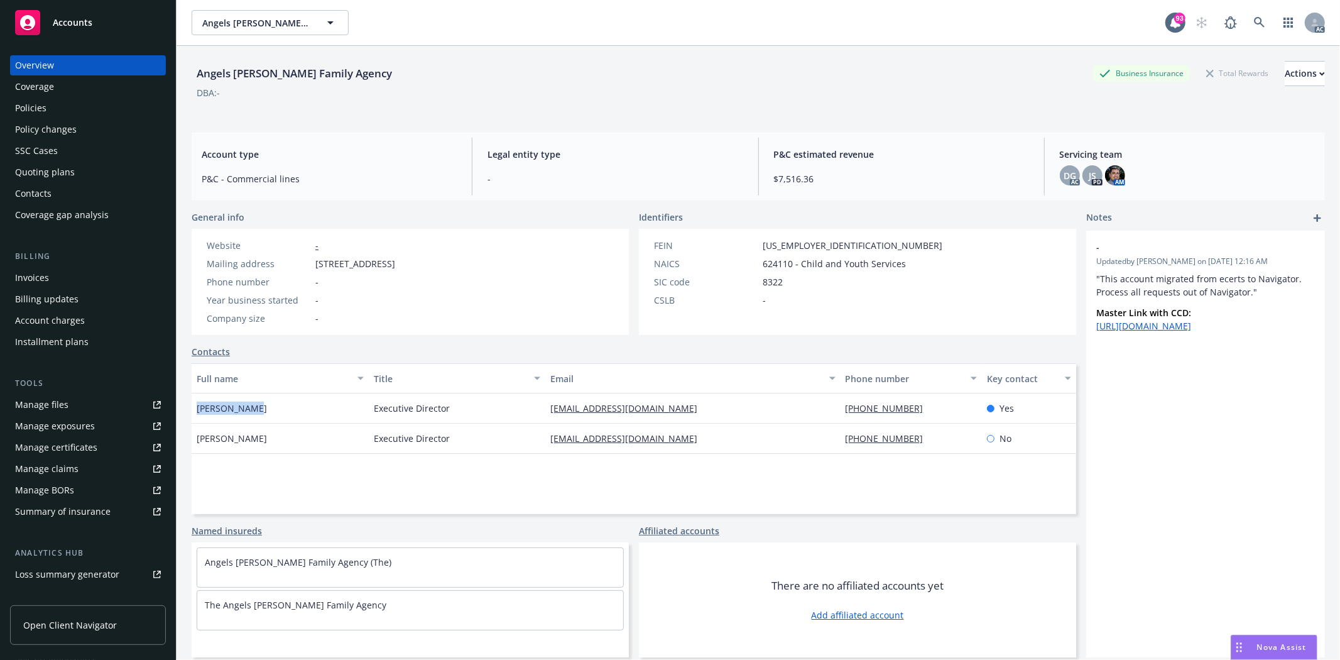
drag, startPoint x: 193, startPoint y: 405, endPoint x: 271, endPoint y: 410, distance: 77.4
click at [271, 410] on div "Jeff Wiemann" at bounding box center [280, 408] width 177 height 30
copy span "Jeff Wiemann"
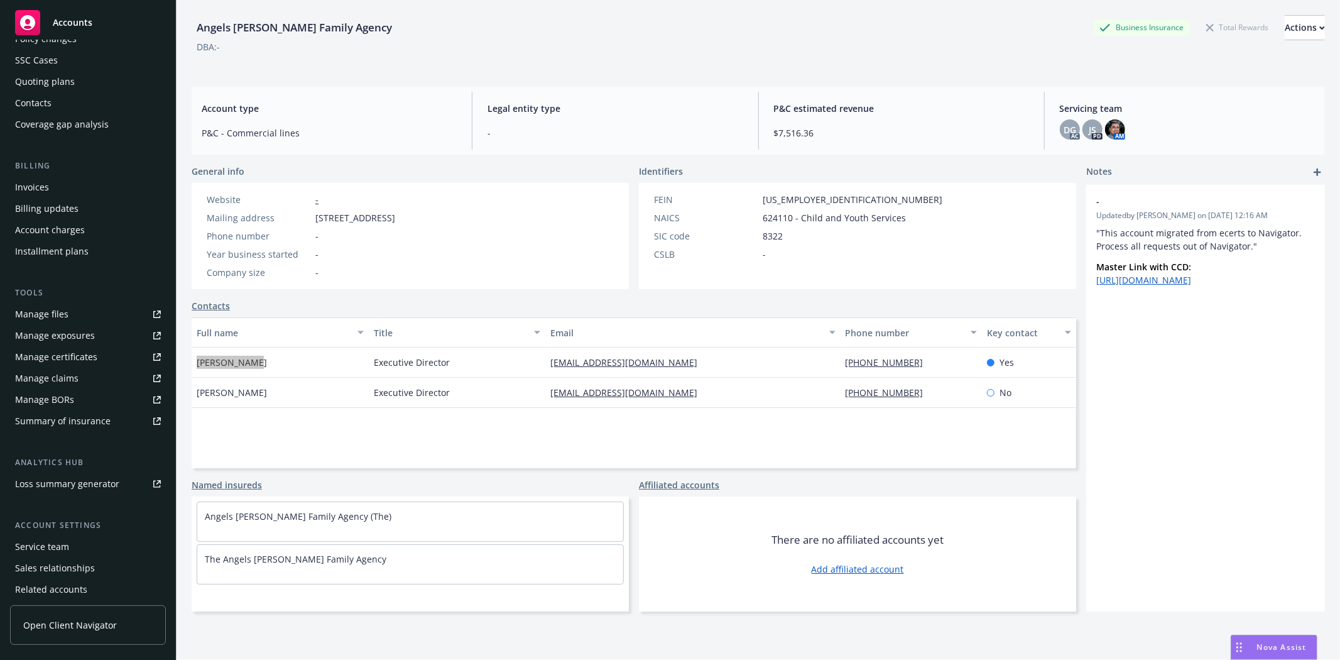
scroll to position [137, 0]
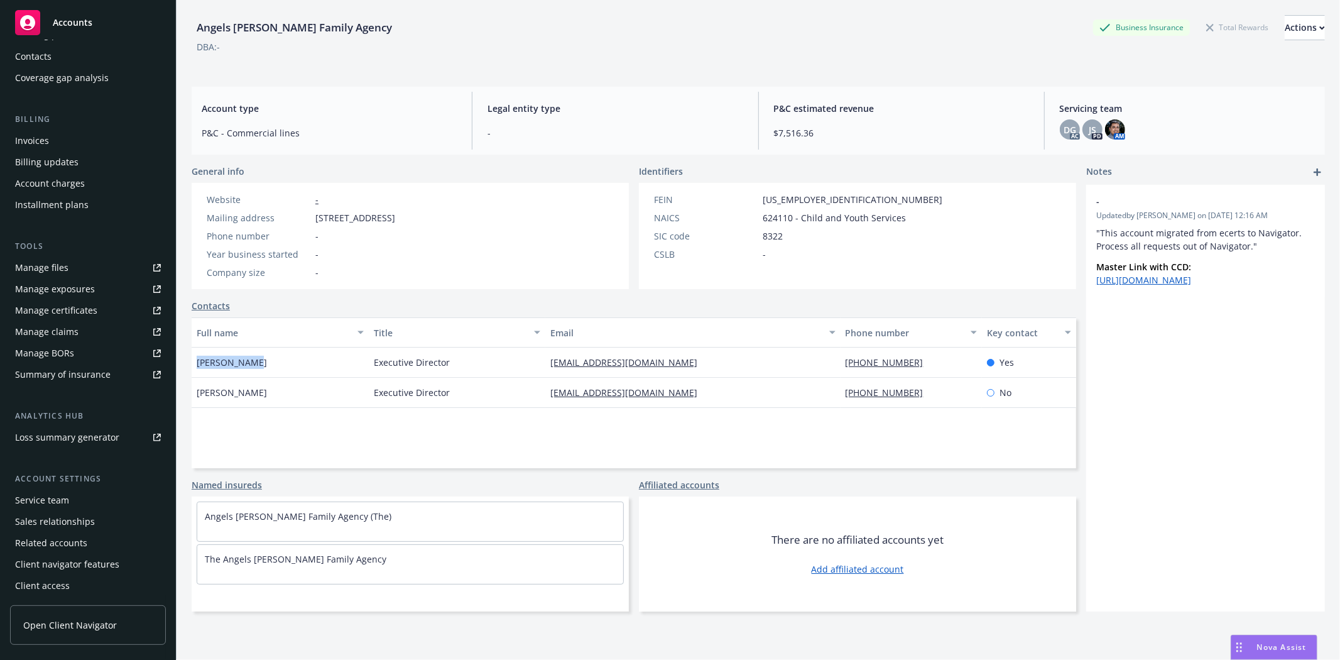
click at [57, 504] on div "Service team" at bounding box center [42, 500] width 54 height 20
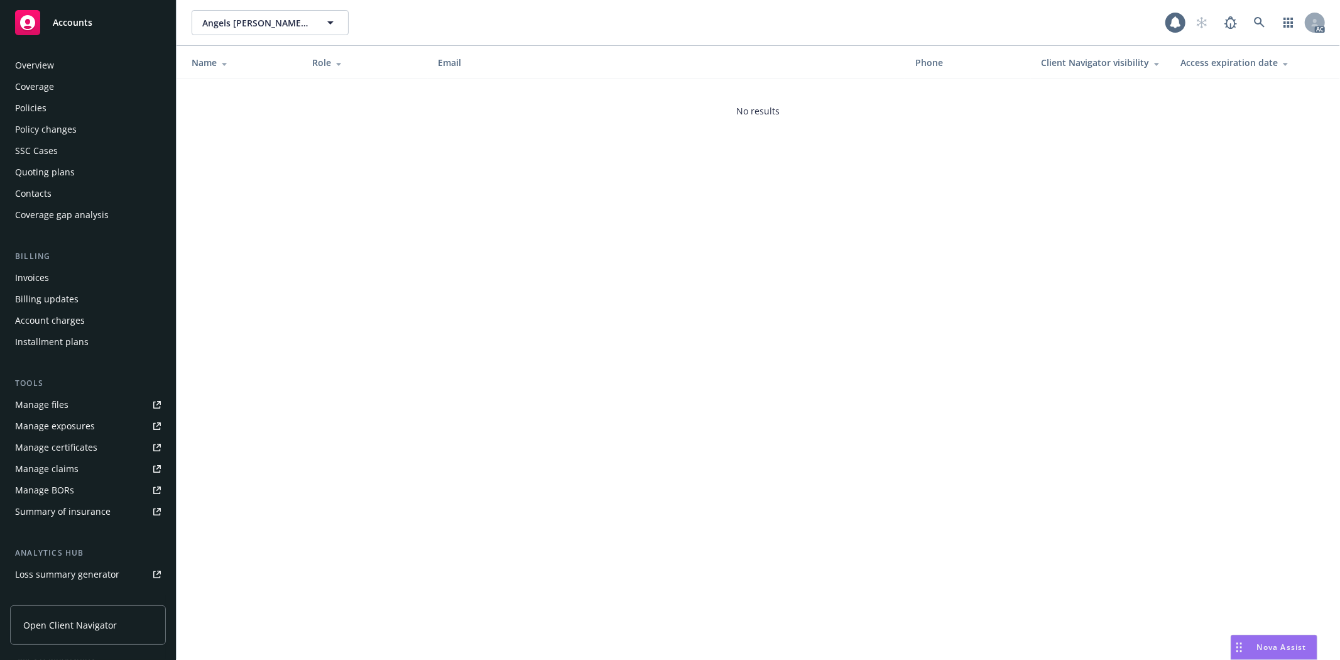
click at [72, 627] on div "Service team" at bounding box center [88, 637] width 146 height 20
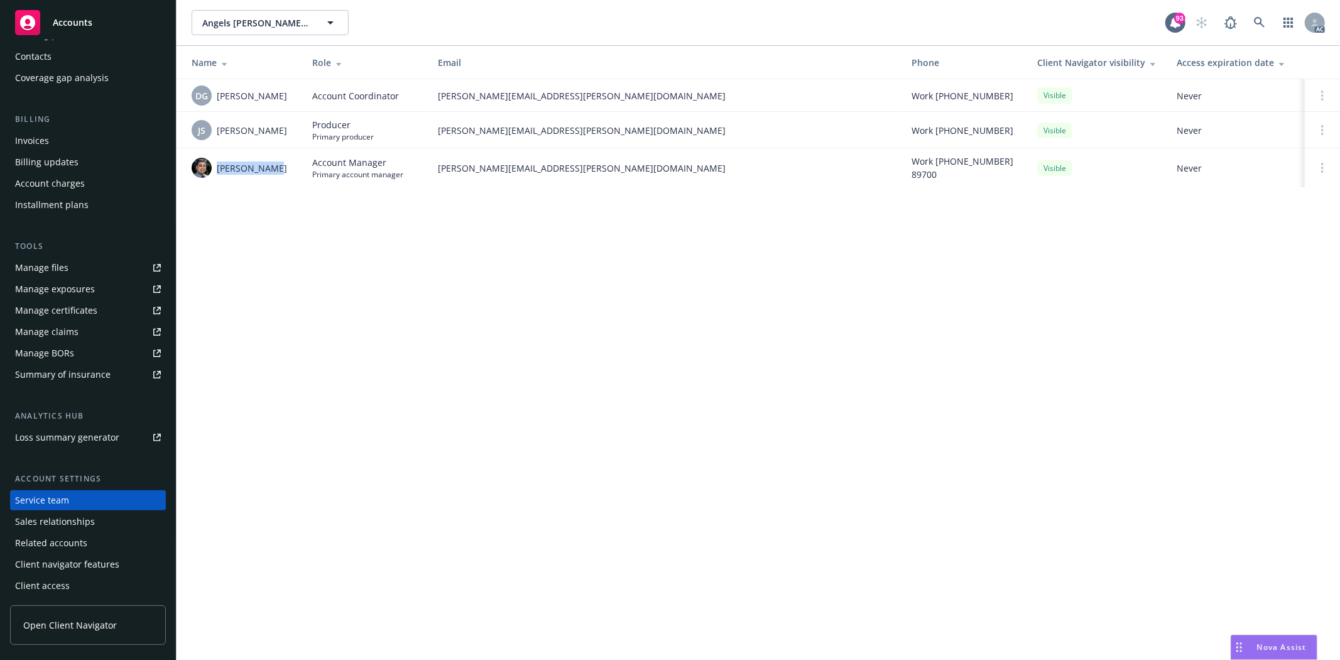
drag, startPoint x: 217, startPoint y: 171, endPoint x: 290, endPoint y: 170, distance: 72.9
click at [290, 170] on div "Marlowe Milo" at bounding box center [242, 168] width 100 height 20
copy span "Marlowe Milo"
drag, startPoint x: 433, startPoint y: 170, endPoint x: 575, endPoint y: 171, distance: 141.3
click at [575, 171] on td "marlowe.milo@newfront.com" at bounding box center [665, 167] width 474 height 39
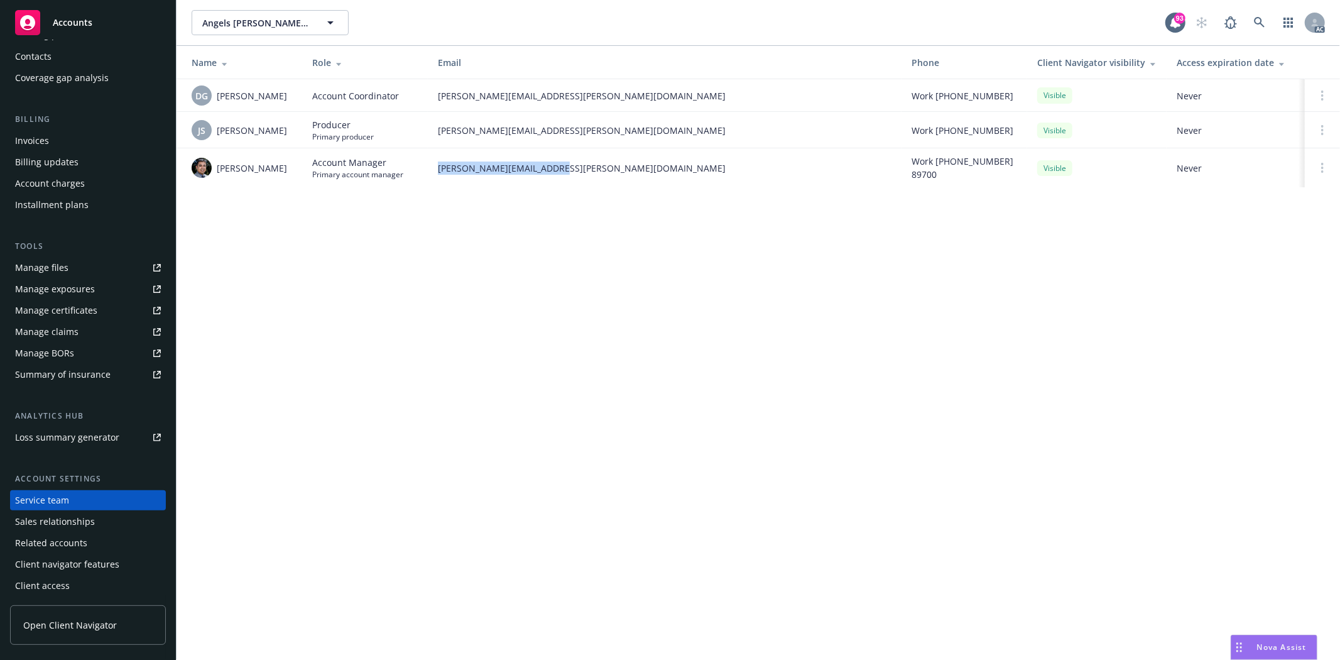
copy span "marlowe.milo@newfront.com"
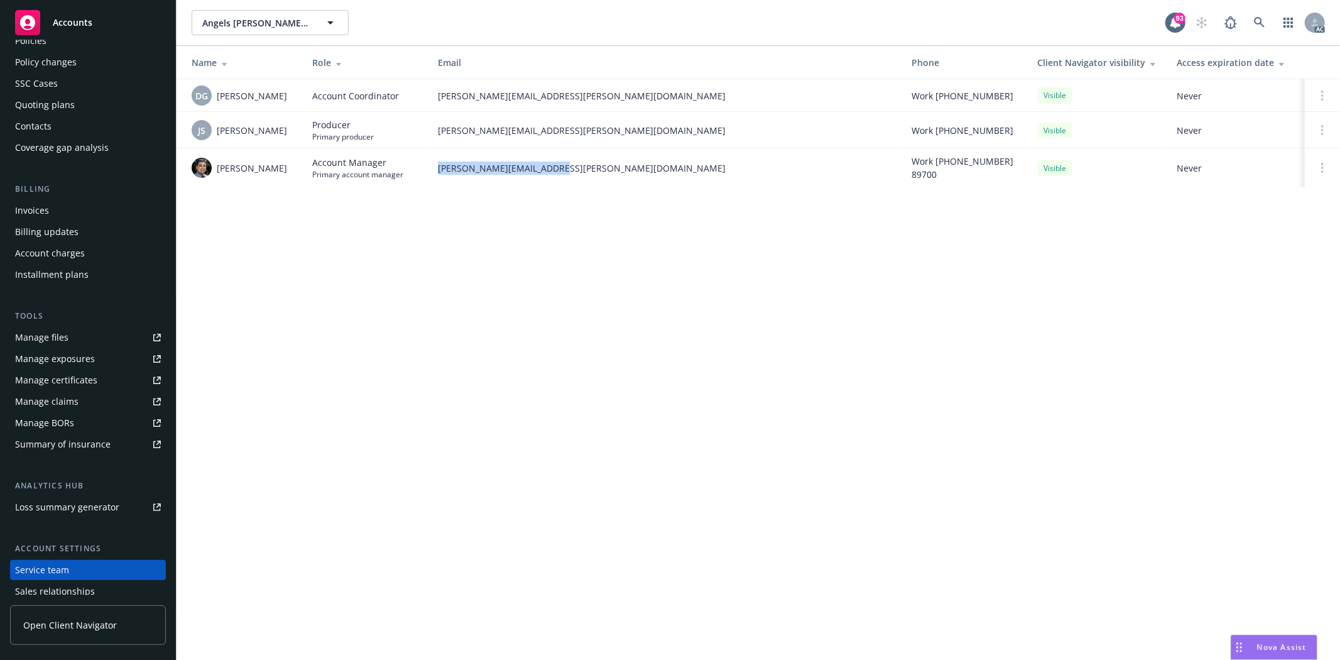
scroll to position [0, 0]
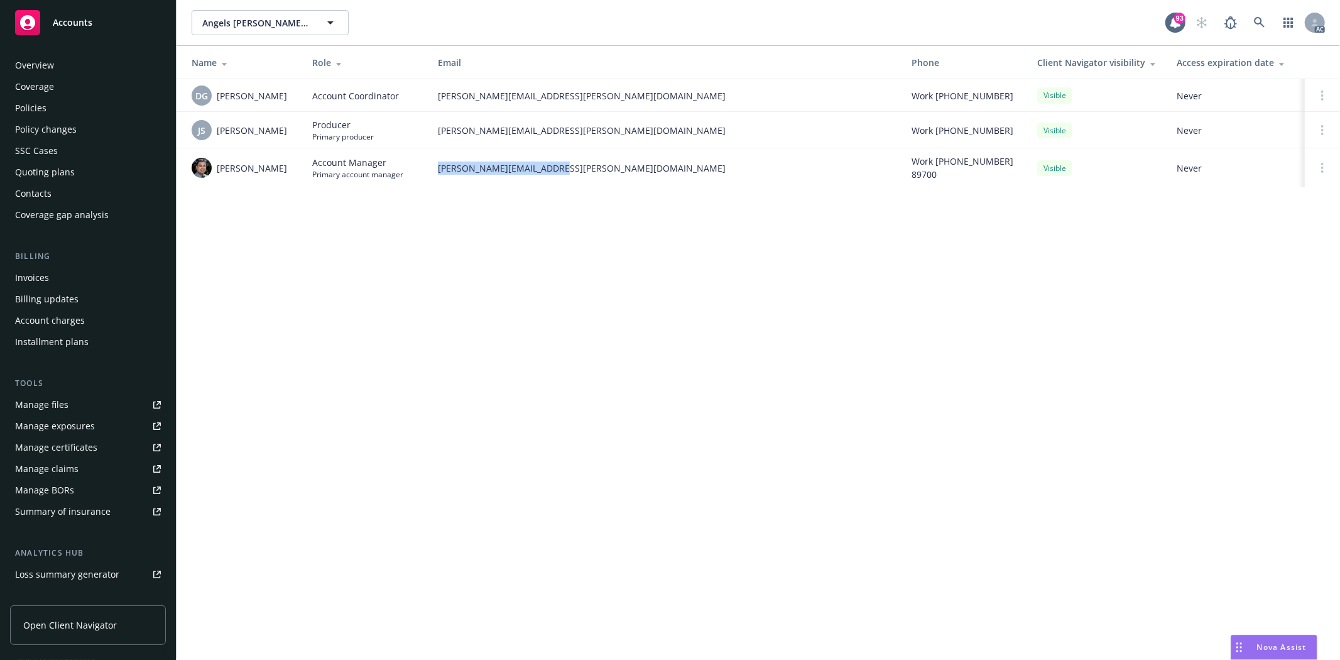
click at [55, 103] on div "Policies" at bounding box center [88, 108] width 146 height 20
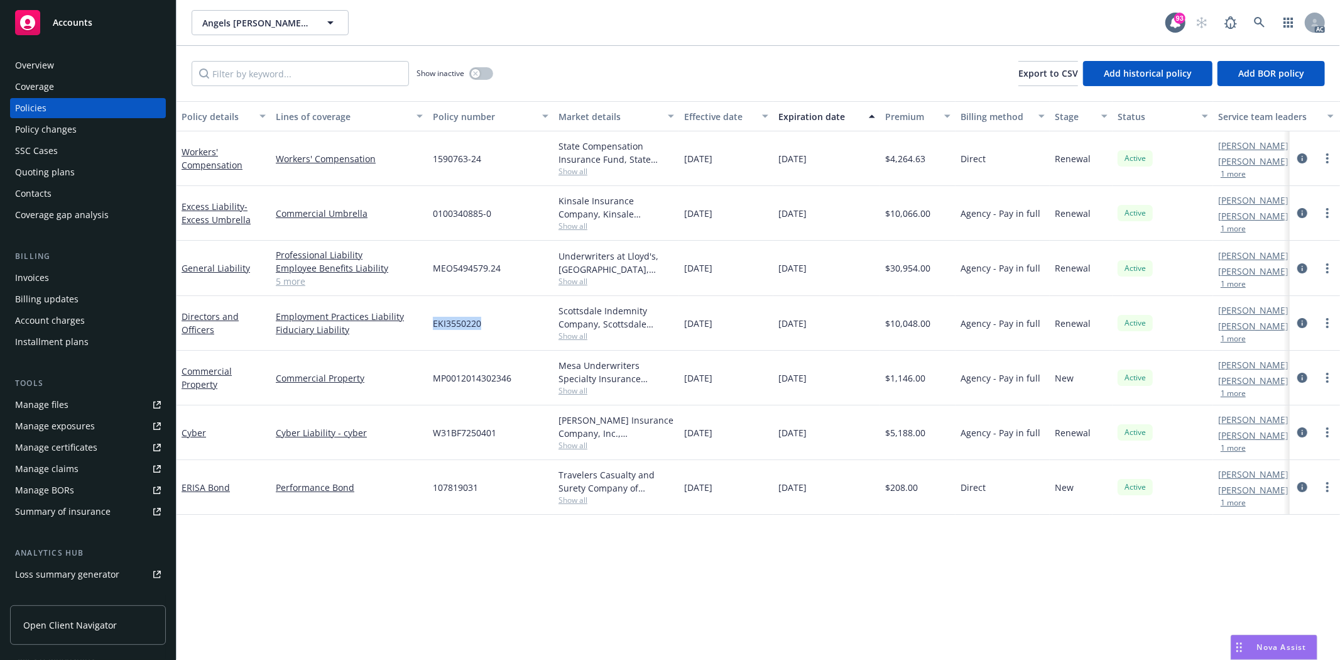
drag, startPoint x: 427, startPoint y: 328, endPoint x: 479, endPoint y: 323, distance: 51.8
click at [479, 323] on div "Directors and Officers Employment Practices Liability Fiduciary Liability EKI35…" at bounding box center [783, 323] width 1212 height 55
click at [484, 322] on div "EKI3550220" at bounding box center [491, 323] width 126 height 55
drag, startPoint x: 484, startPoint y: 322, endPoint x: 435, endPoint y: 327, distance: 49.3
click at [435, 327] on div "EKI3550220" at bounding box center [491, 323] width 126 height 55
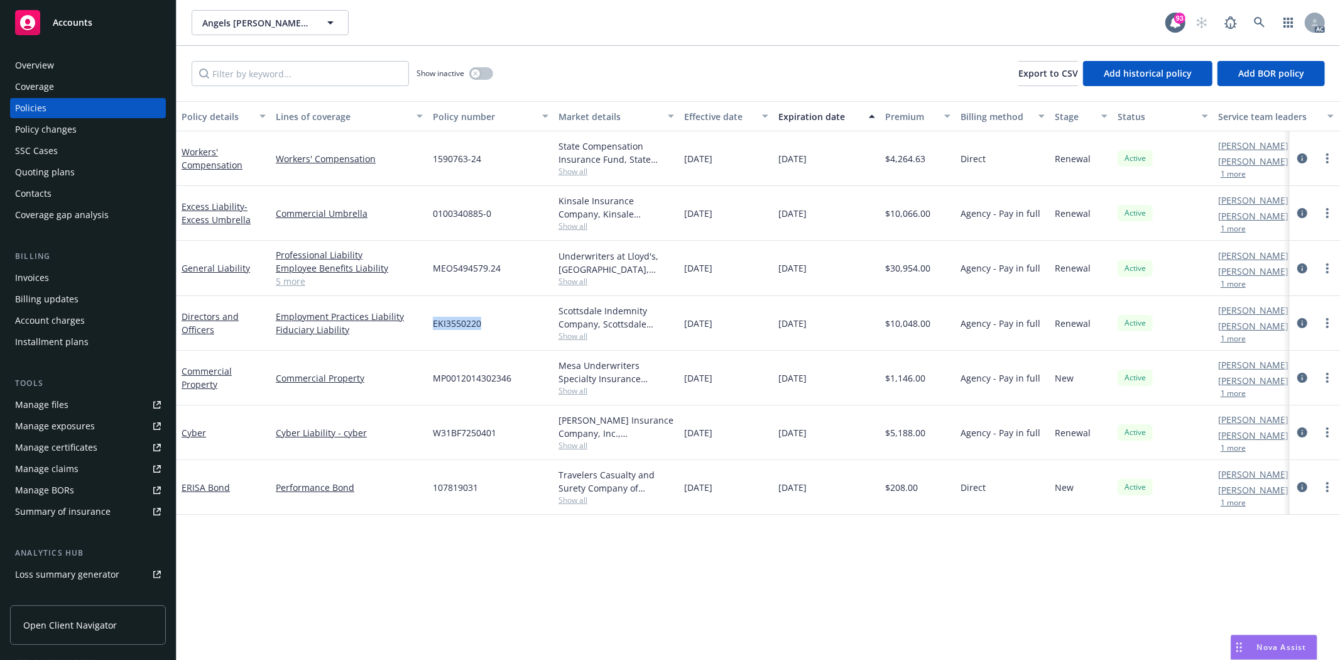
click at [435, 327] on span "EKI3550220" at bounding box center [457, 323] width 48 height 13
drag, startPoint x: 431, startPoint y: 325, endPoint x: 499, endPoint y: 324, distance: 68.5
click at [499, 324] on div "EKI3550220" at bounding box center [491, 323] width 126 height 55
drag, startPoint x: 494, startPoint y: 325, endPoint x: 432, endPoint y: 327, distance: 62.2
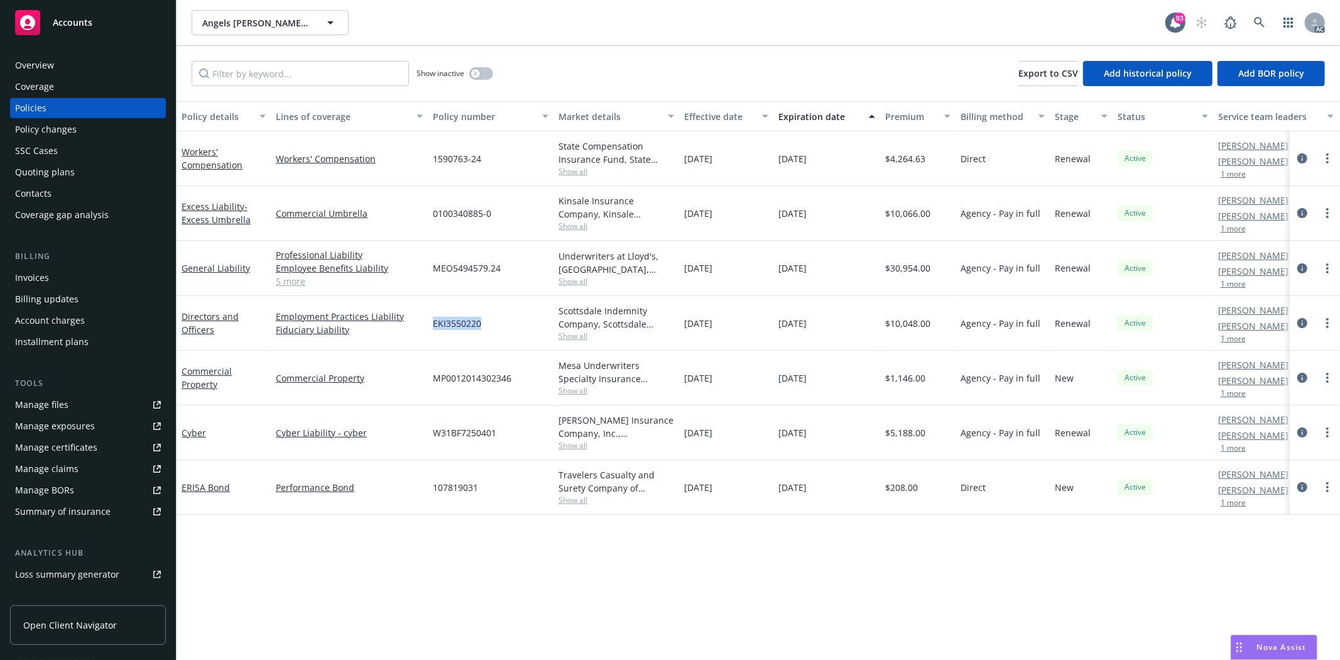
click at [432, 327] on div "EKI3550220" at bounding box center [491, 323] width 126 height 55
click at [485, 329] on div "EKI3550220" at bounding box center [491, 323] width 126 height 55
drag, startPoint x: 433, startPoint y: 322, endPoint x: 484, endPoint y: 322, distance: 50.9
click at [484, 322] on div "EKI3550220" at bounding box center [491, 323] width 126 height 55
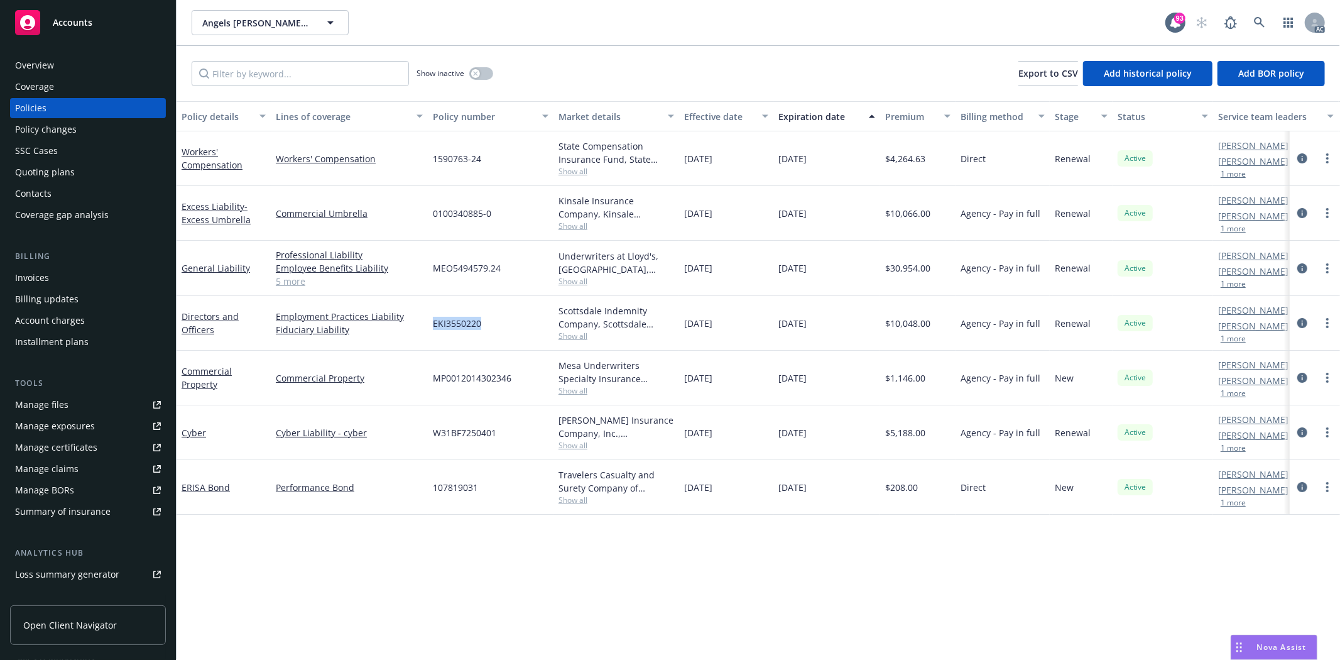
drag, startPoint x: 484, startPoint y: 322, endPoint x: 429, endPoint y: 327, distance: 55.5
click at [429, 327] on div "EKI3550220" at bounding box center [491, 323] width 126 height 55
click at [497, 333] on div "EKI3550220" at bounding box center [491, 323] width 126 height 55
drag, startPoint x: 432, startPoint y: 325, endPoint x: 487, endPoint y: 317, distance: 55.3
click at [487, 317] on div "EKI3550220" at bounding box center [491, 323] width 126 height 55
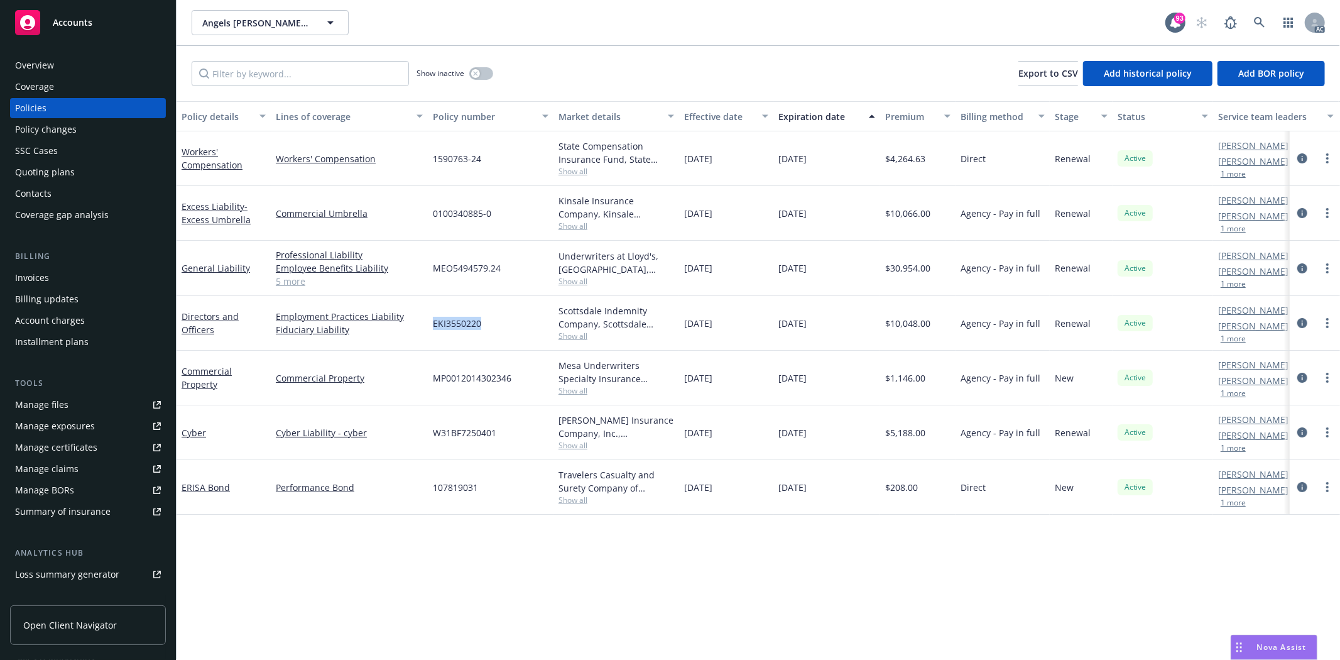
click at [487, 317] on div "EKI3550220" at bounding box center [491, 323] width 126 height 55
click at [96, 72] on div "Overview" at bounding box center [88, 65] width 146 height 20
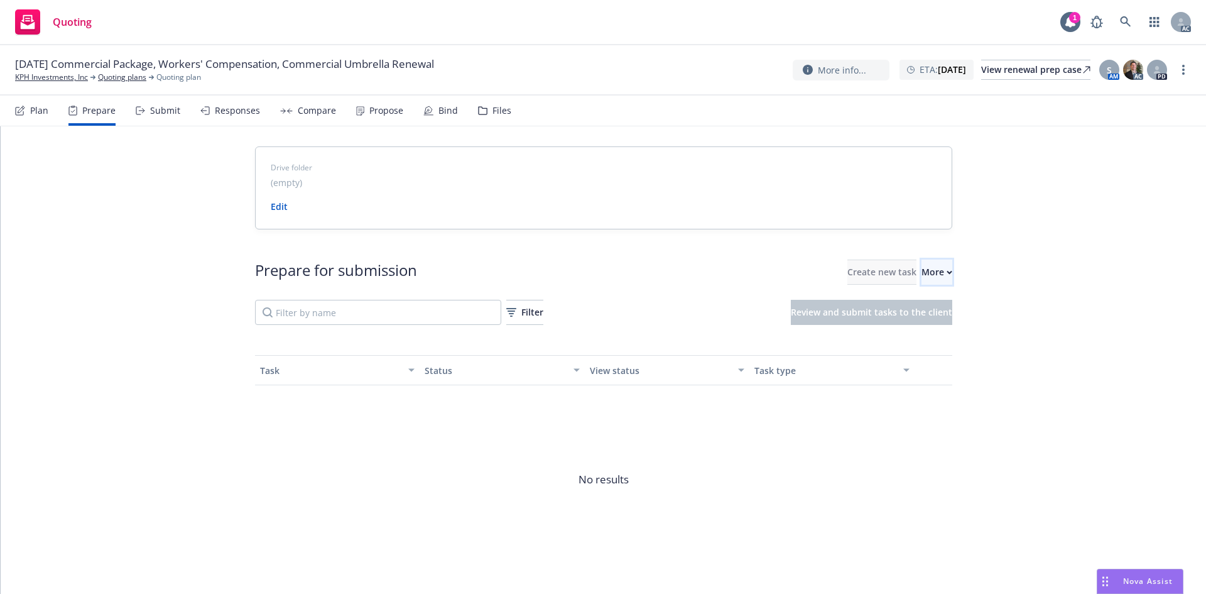
click at [926, 266] on div "More" at bounding box center [936, 272] width 31 height 24
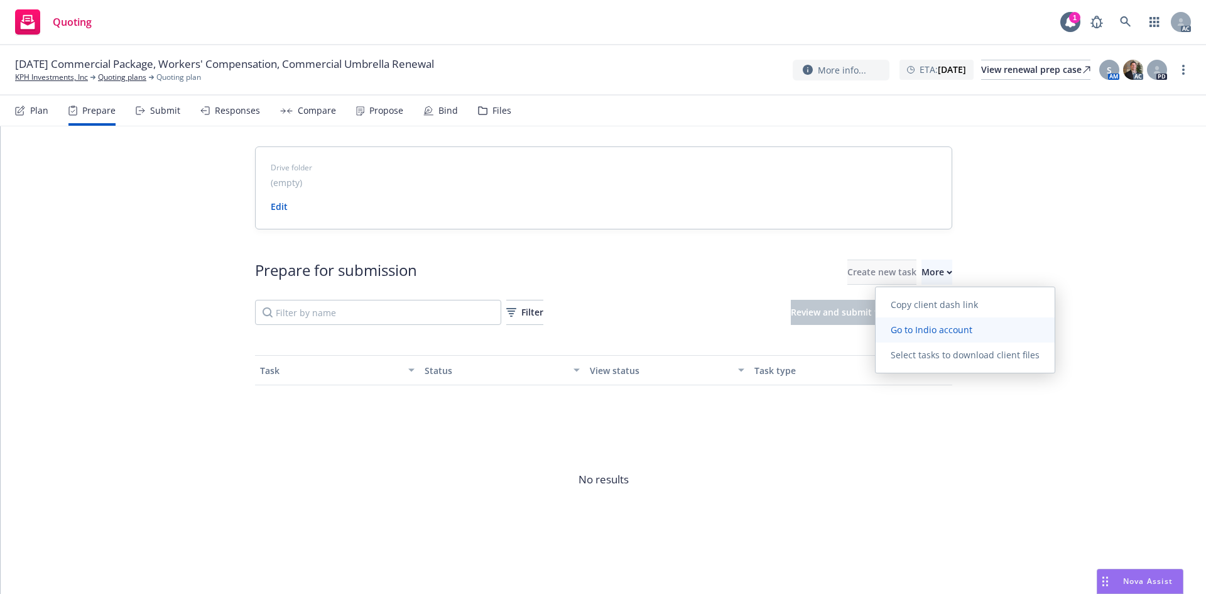
click at [926, 329] on span "Go to Indio account" at bounding box center [932, 329] width 112 height 12
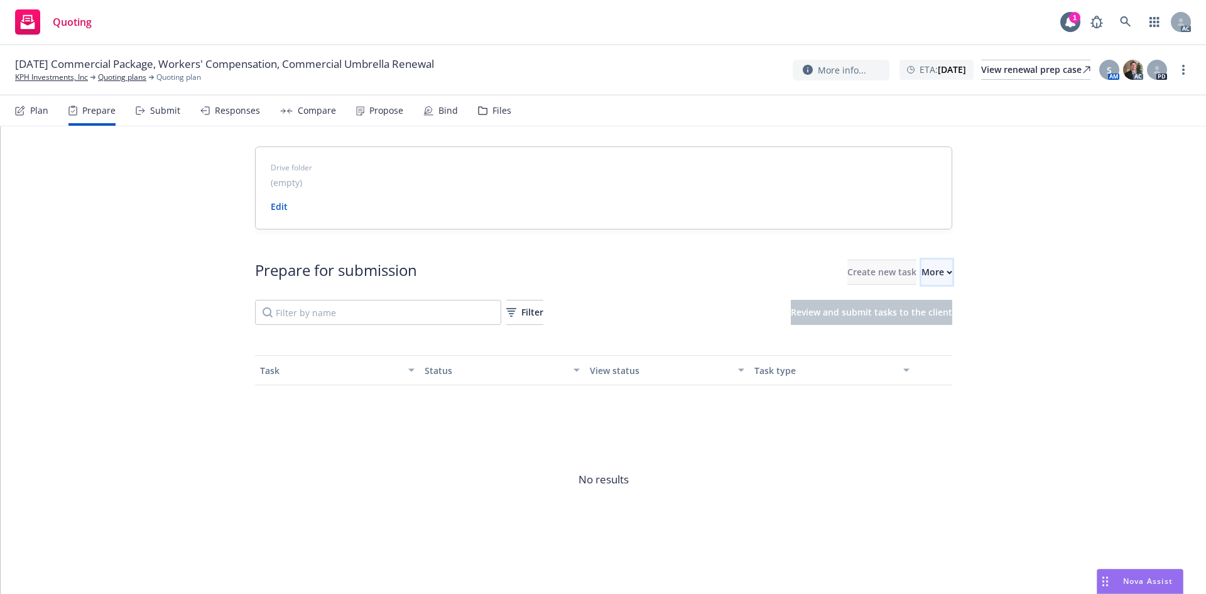
click at [921, 275] on div "More" at bounding box center [936, 272] width 31 height 24
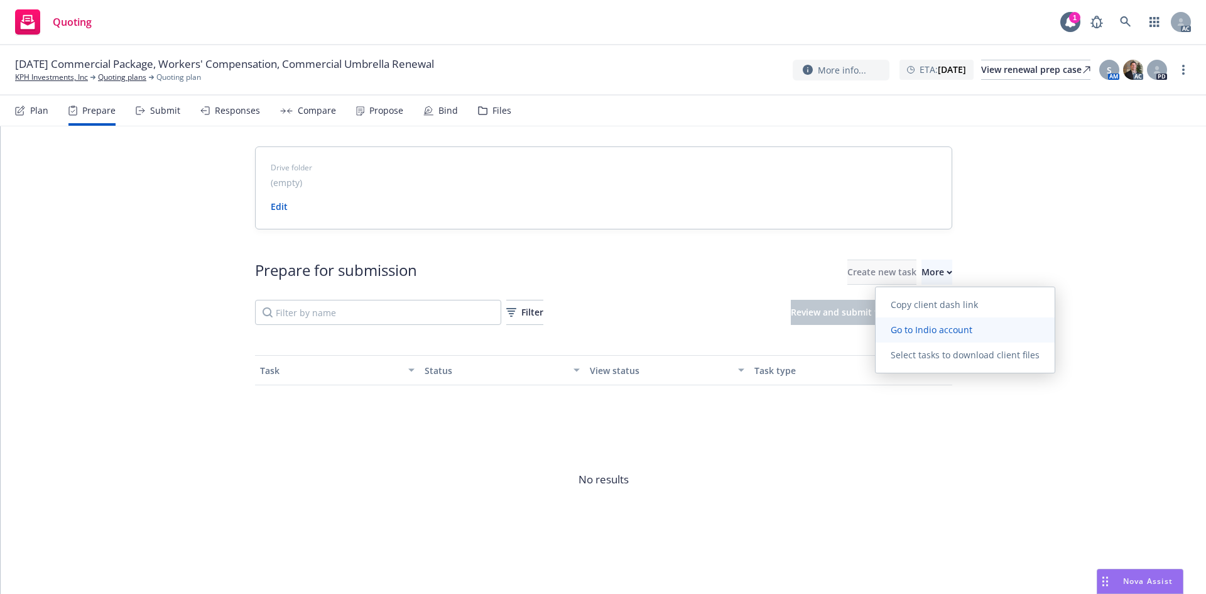
click at [938, 321] on link "Go to Indio account" at bounding box center [965, 329] width 179 height 25
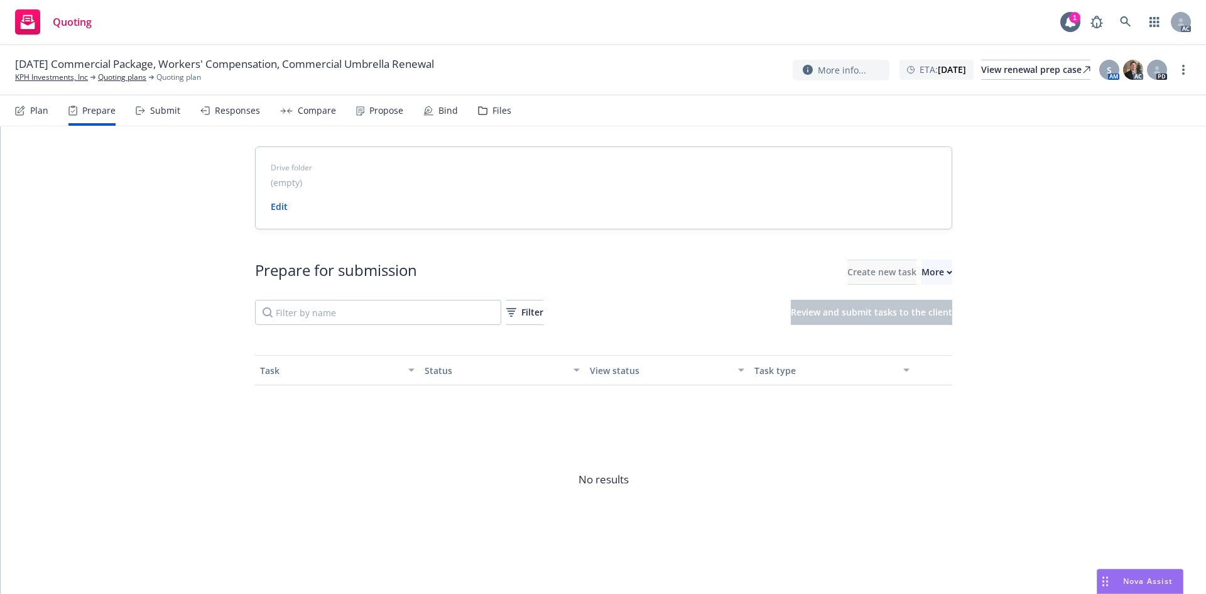
click at [70, 84] on div "11/08/25 Commercial Package, Workers' Compensation, Commercial Umbrella Renewal…" at bounding box center [603, 70] width 1206 height 50
click at [64, 82] on link "KPH Investments, Inc" at bounding box center [51, 77] width 73 height 11
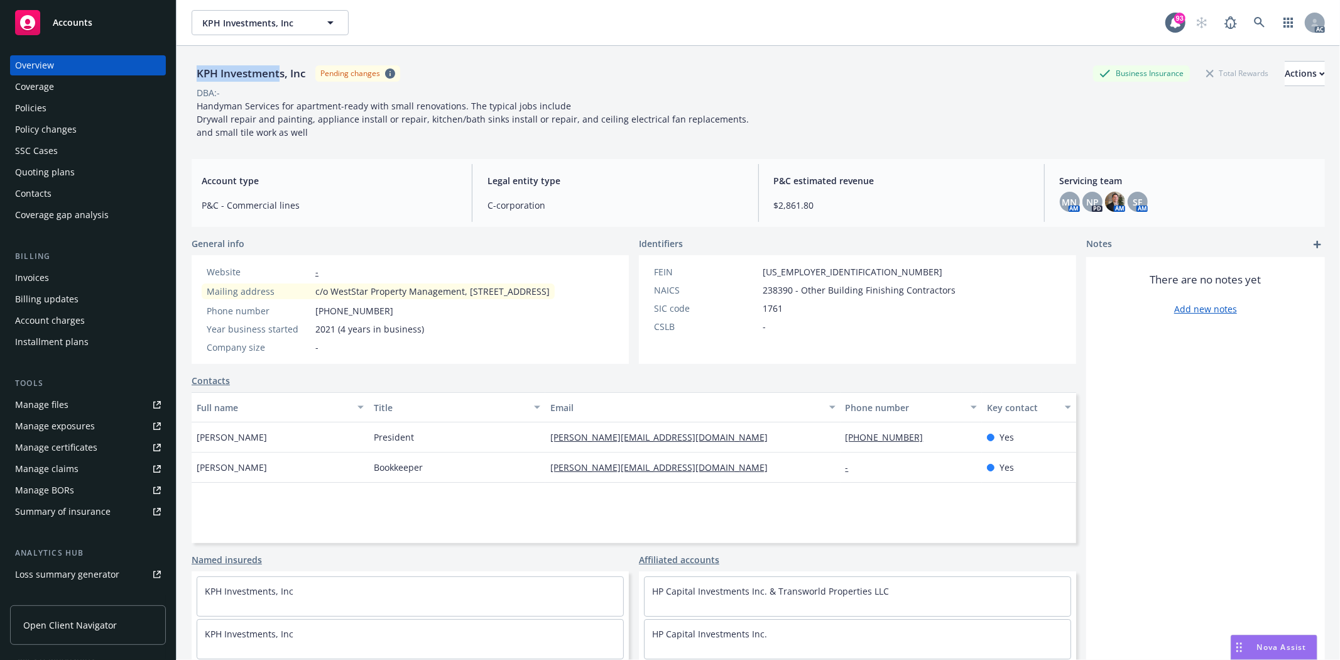
drag, startPoint x: 197, startPoint y: 70, endPoint x: 281, endPoint y: 73, distance: 84.2
click at [281, 73] on div "KPH Investments, Inc" at bounding box center [251, 73] width 119 height 16
copy div "KPH Investment"
drag, startPoint x: 192, startPoint y: 443, endPoint x: 258, endPoint y: 452, distance: 65.9
click at [258, 452] on div "[PERSON_NAME]" at bounding box center [280, 437] width 177 height 30
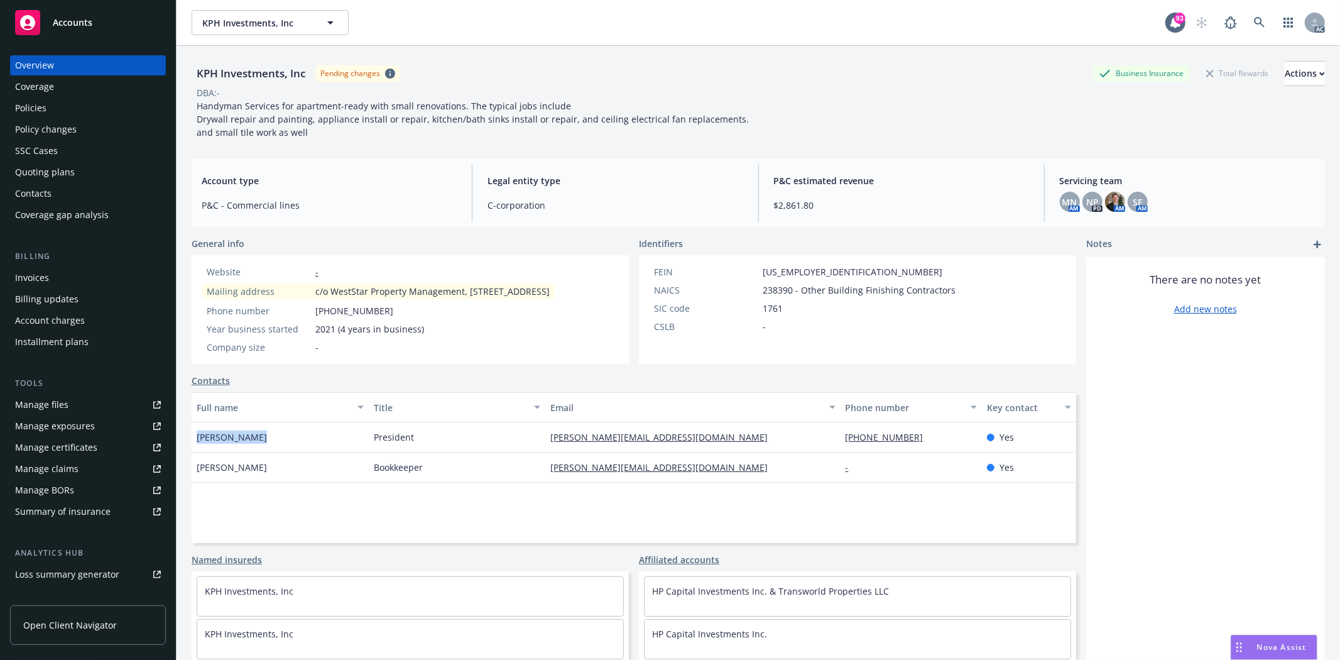
copy span "[PERSON_NAME]"
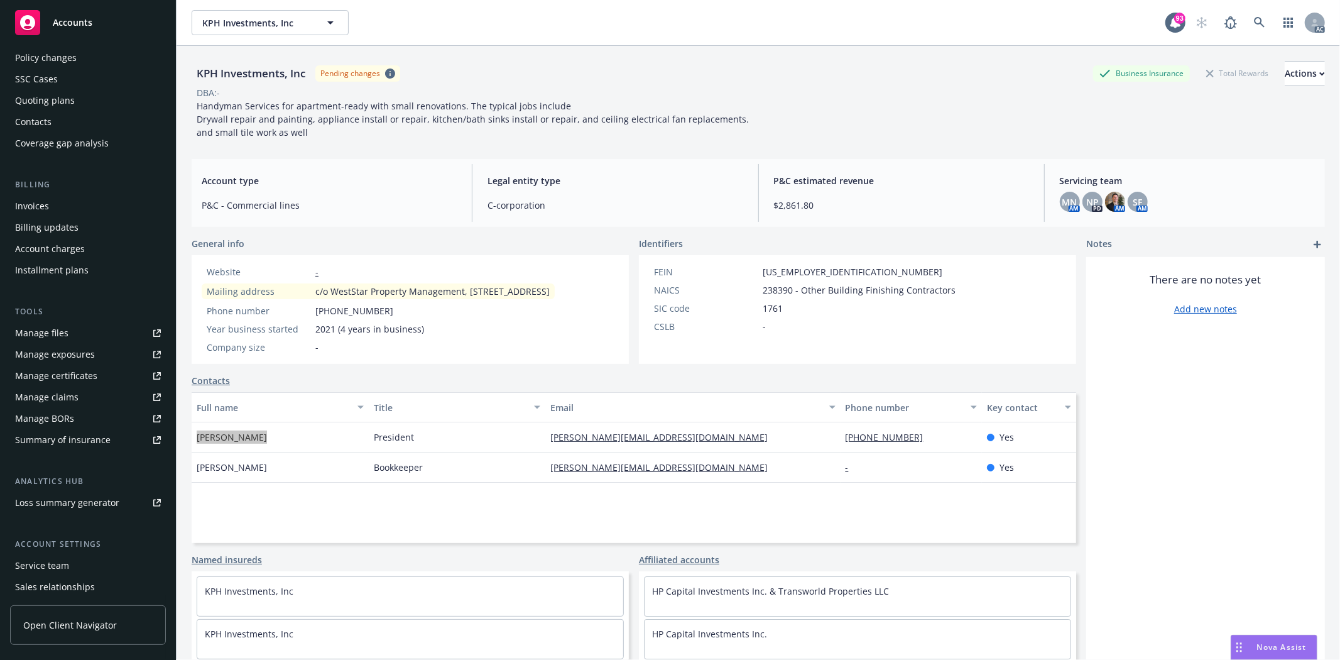
scroll to position [137, 0]
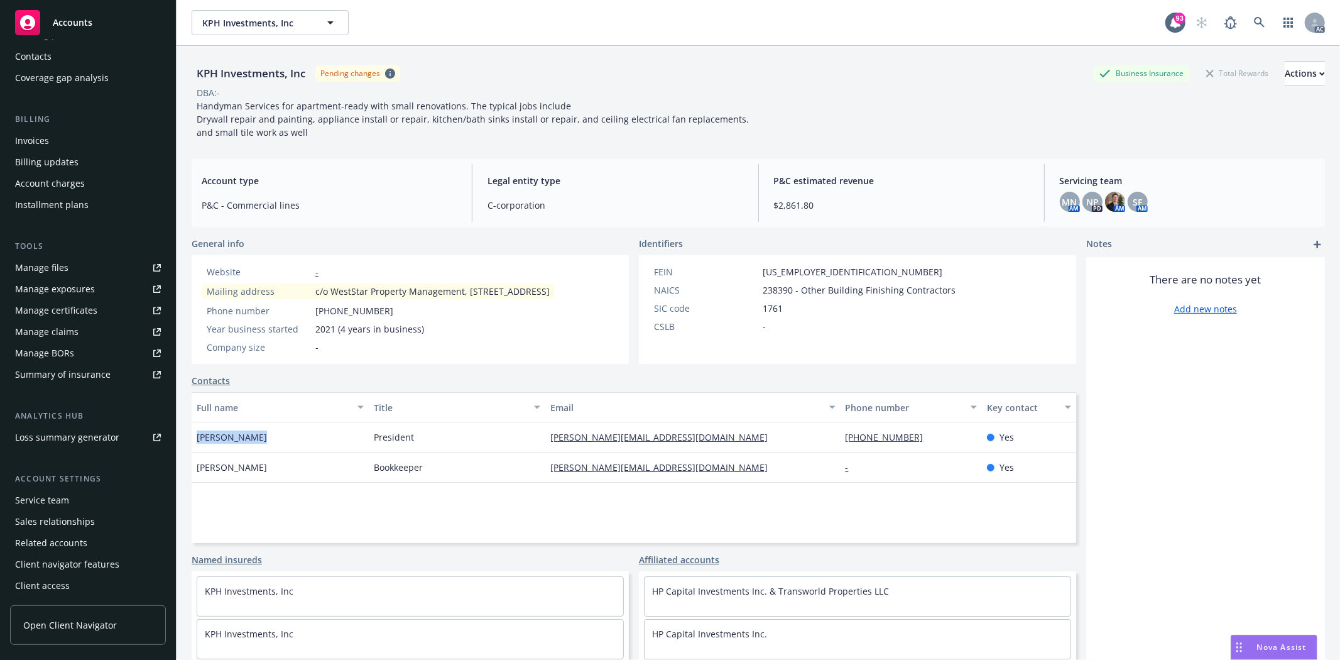
click at [60, 499] on div "Service team" at bounding box center [42, 500] width 54 height 20
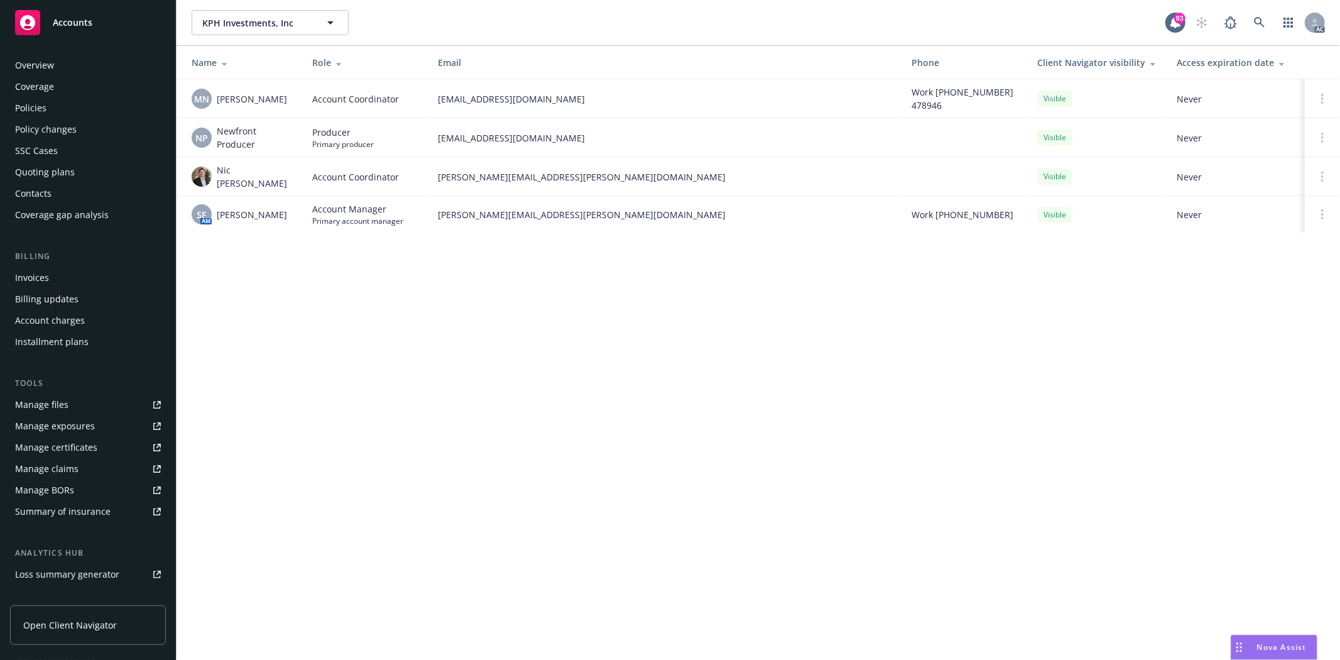
click at [63, 109] on div "Policies" at bounding box center [88, 108] width 146 height 20
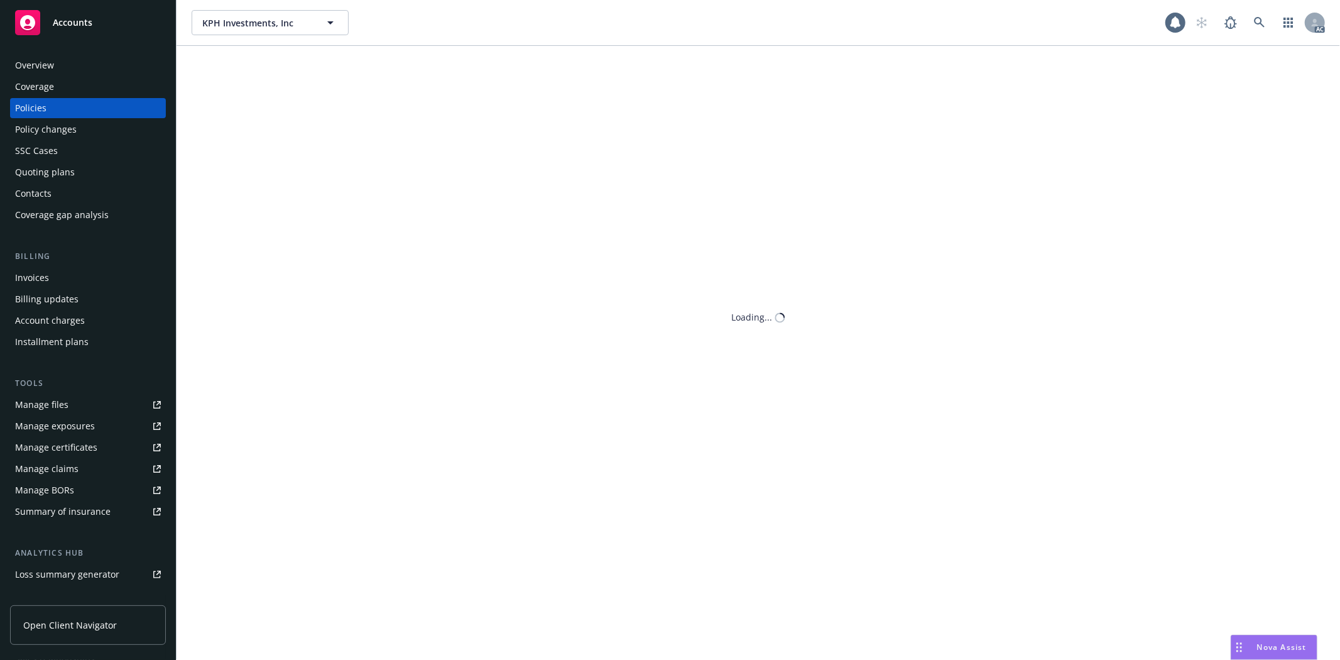
click at [63, 109] on div "Policies" at bounding box center [88, 108] width 146 height 20
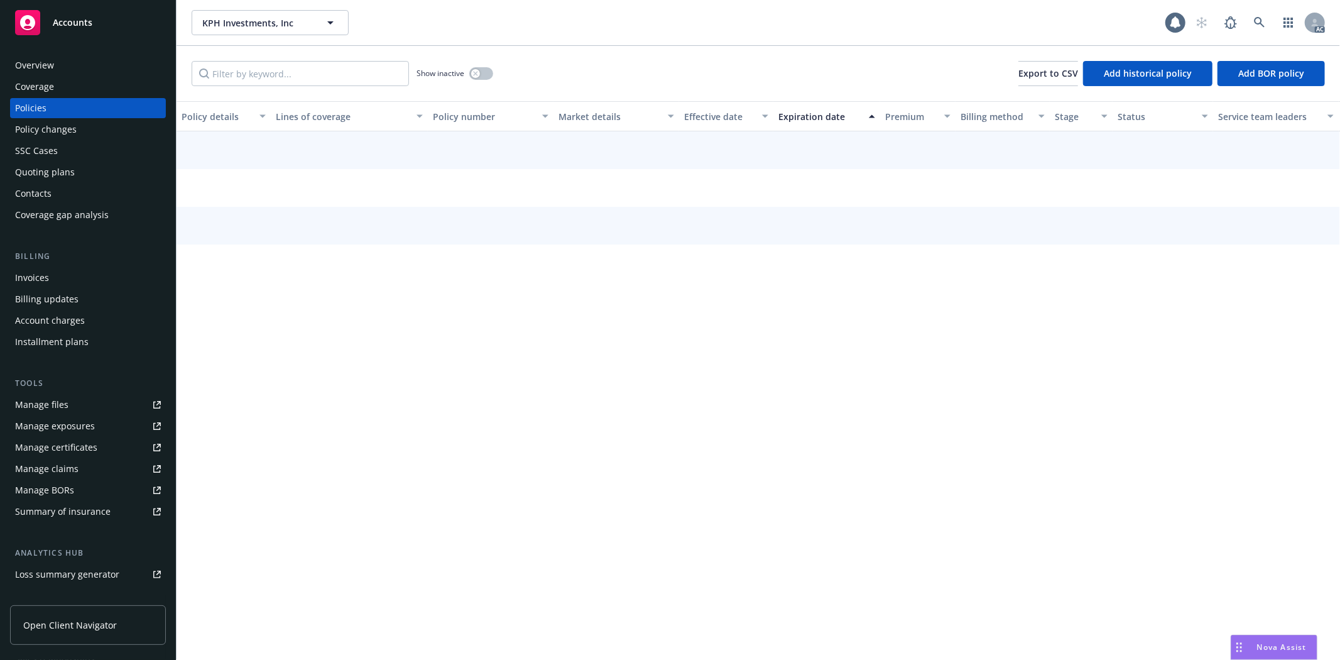
click at [63, 109] on div "Policies" at bounding box center [88, 108] width 146 height 20
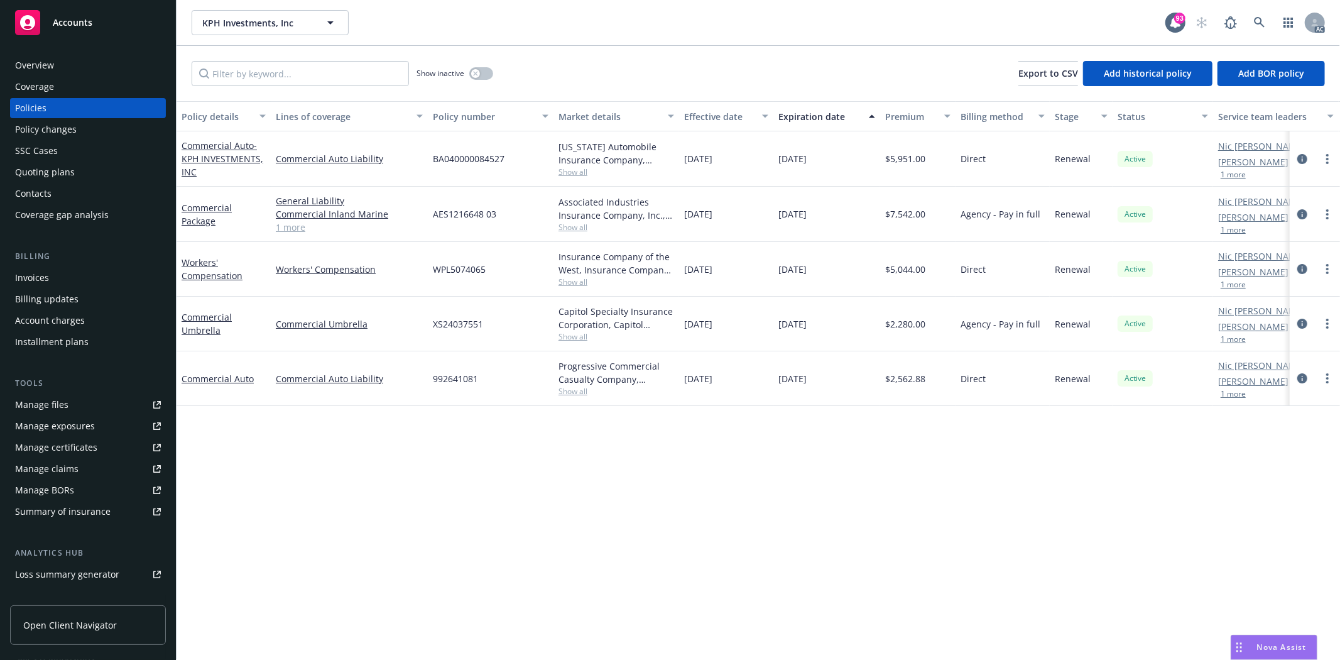
click at [299, 229] on link "1 more" at bounding box center [349, 226] width 147 height 13
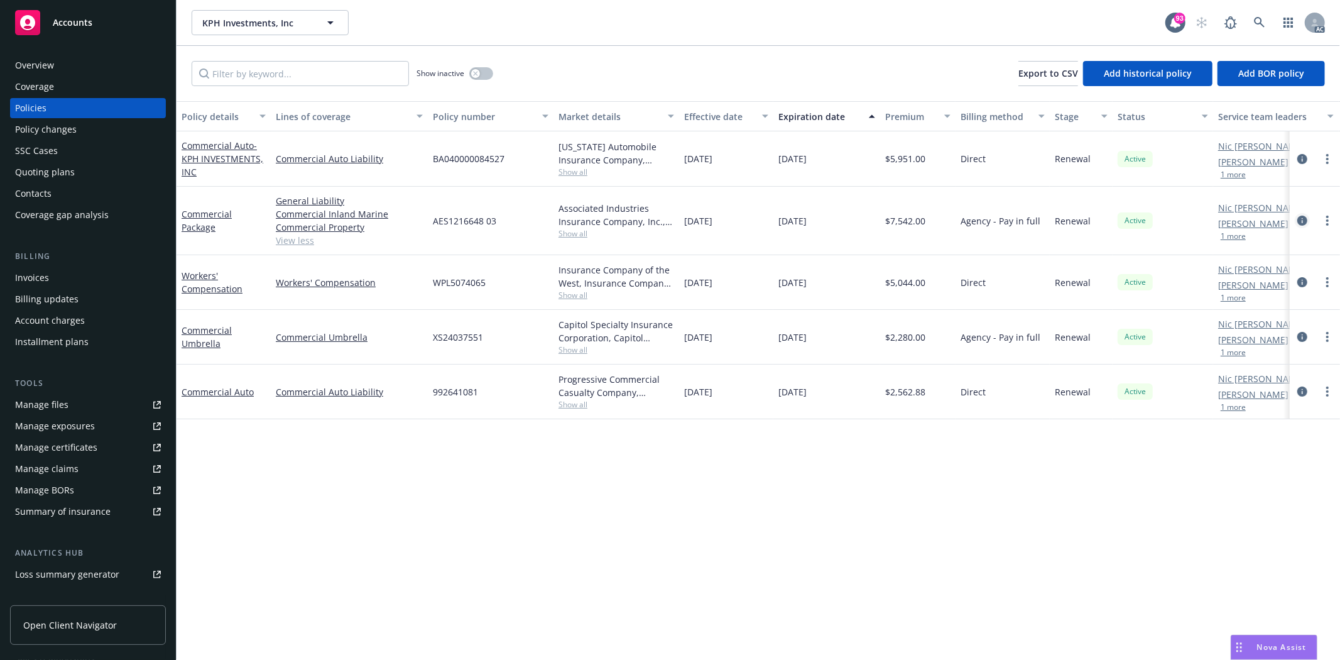
click at [1303, 220] on icon "circleInformation" at bounding box center [1302, 220] width 10 height 10
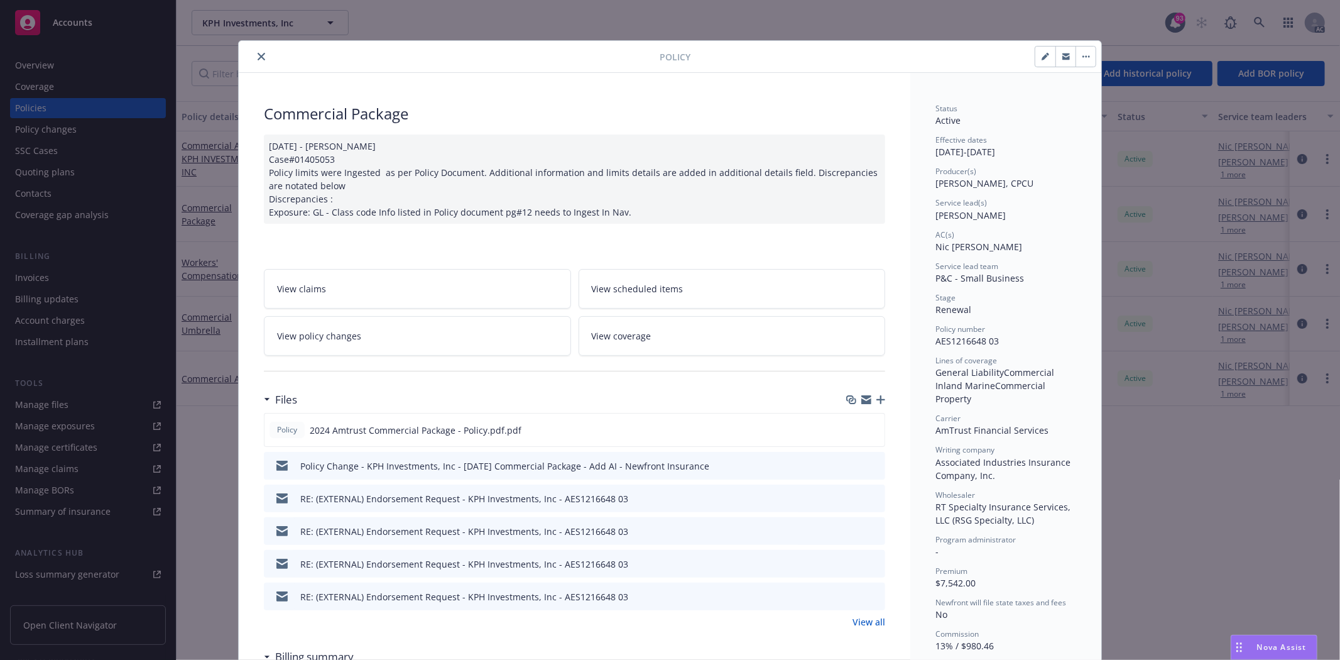
scroll to position [279, 0]
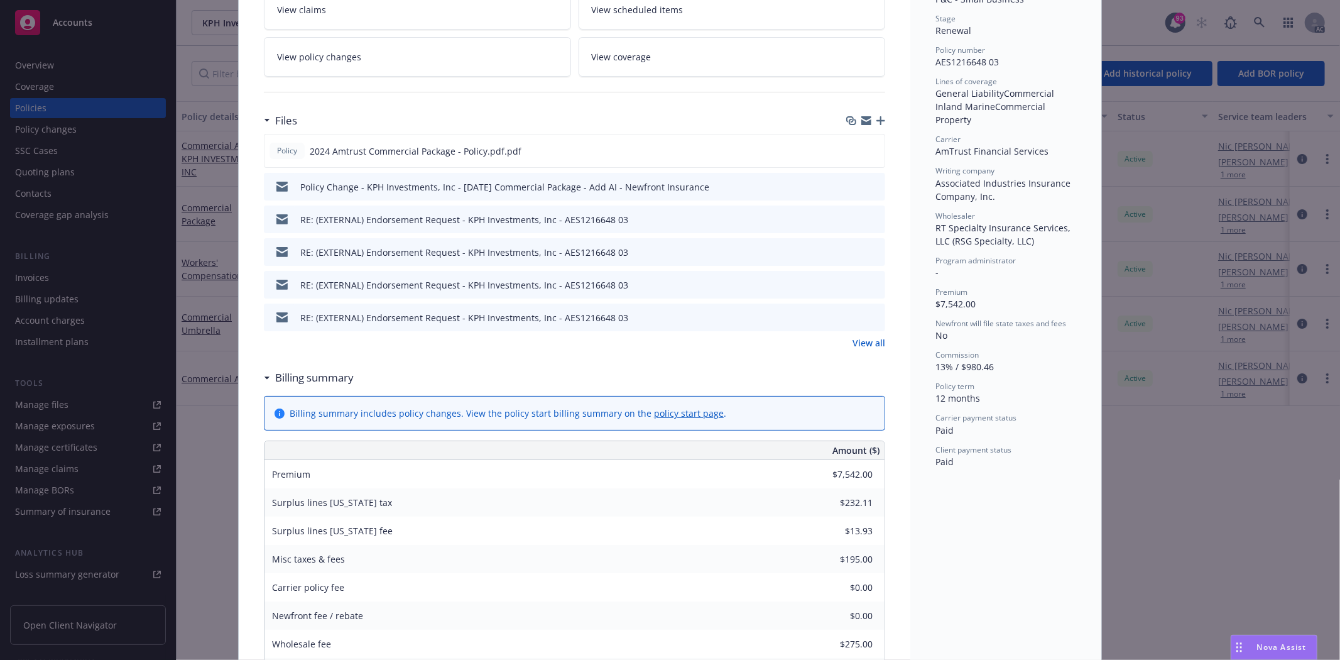
click at [864, 342] on link "View all" at bounding box center [868, 342] width 33 height 13
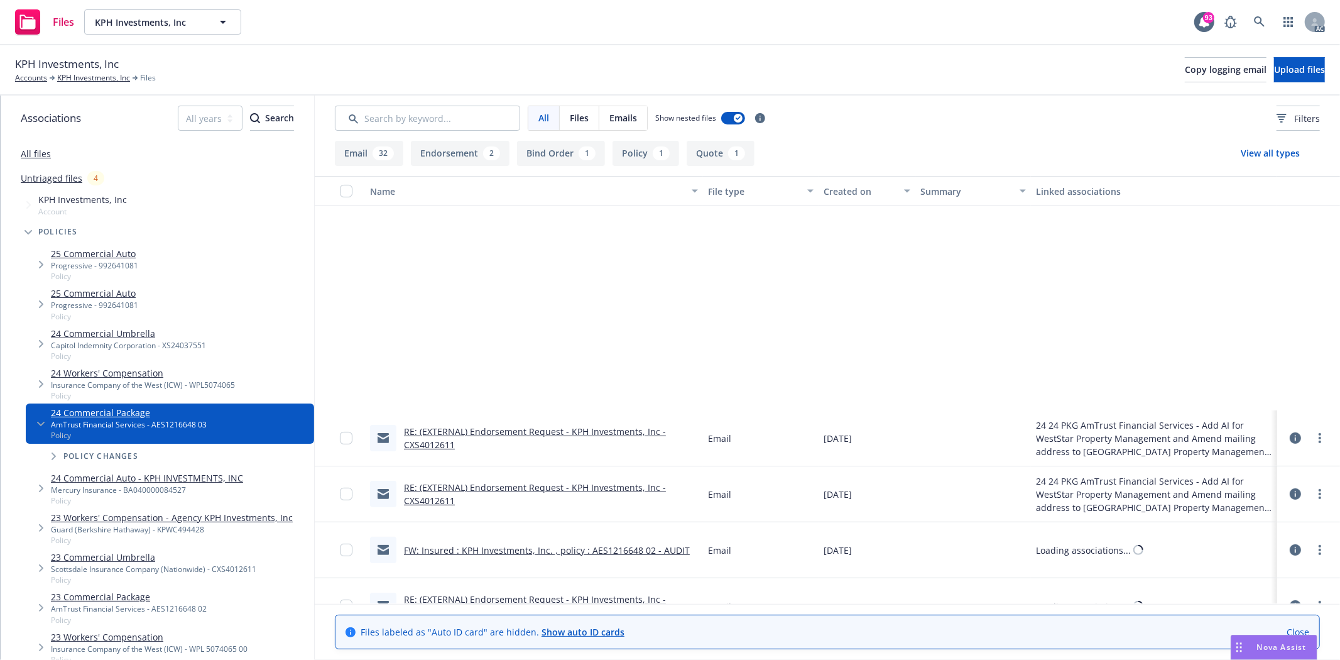
scroll to position [628, 0]
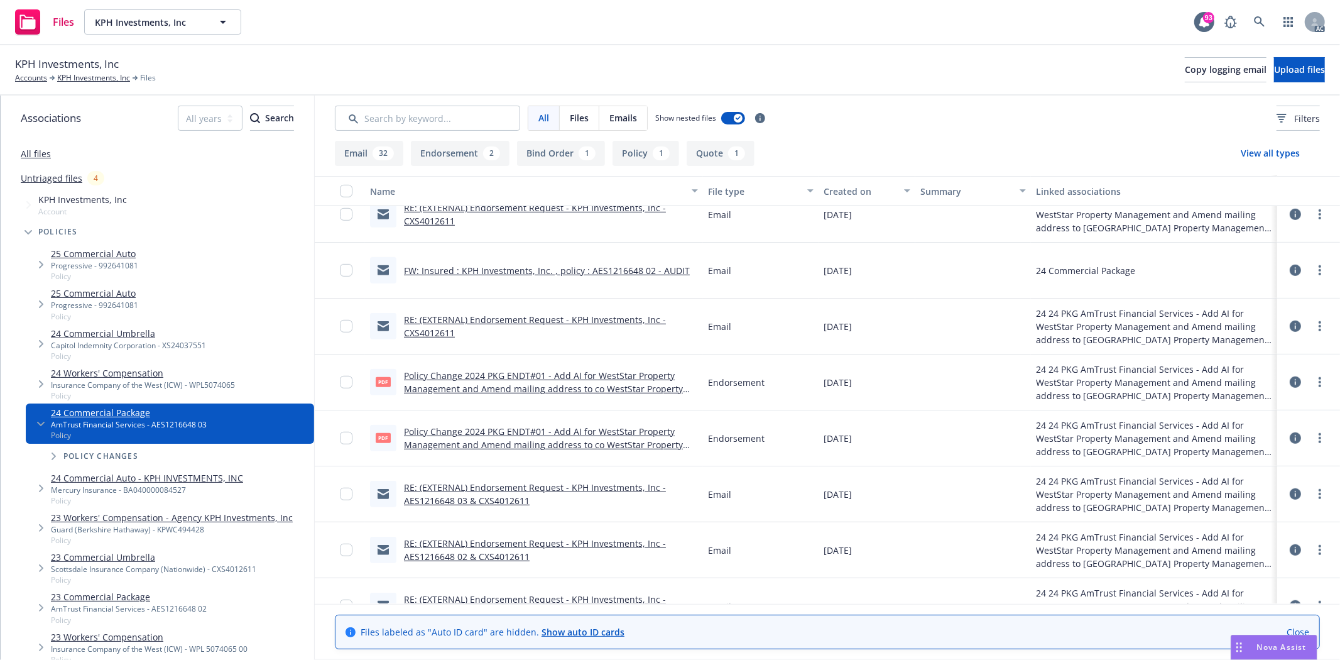
click at [554, 380] on link "Policy Change 2024 PKG ENDT#01 - Add AI for WestStar Property Management and Am…" at bounding box center [543, 388] width 279 height 38
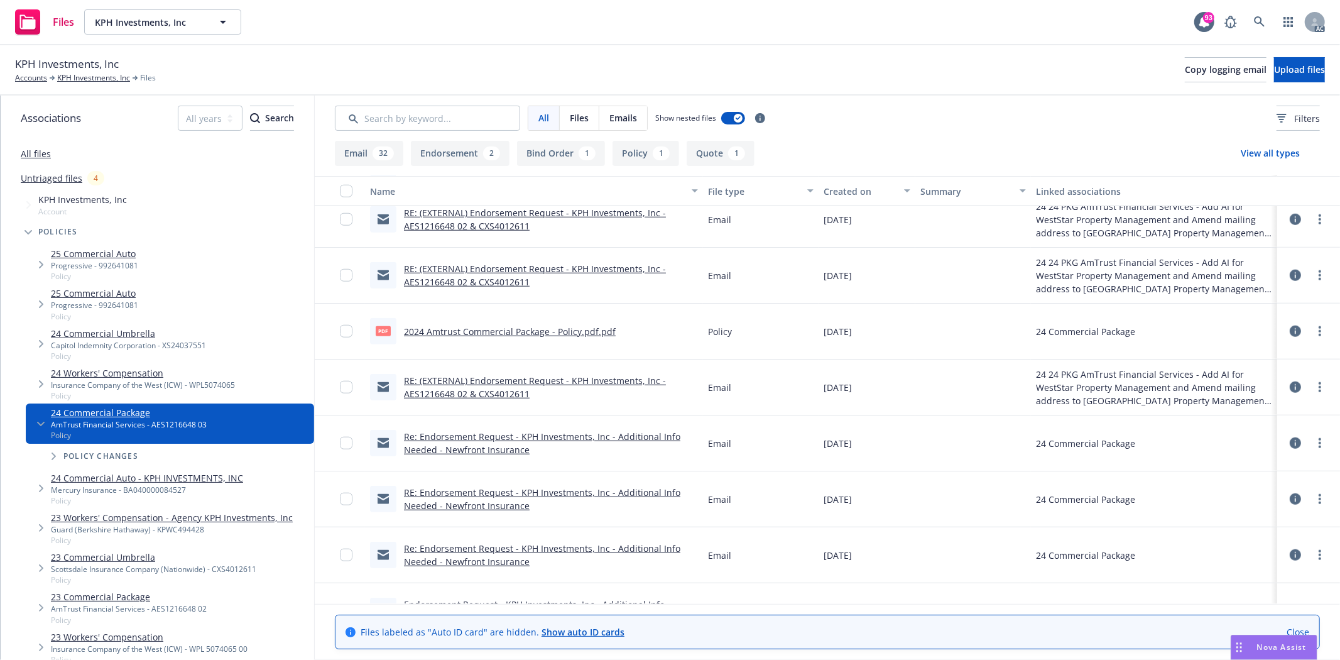
scroll to position [817, 0]
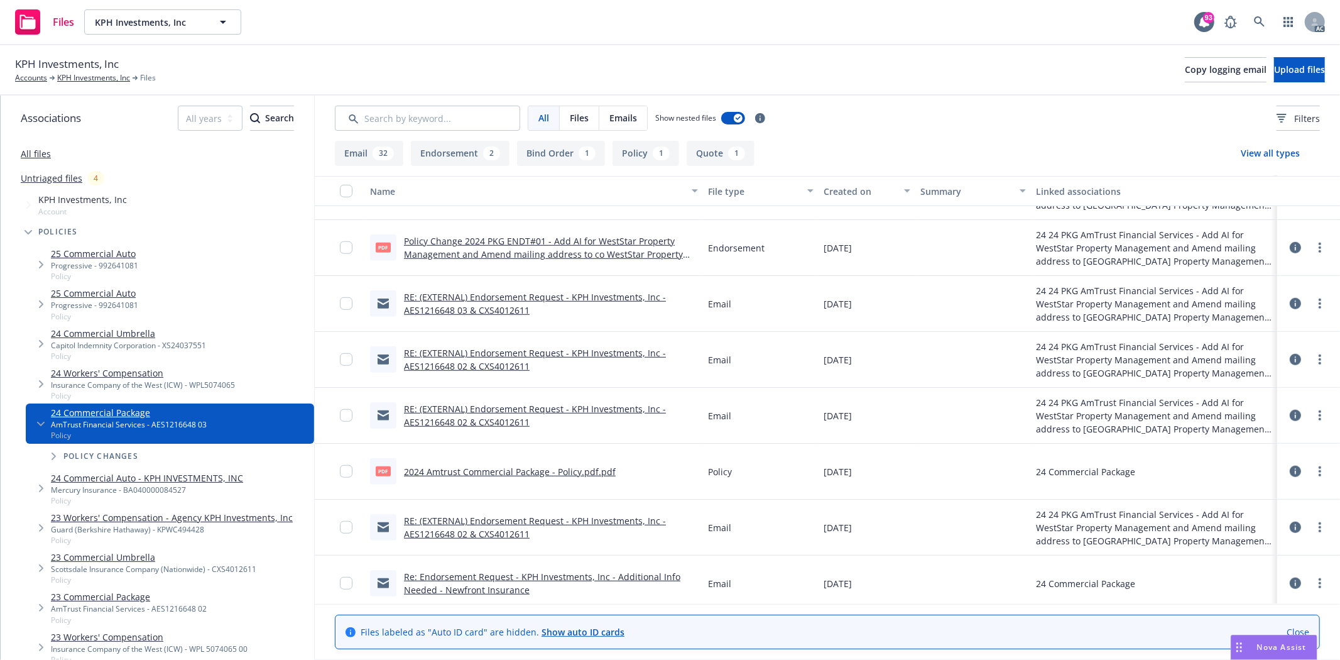
click at [580, 469] on link "2024 Amtrust Commercial Package - Policy.pdf.pdf" at bounding box center [510, 471] width 212 height 12
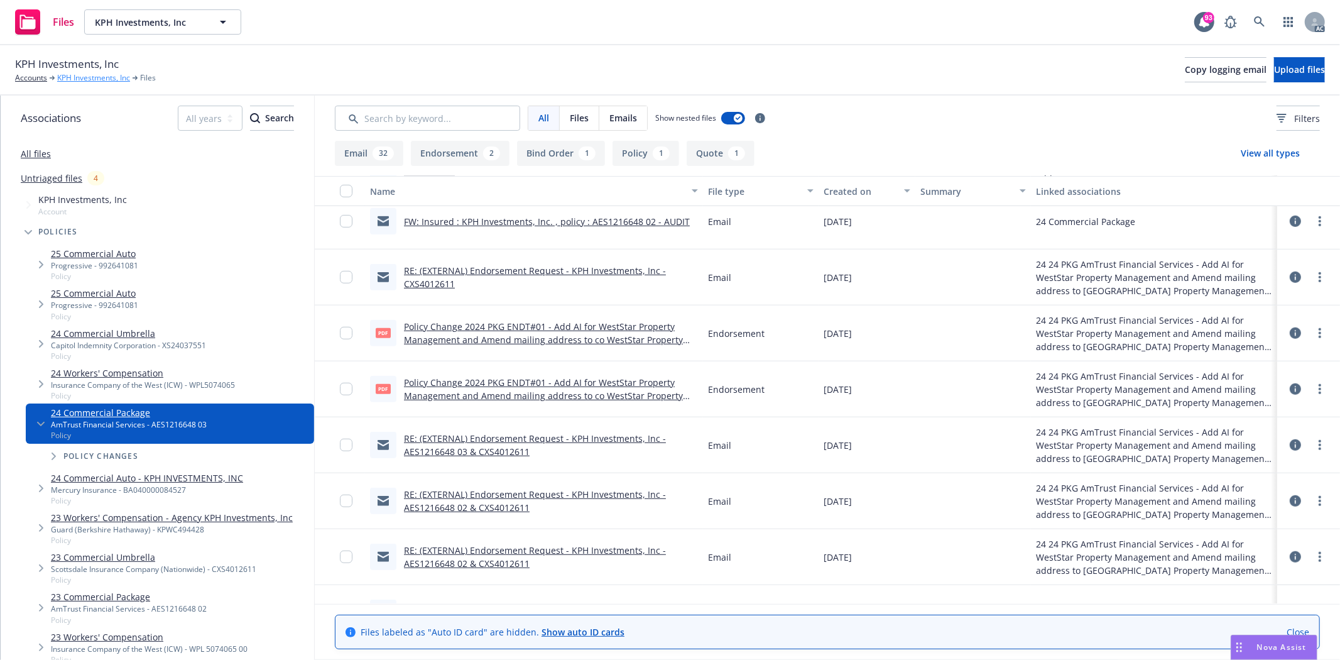
click at [90, 77] on link "KPH Investments, Inc" at bounding box center [93, 77] width 73 height 11
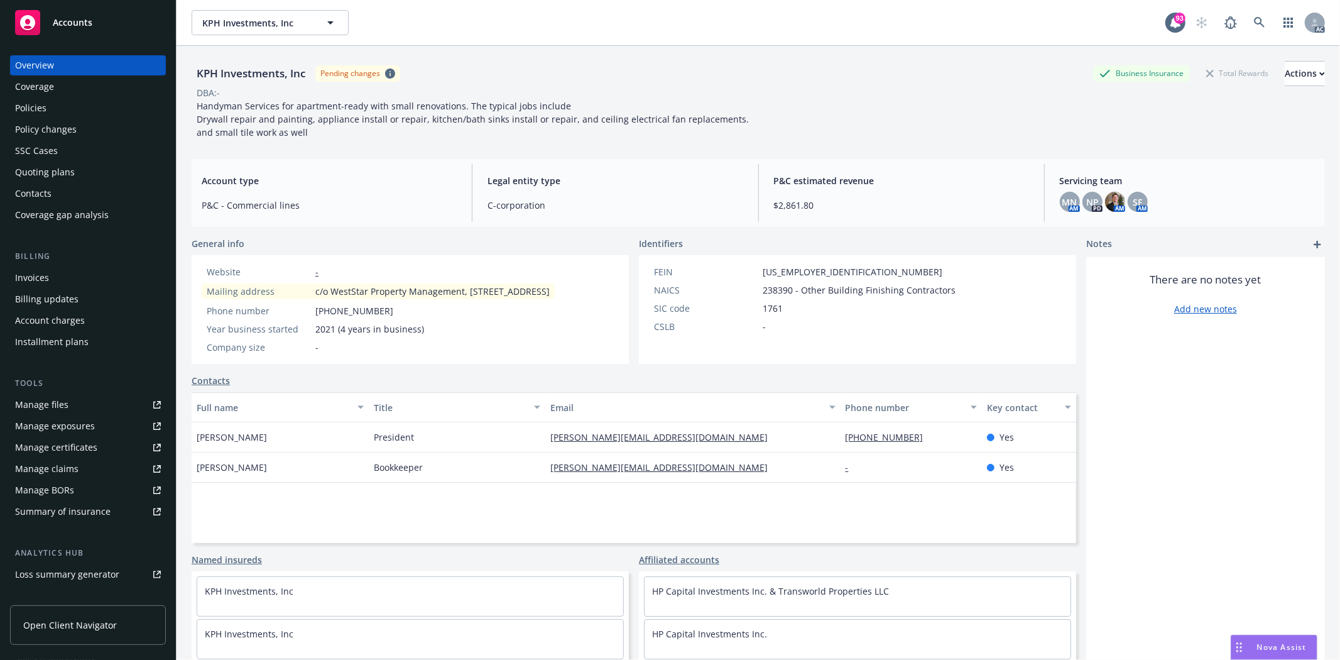
drag, startPoint x: 315, startPoint y: 293, endPoint x: 431, endPoint y: 307, distance: 116.3
click at [431, 298] on span "c/o WestStar Property Management, [STREET_ADDRESS]" at bounding box center [432, 291] width 234 height 13
click at [551, 317] on div "Phone number [PHONE_NUMBER]" at bounding box center [378, 310] width 353 height 13
click at [26, 117] on div "Policies" at bounding box center [30, 108] width 31 height 20
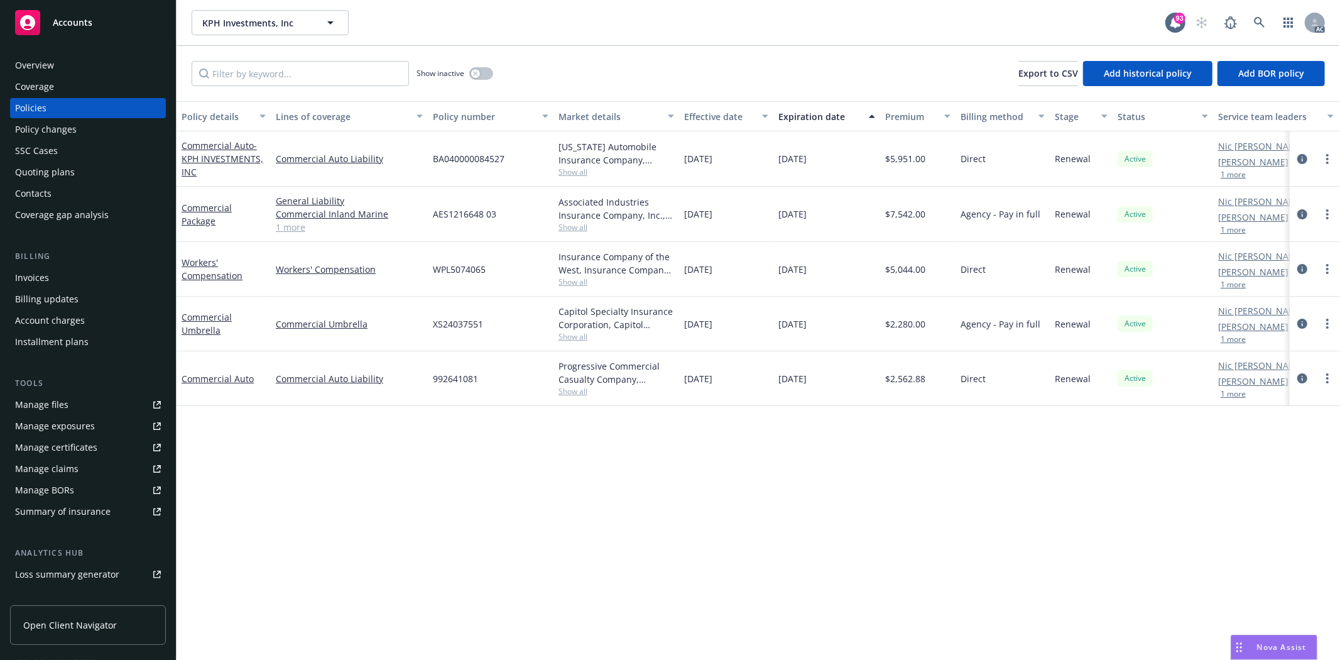
click at [77, 66] on div "Overview" at bounding box center [88, 65] width 146 height 20
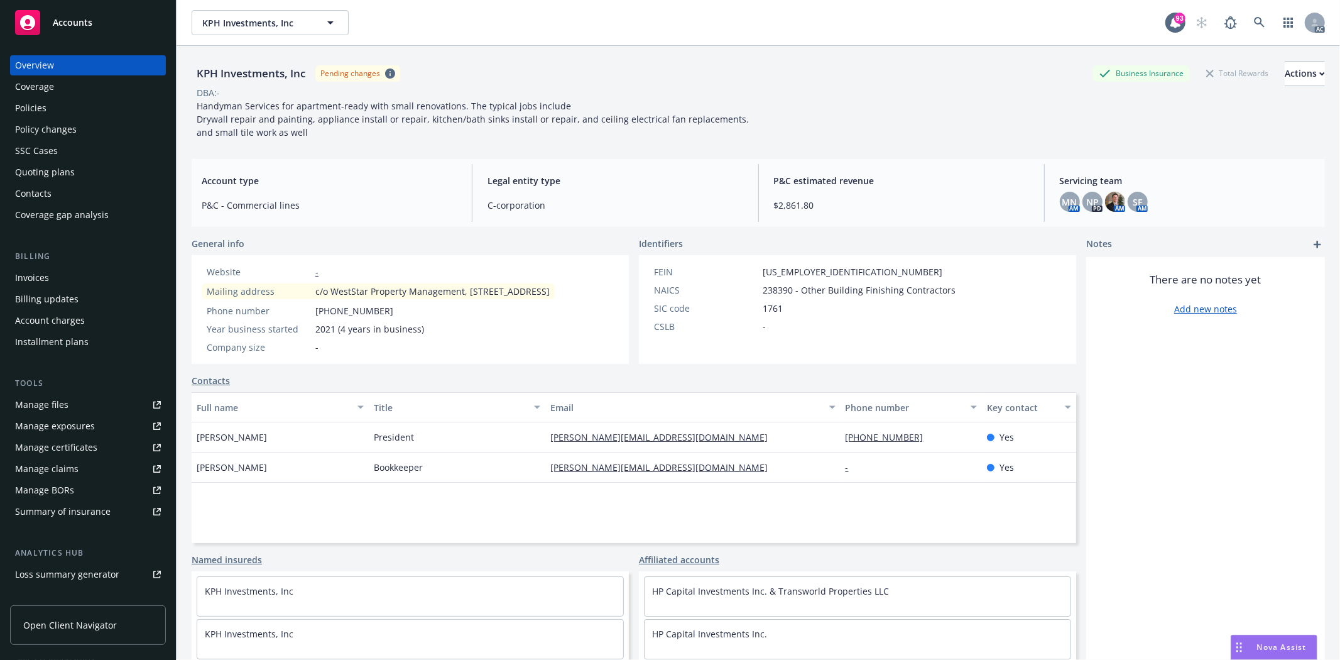
click at [70, 106] on div "Policies" at bounding box center [88, 108] width 146 height 20
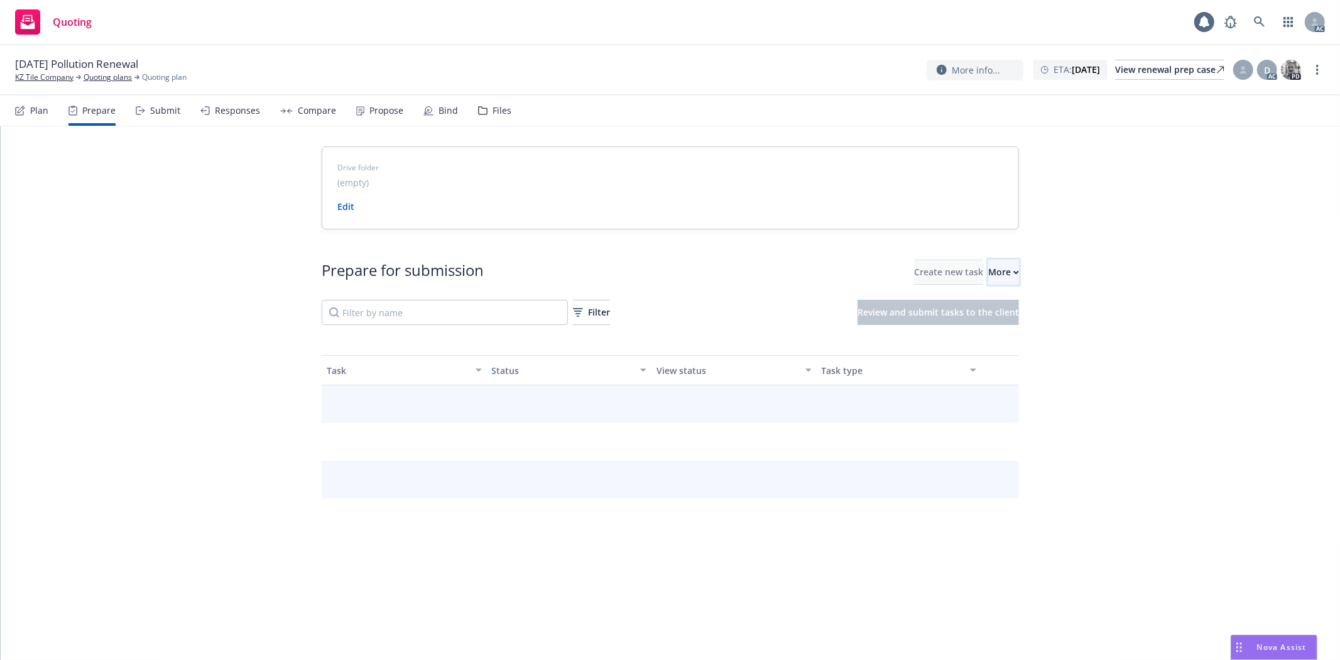
click at [988, 268] on div "More" at bounding box center [1003, 272] width 31 height 24
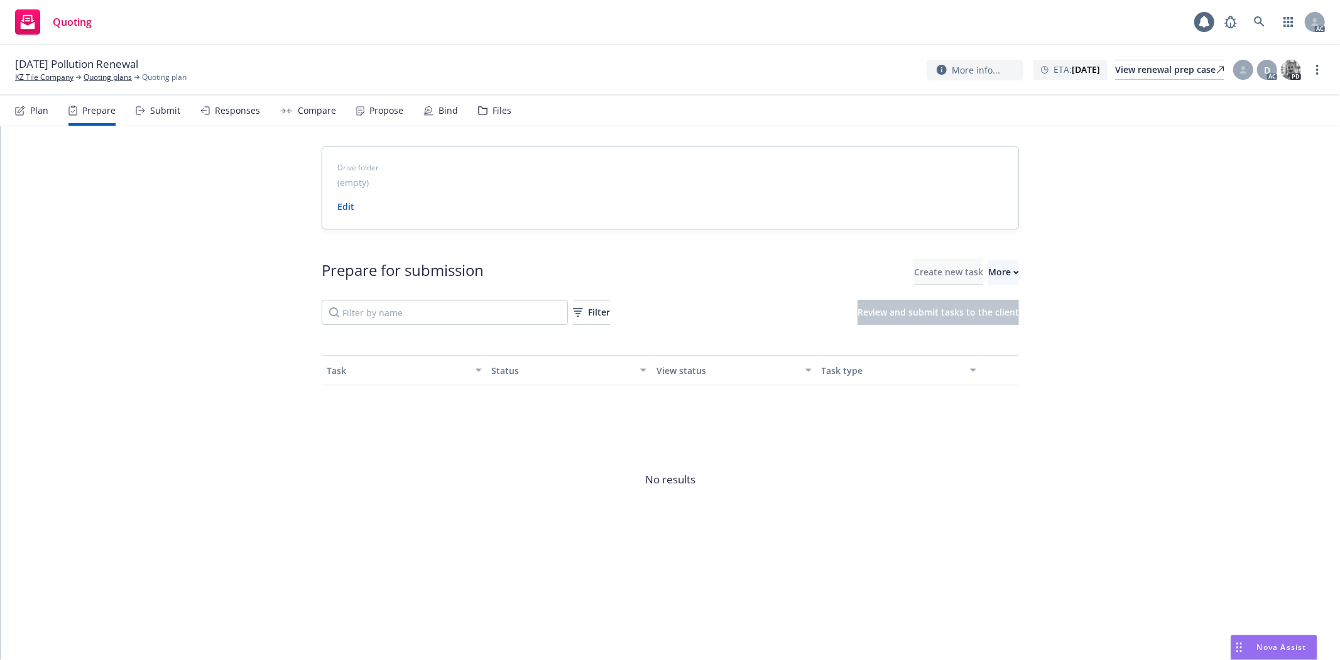
click at [993, 330] on span "Go to Indio account" at bounding box center [1003, 330] width 112 height 12
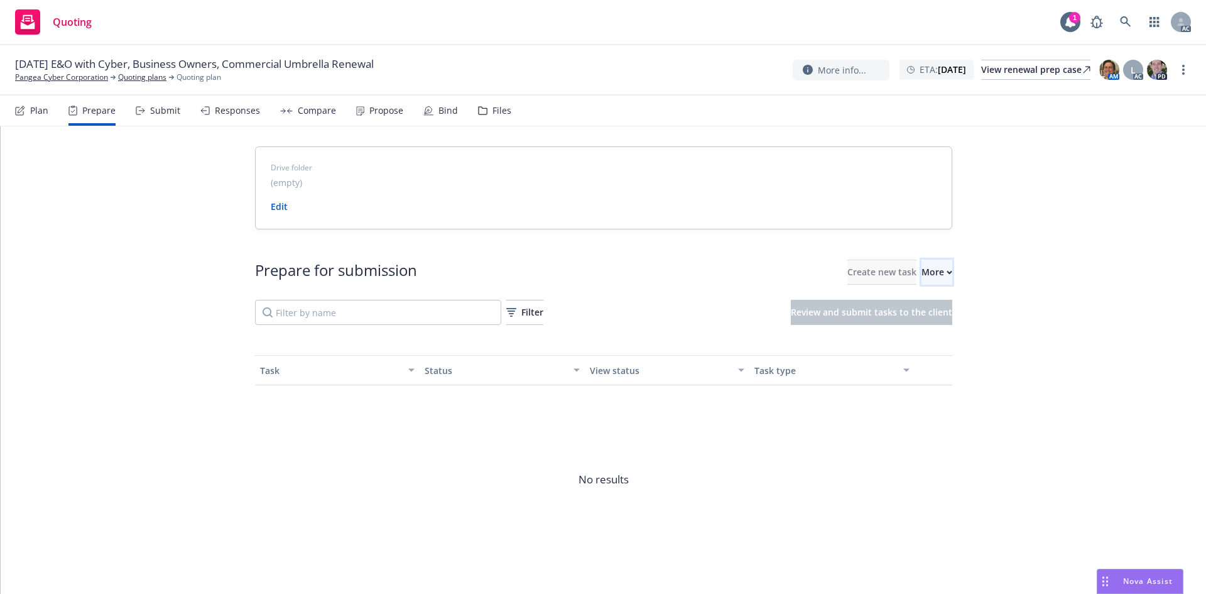
click at [928, 271] on button "More" at bounding box center [936, 271] width 31 height 25
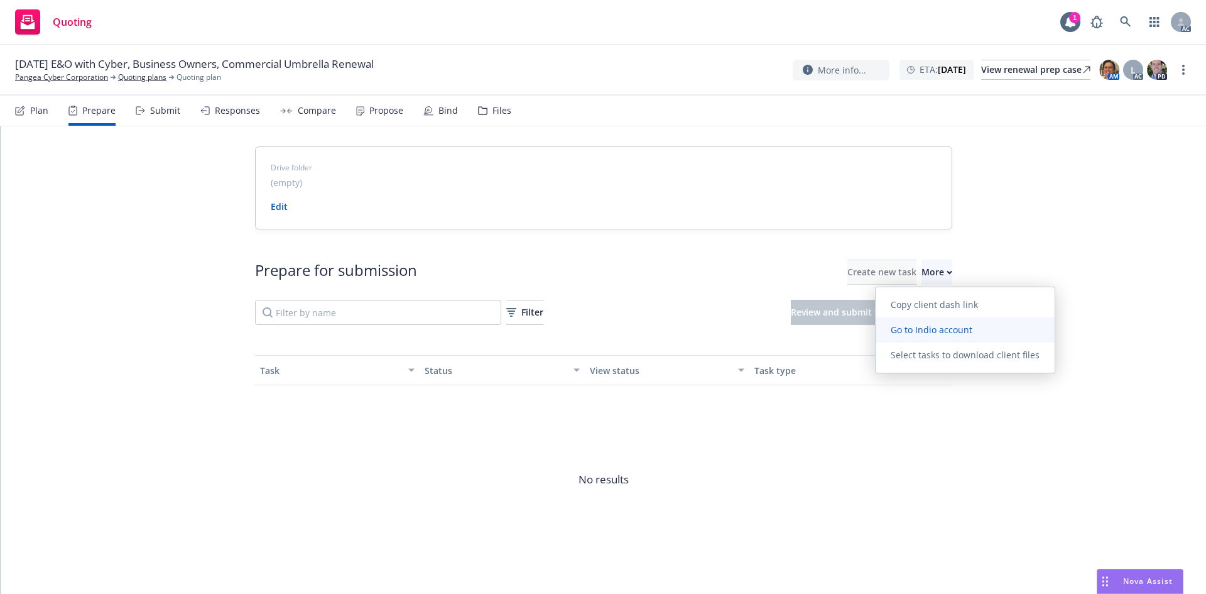
click at [935, 327] on span "Go to Indio account" at bounding box center [932, 329] width 112 height 12
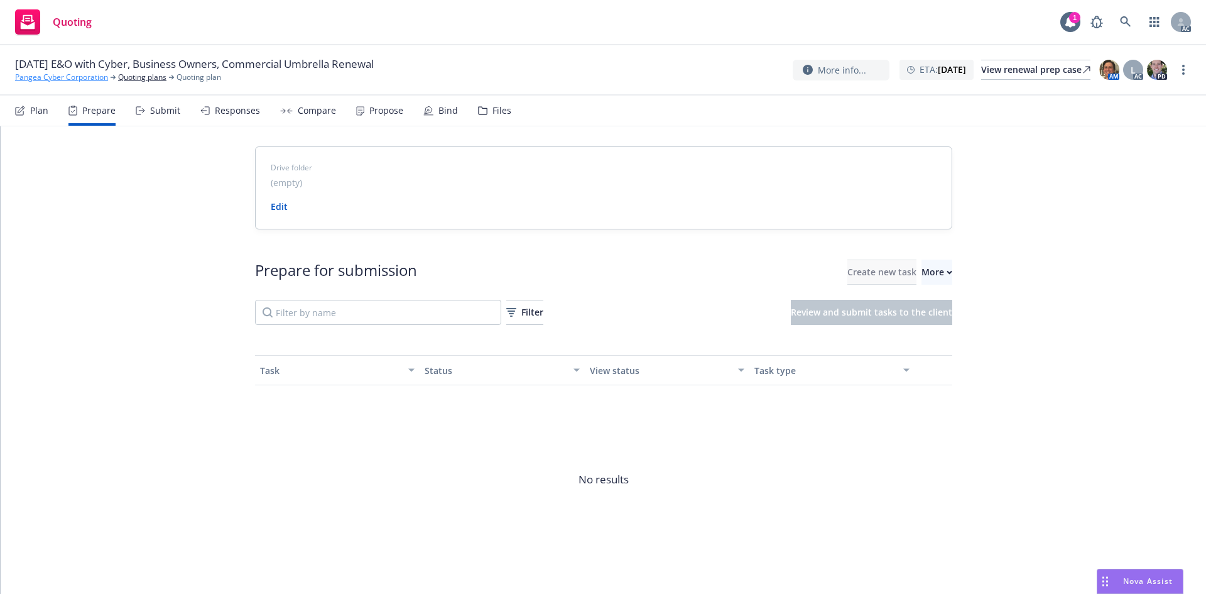
click at [57, 78] on link "Pangea Cyber Corporation" at bounding box center [61, 77] width 93 height 11
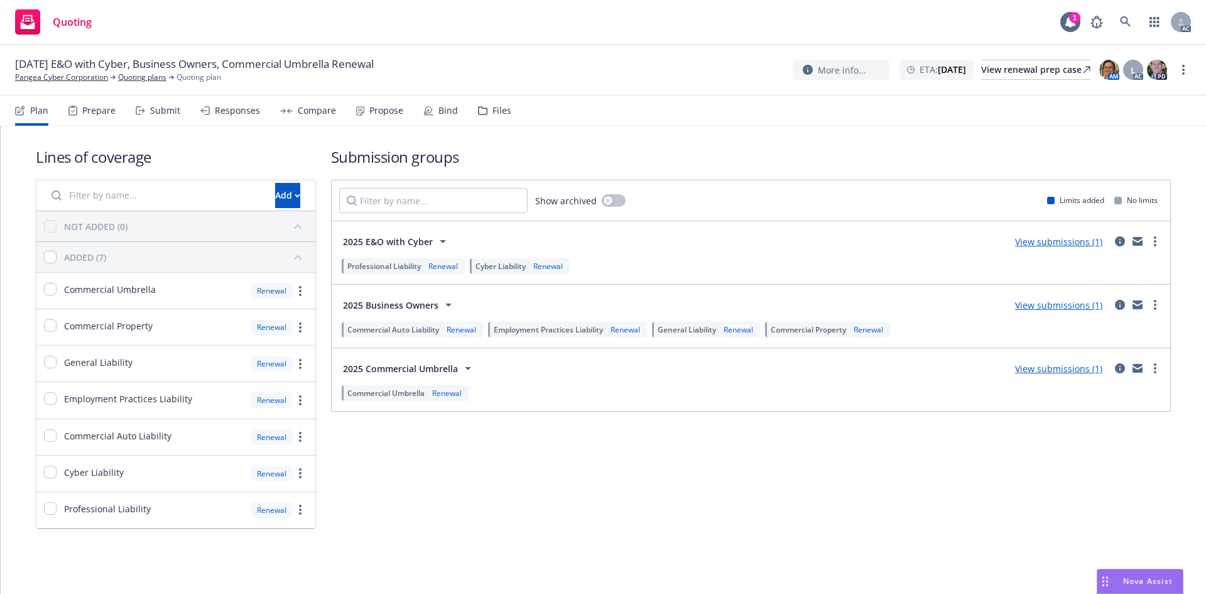
click at [83, 108] on div "Prepare" at bounding box center [98, 111] width 33 height 10
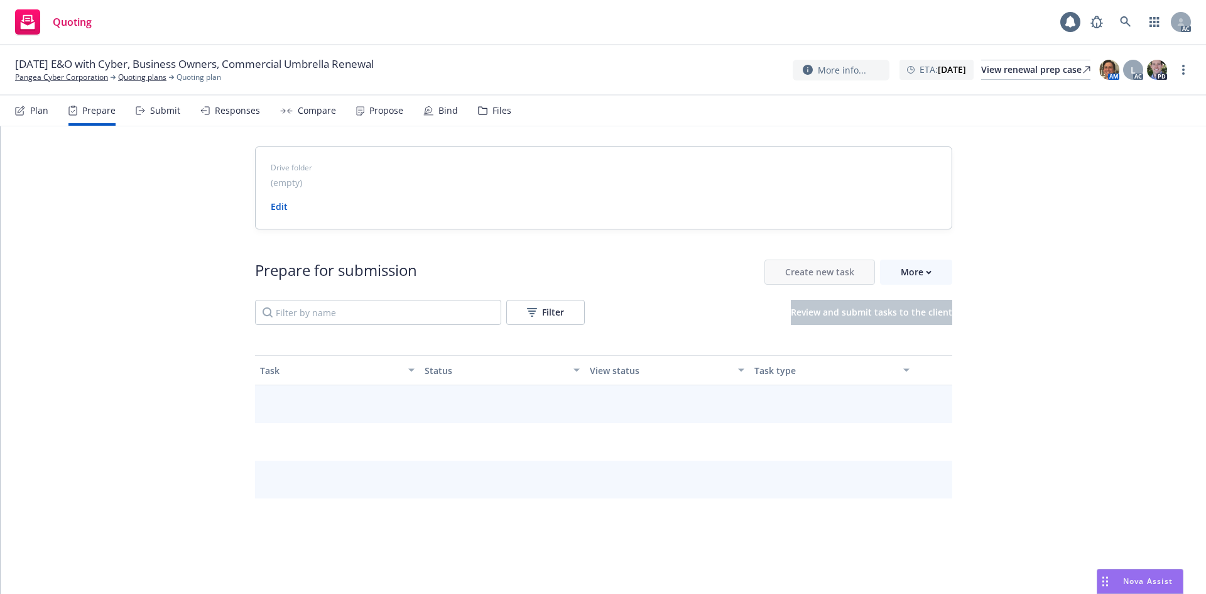
click at [95, 103] on div "Prepare" at bounding box center [91, 110] width 47 height 30
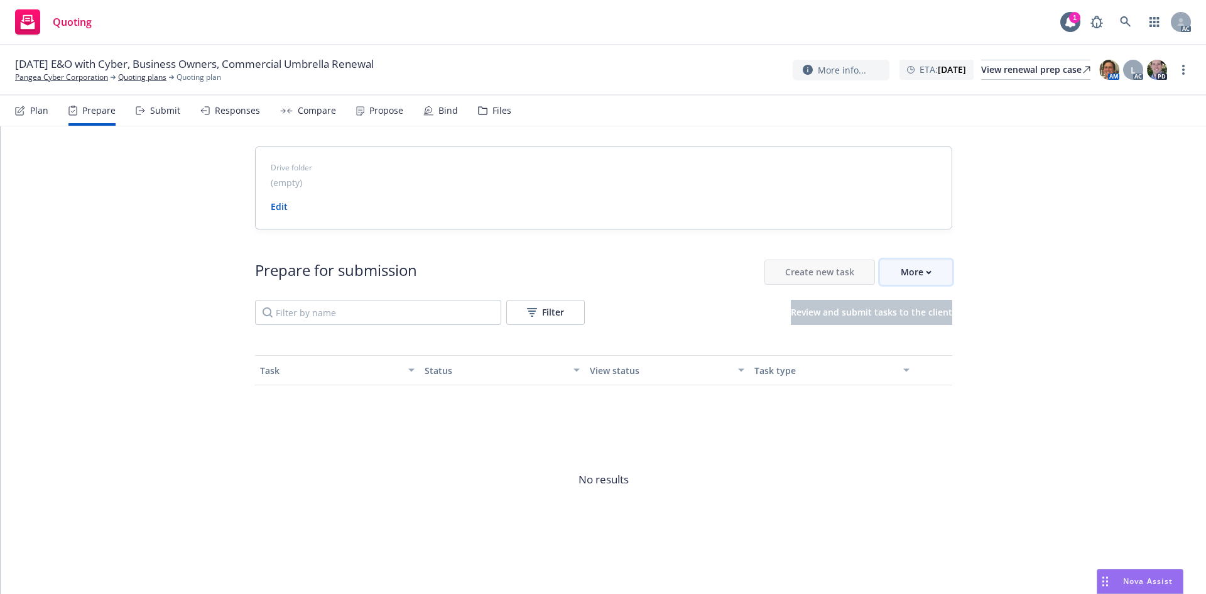
click at [912, 267] on div "More" at bounding box center [916, 272] width 31 height 24
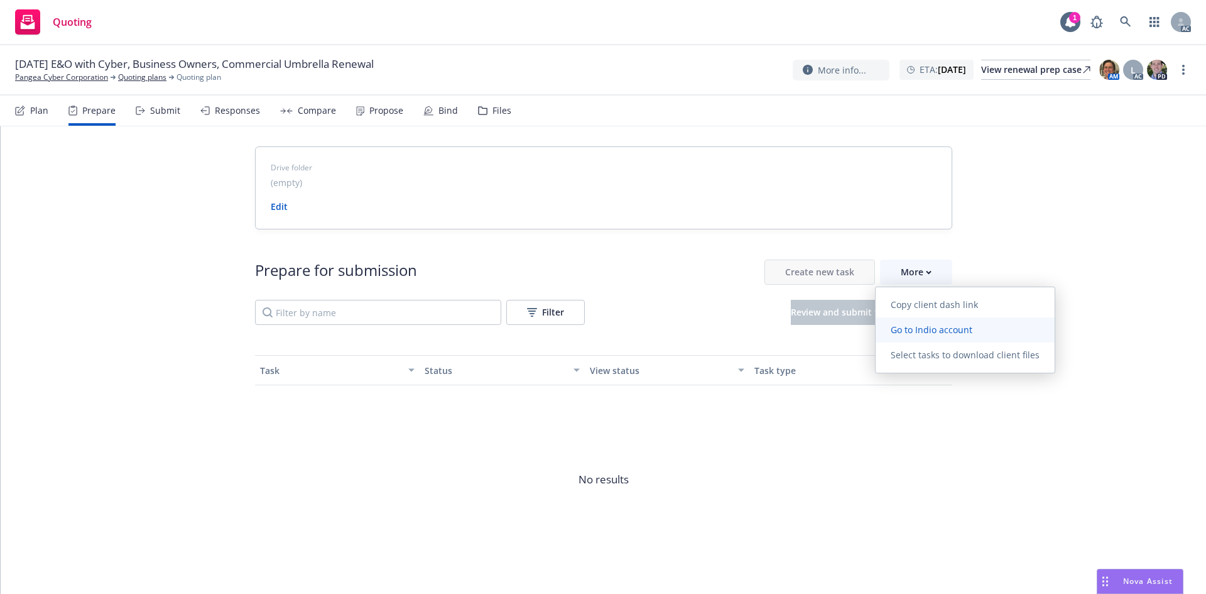
click at [930, 326] on span "Go to Indio account" at bounding box center [932, 329] width 112 height 12
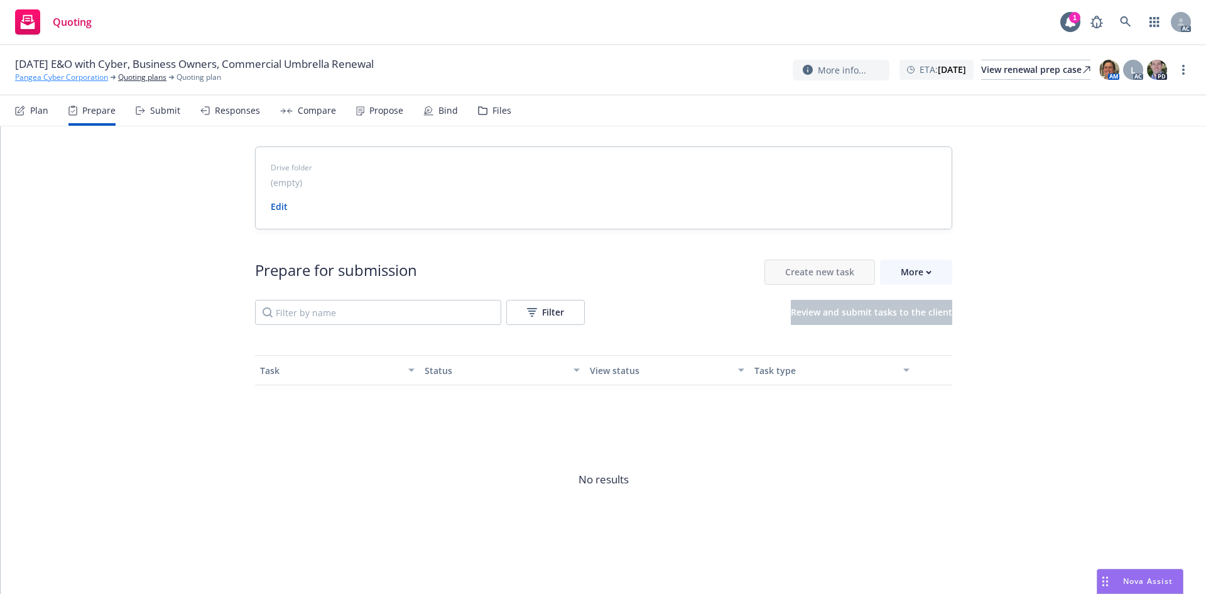
click at [86, 77] on link "Pangea Cyber Corporation" at bounding box center [61, 77] width 93 height 11
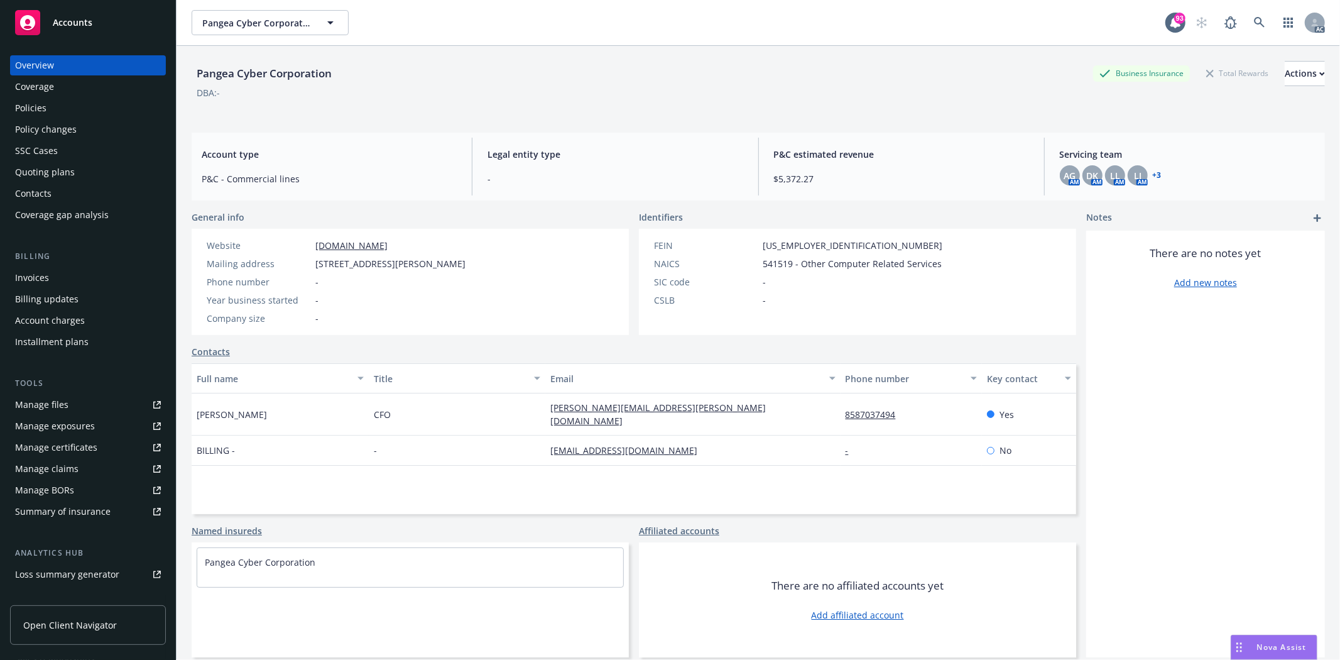
click at [73, 110] on div "Policies" at bounding box center [88, 108] width 146 height 20
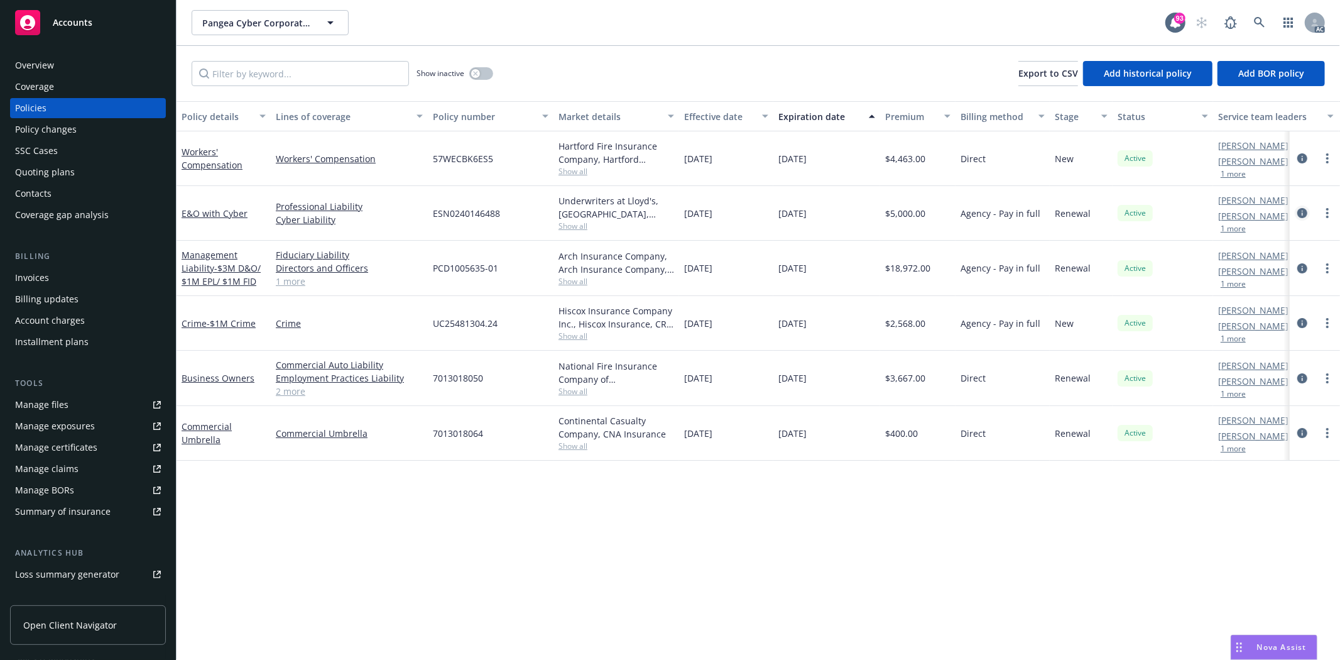
click at [1298, 210] on icon "circleInformation" at bounding box center [1302, 213] width 10 height 10
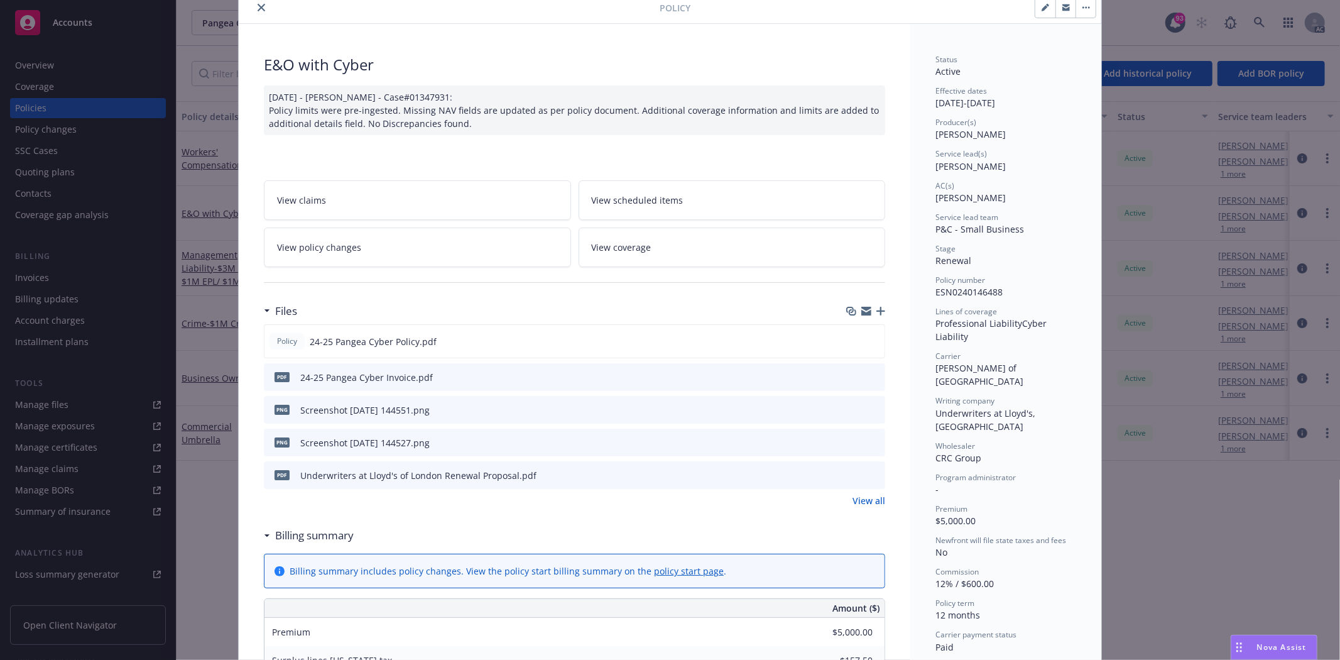
scroll to position [209, 0]
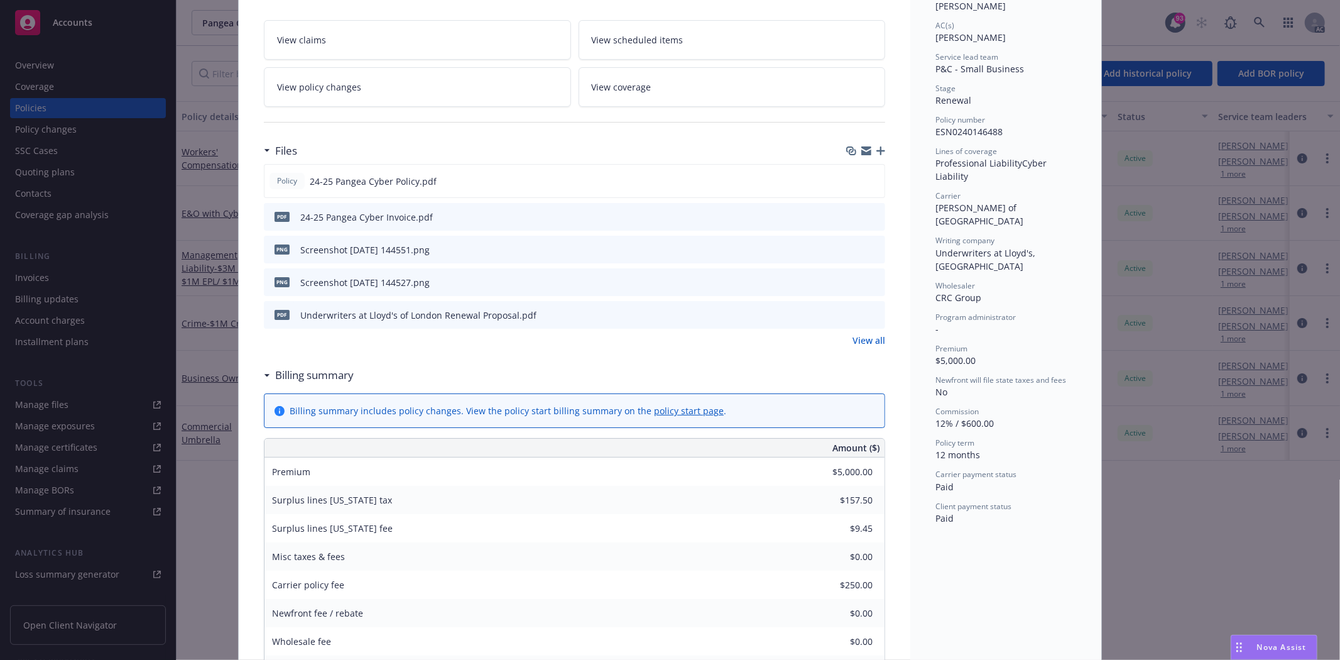
click at [867, 342] on link "View all" at bounding box center [868, 340] width 33 height 13
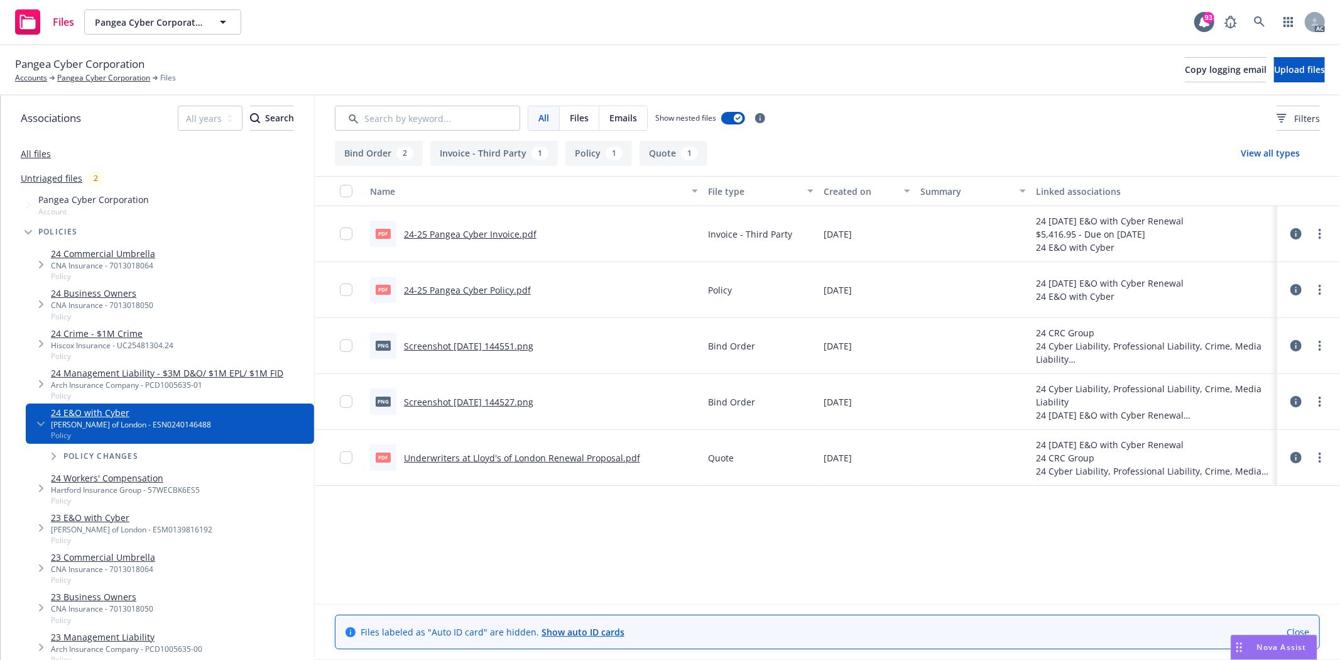
click at [497, 284] on link "24-25 Pangea Cyber Policy.pdf" at bounding box center [467, 290] width 127 height 12
click at [33, 153] on link "All files" at bounding box center [36, 154] width 30 height 12
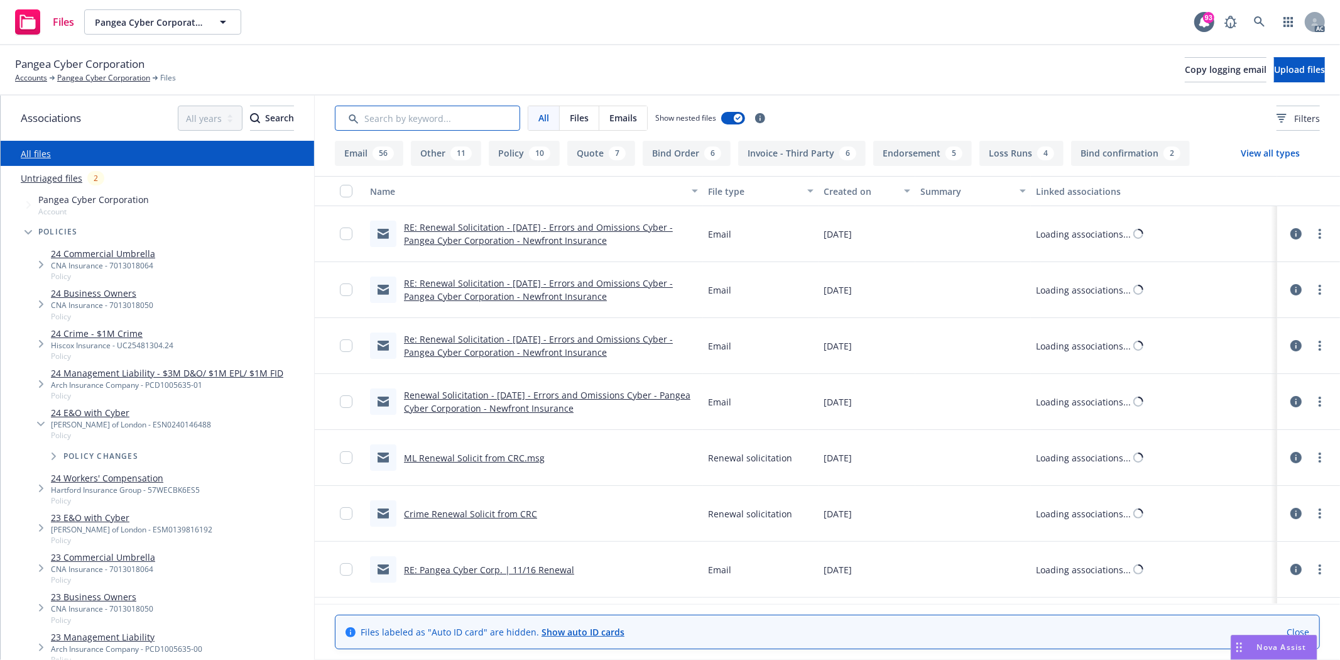
click at [468, 124] on input "Search by keyword..." at bounding box center [427, 118] width 185 height 25
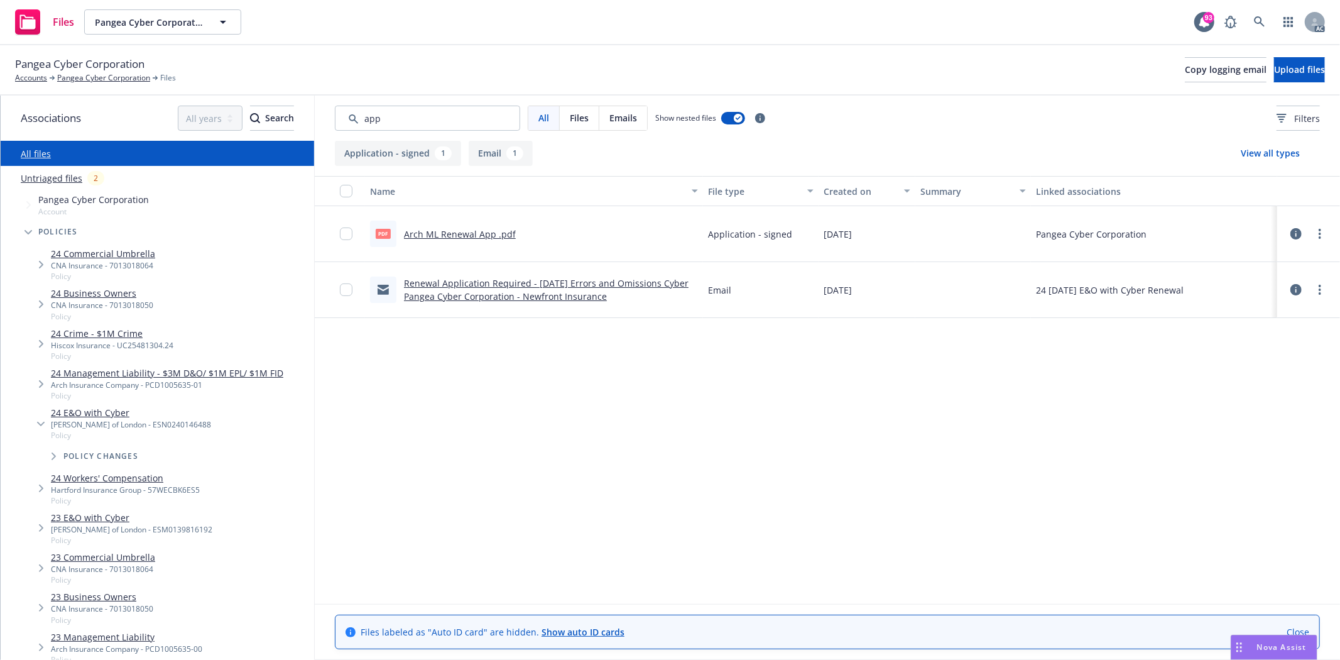
click at [482, 237] on link "Arch ML Renewal App .pdf" at bounding box center [460, 234] width 112 height 12
click at [434, 111] on input "Search by keyword..." at bounding box center [427, 118] width 185 height 25
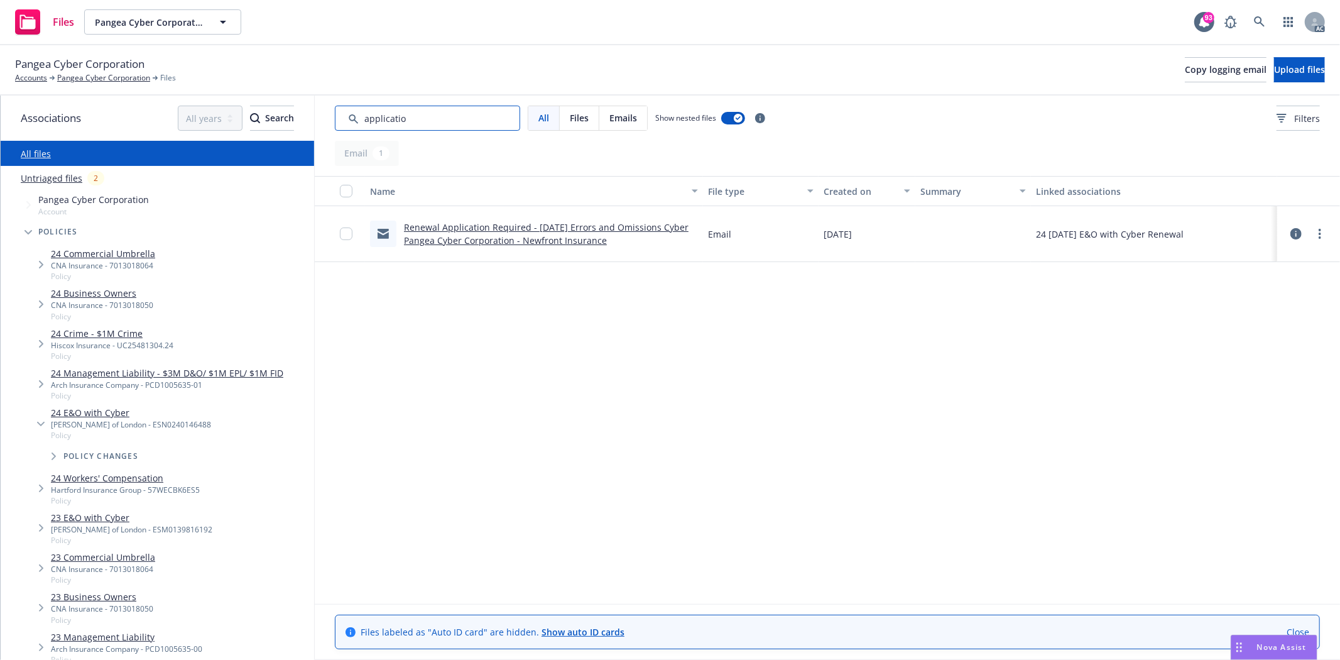
type input "application"
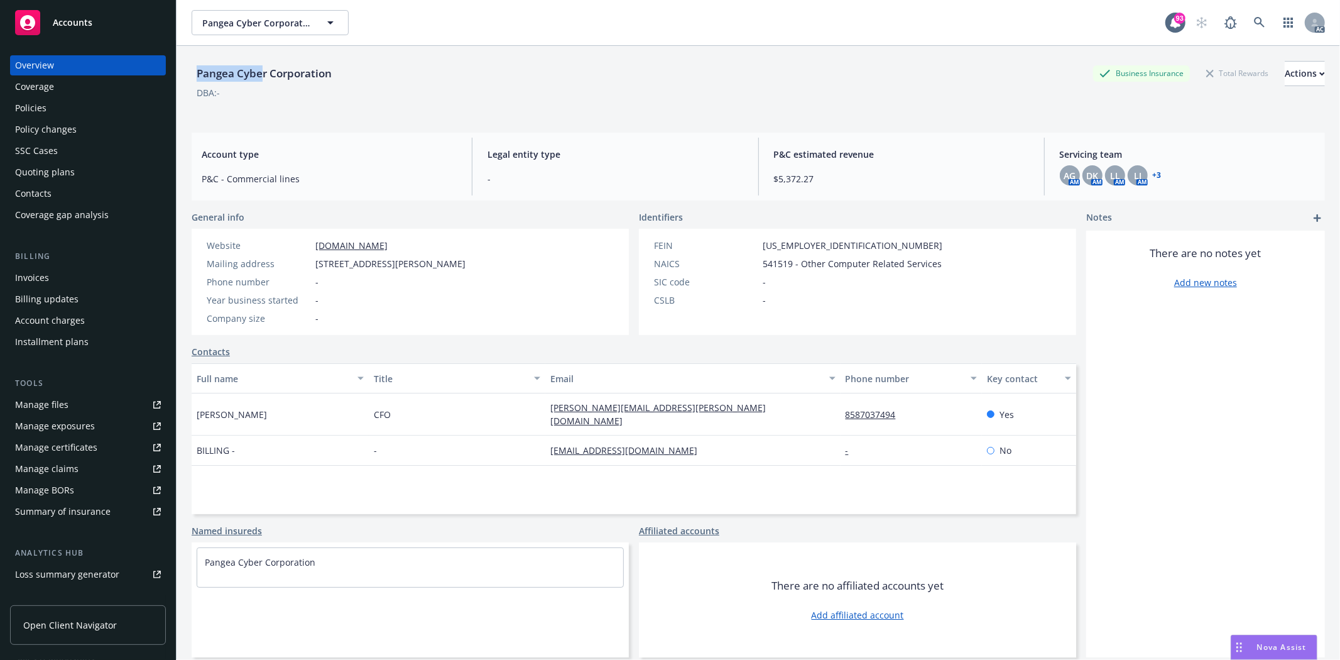
drag, startPoint x: 196, startPoint y: 64, endPoint x: 264, endPoint y: 77, distance: 69.6
click at [264, 77] on div "Pangea Cyber Corporation" at bounding box center [264, 73] width 145 height 25
copy div "Pangea Cybe"
drag, startPoint x: 206, startPoint y: 408, endPoint x: 263, endPoint y: 416, distance: 57.1
click at [263, 416] on div "[PERSON_NAME]" at bounding box center [280, 414] width 177 height 42
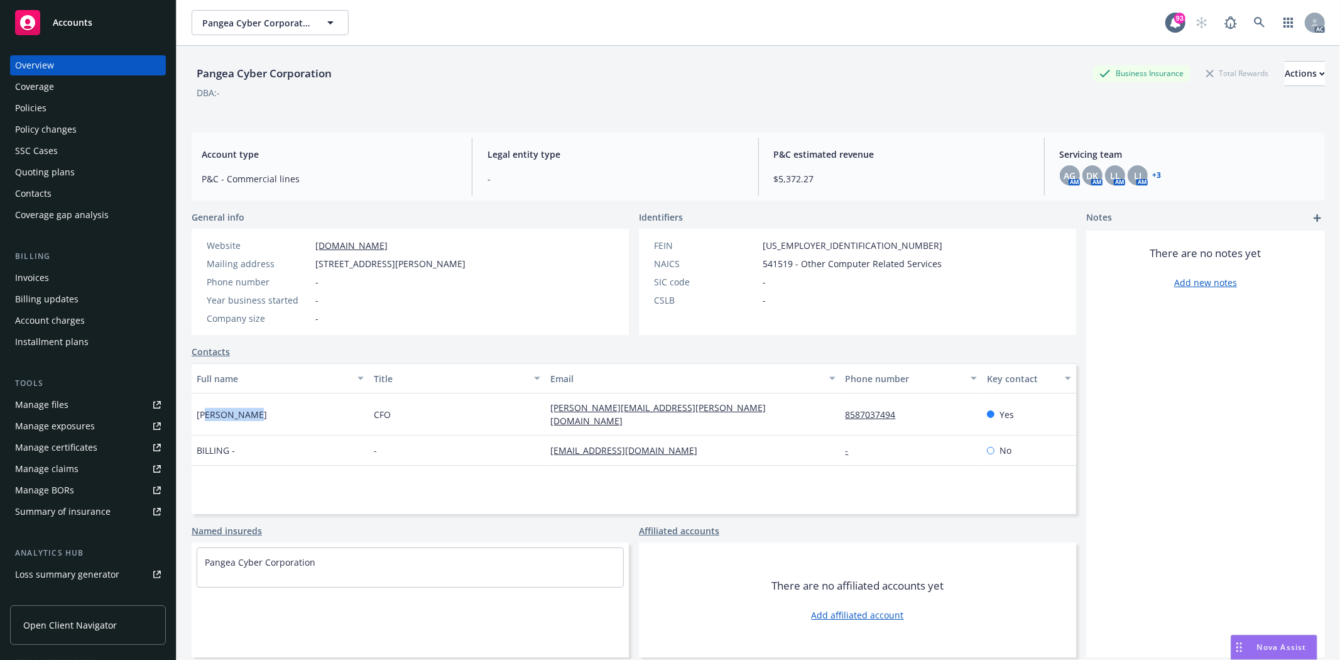
copy span "[PERSON_NAME]"
drag, startPoint x: 833, startPoint y: 406, endPoint x: 905, endPoint y: 407, distance: 72.2
click at [905, 407] on div "8587037494" at bounding box center [910, 414] width 141 height 42
copy link "8587037494"
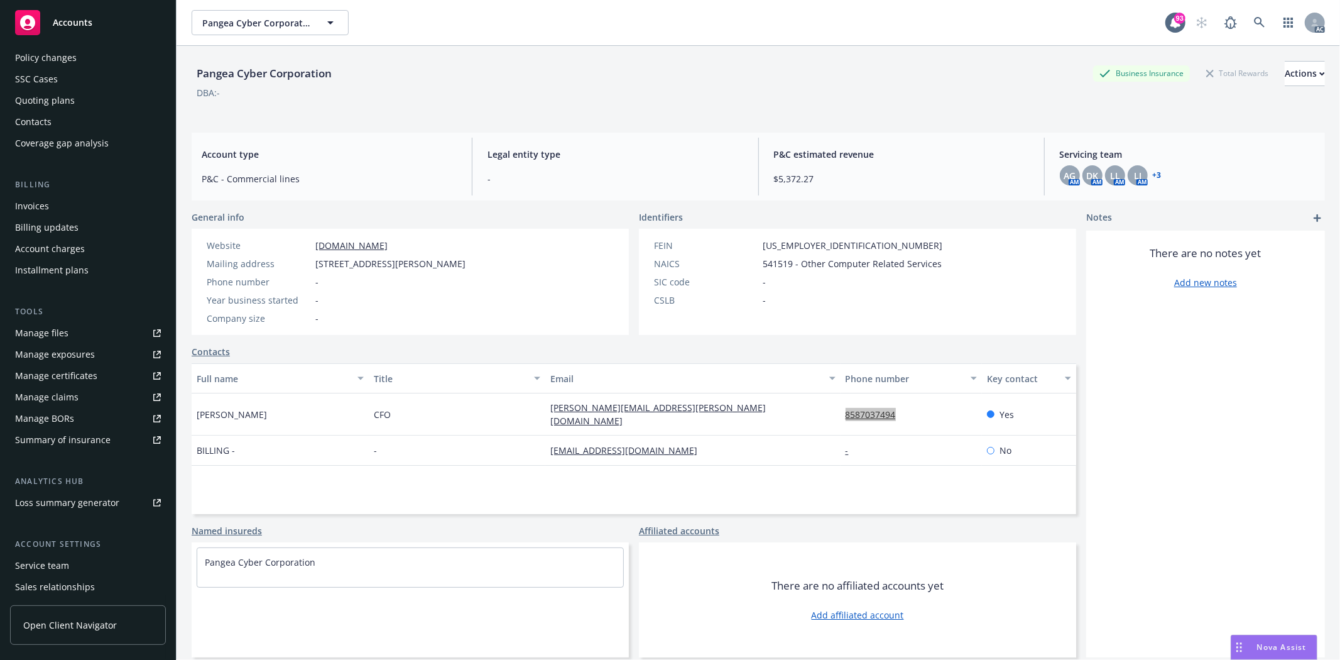
scroll to position [137, 0]
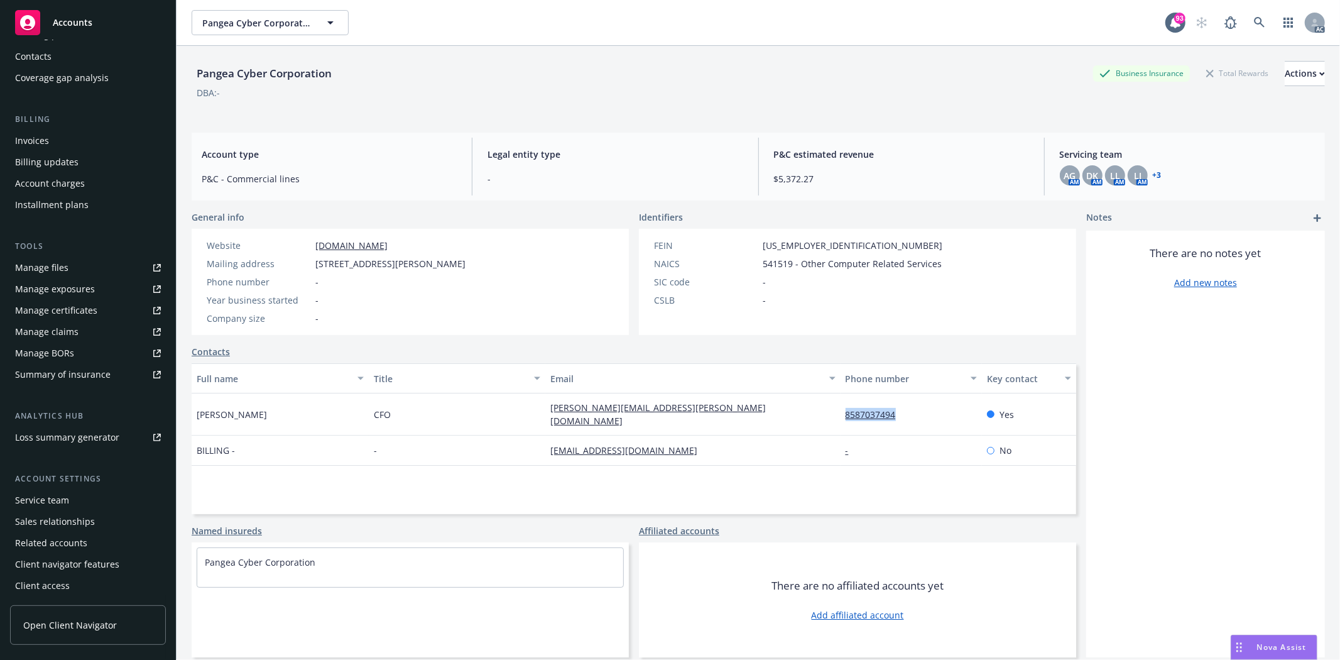
click at [92, 501] on div "Service team" at bounding box center [88, 500] width 146 height 20
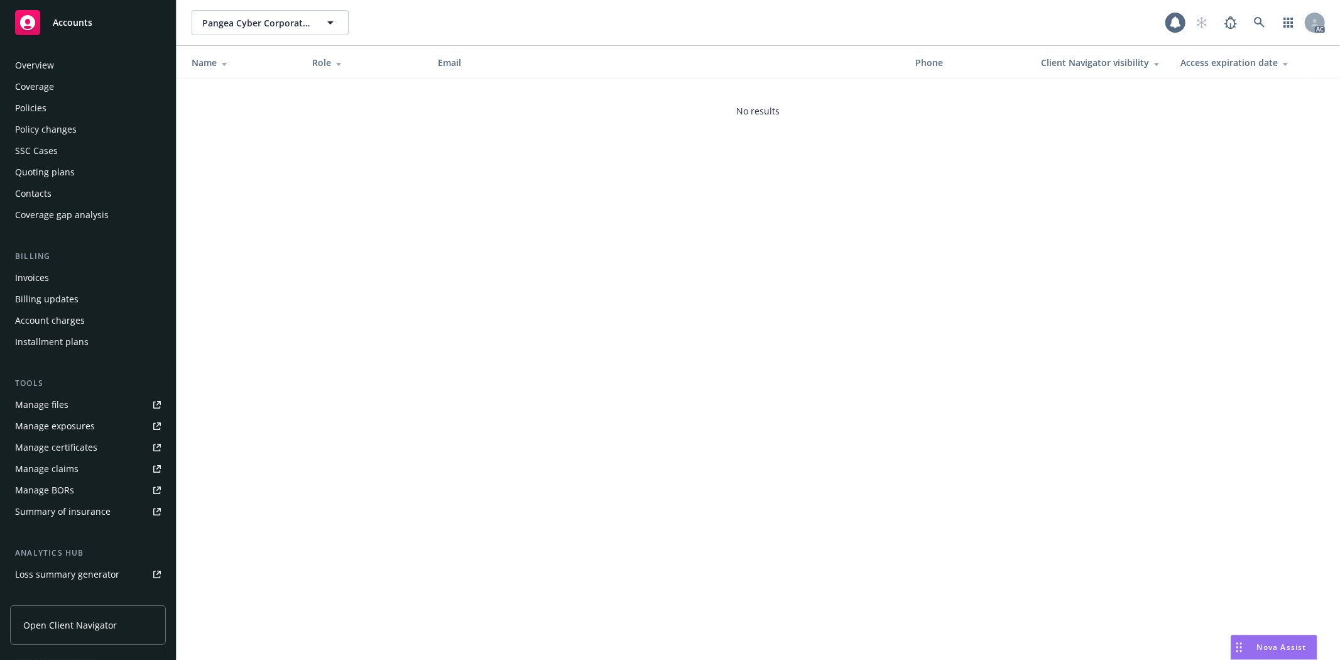
scroll to position [137, 0]
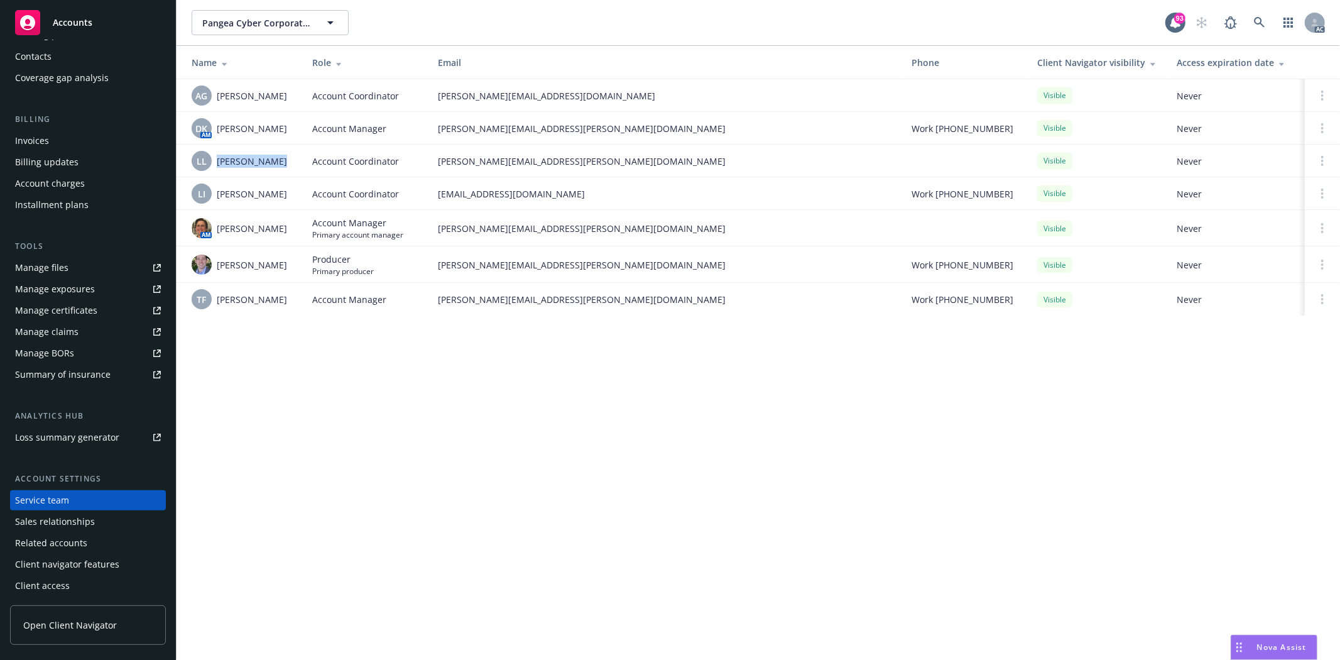
drag, startPoint x: 212, startPoint y: 163, endPoint x: 274, endPoint y: 164, distance: 61.6
click at [274, 164] on div "LL [PERSON_NAME]" at bounding box center [242, 161] width 100 height 20
drag, startPoint x: 217, startPoint y: 195, endPoint x: 283, endPoint y: 198, distance: 66.7
click at [283, 198] on div "LI [PERSON_NAME]" at bounding box center [242, 193] width 100 height 20
copy span "[PERSON_NAME]"
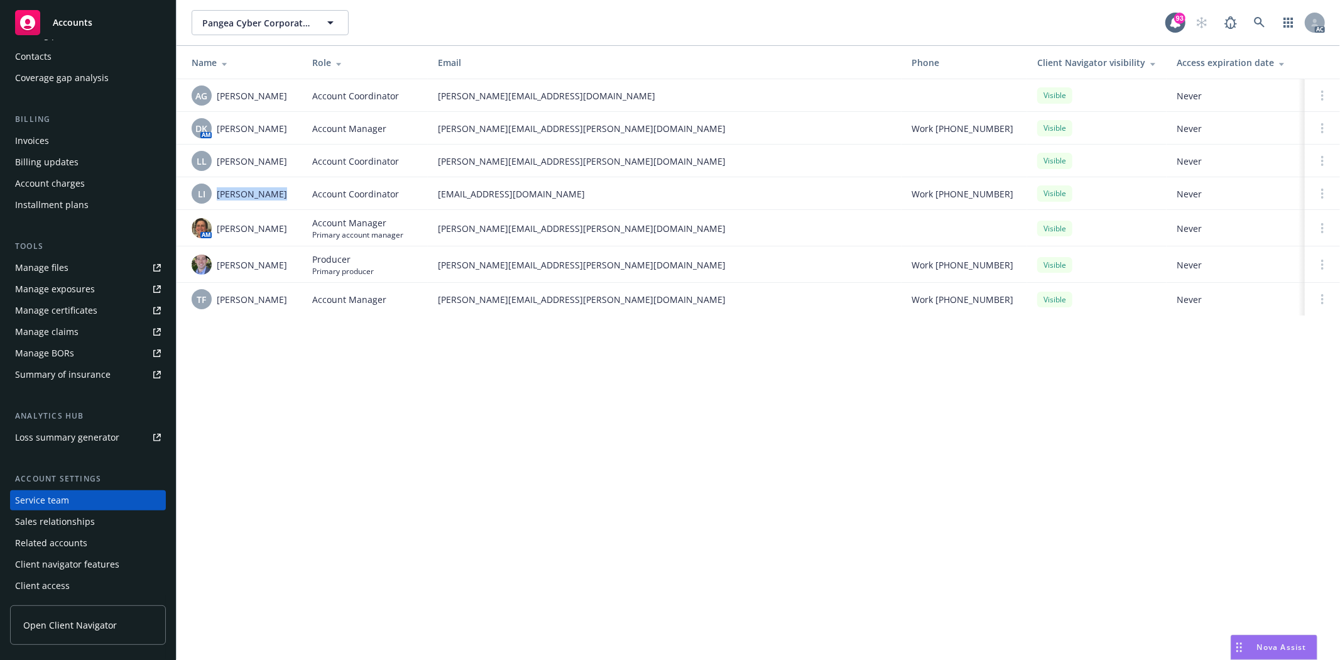
drag, startPoint x: 217, startPoint y: 230, endPoint x: 290, endPoint y: 236, distance: 73.8
click at [290, 236] on div "AM [PERSON_NAME]" at bounding box center [242, 228] width 100 height 20
copy span "[PERSON_NAME]"
drag, startPoint x: 218, startPoint y: 264, endPoint x: 281, endPoint y: 266, distance: 62.8
click at [281, 266] on div "[PERSON_NAME]" at bounding box center [242, 264] width 100 height 20
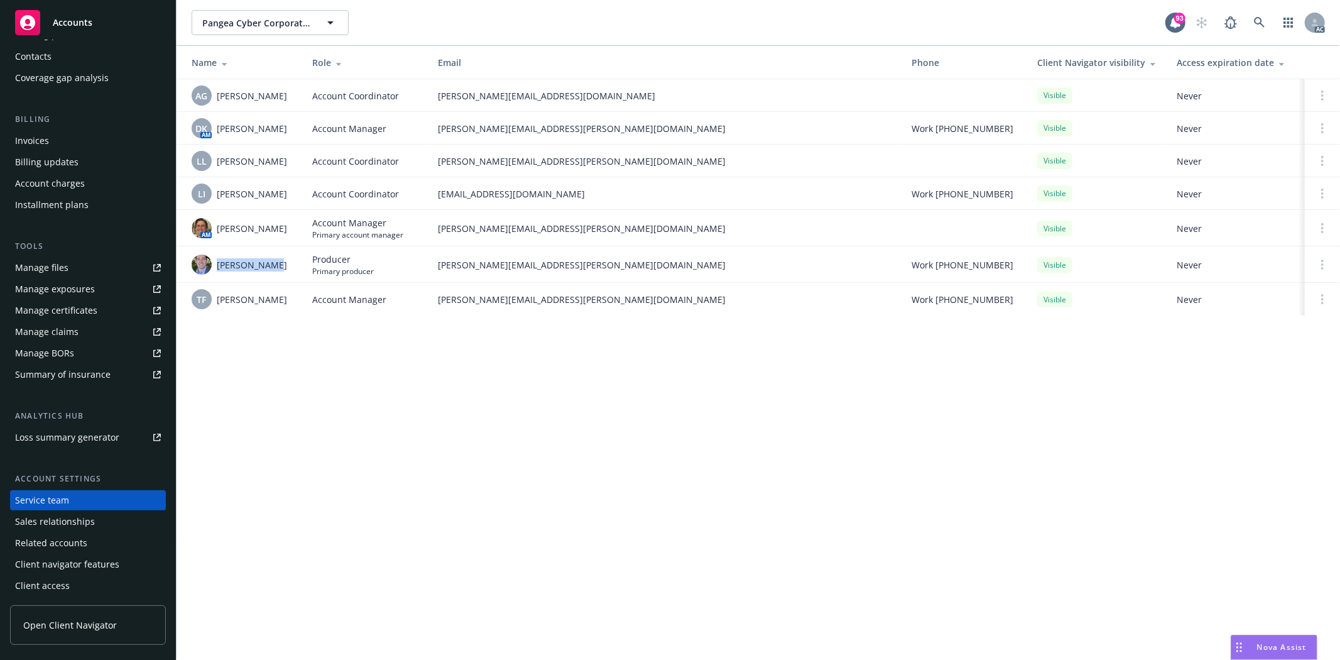
copy span "[PERSON_NAME]"
drag, startPoint x: 242, startPoint y: 301, endPoint x: 293, endPoint y: 307, distance: 51.8
click at [293, 307] on td "TF [PERSON_NAME]" at bounding box center [240, 299] width 126 height 33
copy span "[PERSON_NAME]"
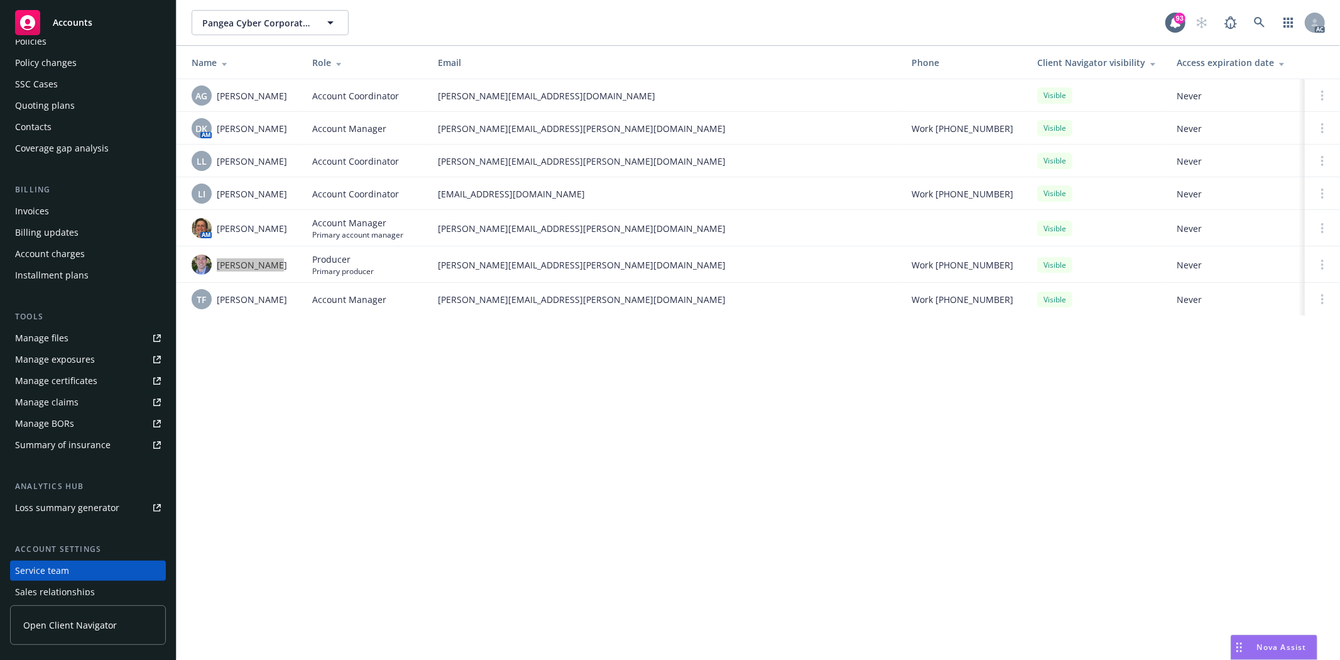
scroll to position [0, 0]
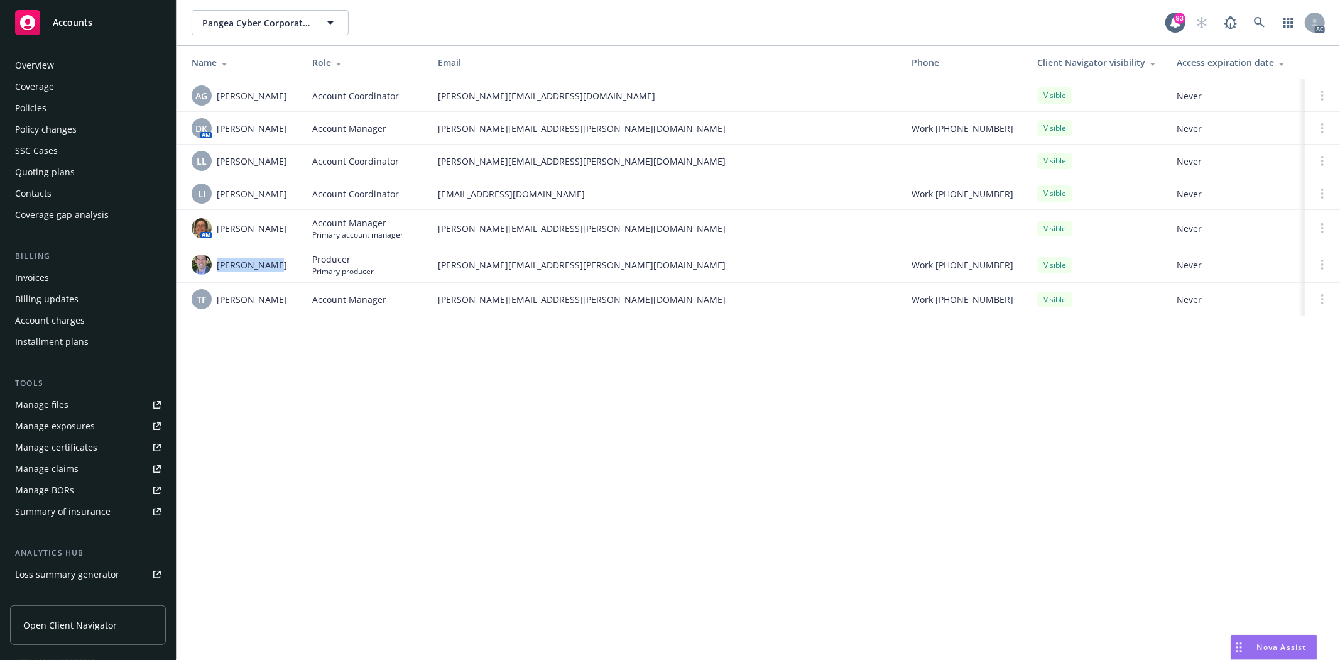
click at [53, 100] on div "Policies" at bounding box center [88, 108] width 146 height 20
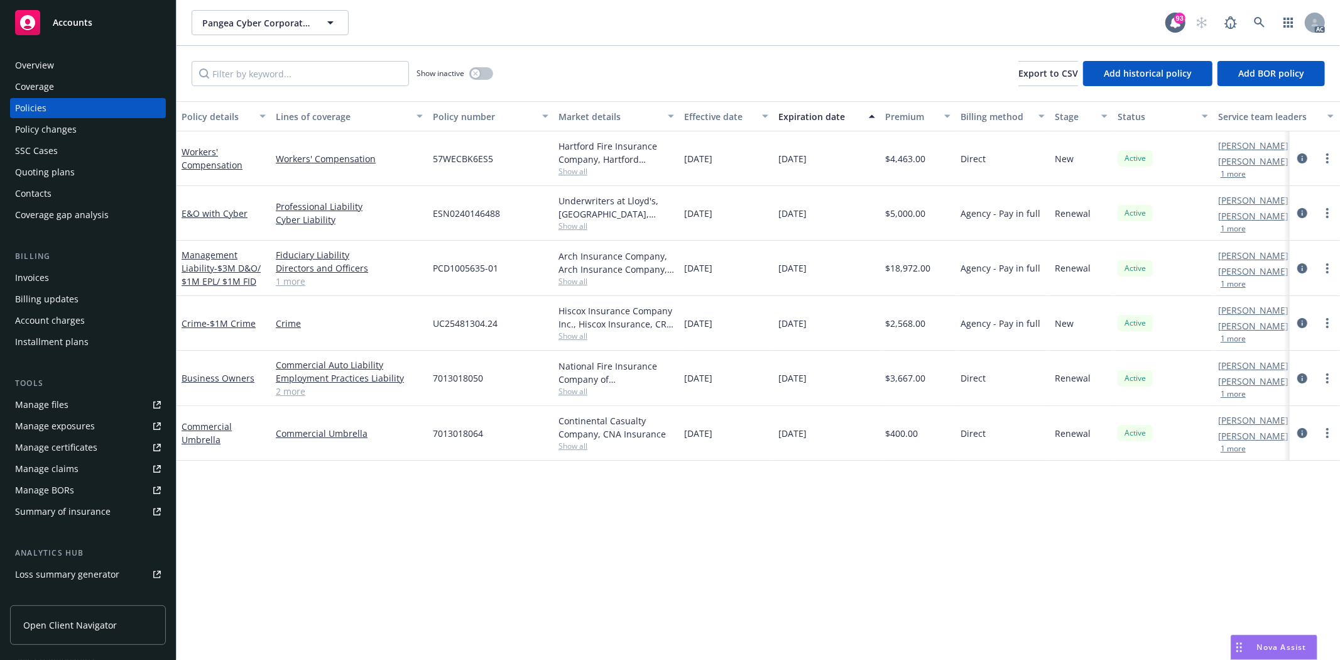
click at [60, 108] on div "Policies" at bounding box center [88, 108] width 146 height 20
click at [60, 85] on div "Coverage" at bounding box center [88, 87] width 146 height 20
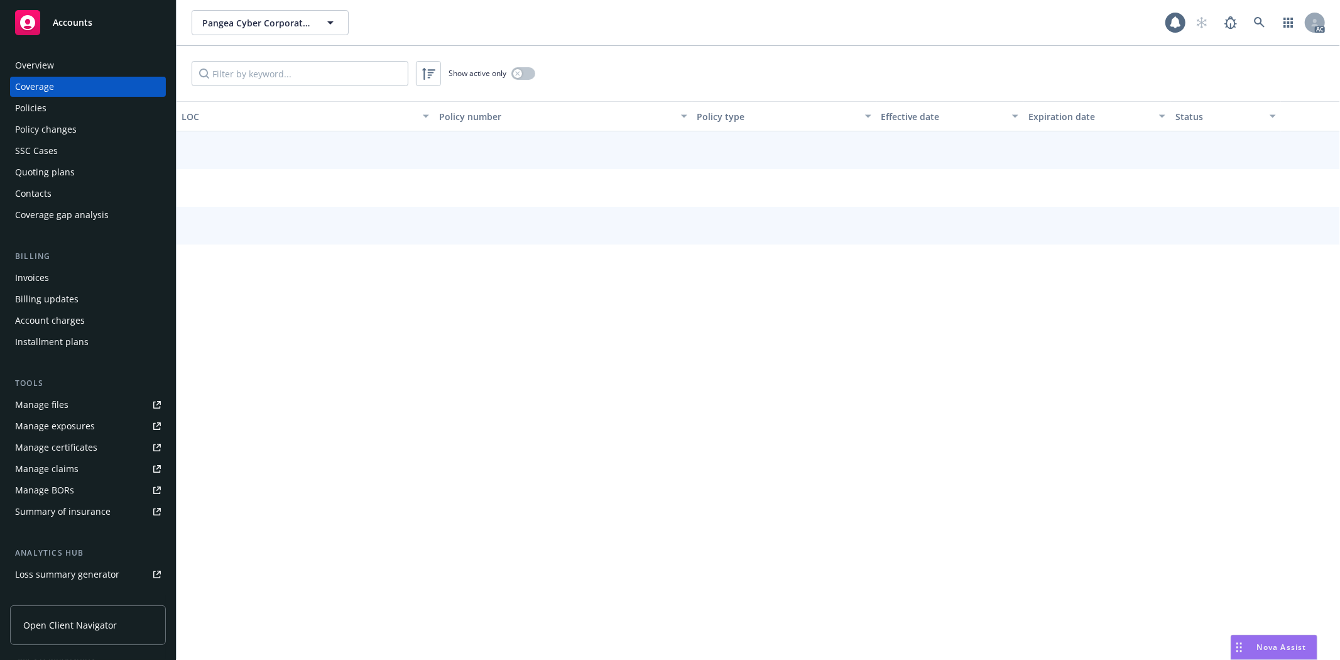
click at [61, 51] on div "Overview Coverage Policies Policy changes SSC Cases Quoting plans Contacts Cove…" at bounding box center [88, 349] width 176 height 619
click at [49, 67] on div "Overview" at bounding box center [34, 65] width 39 height 20
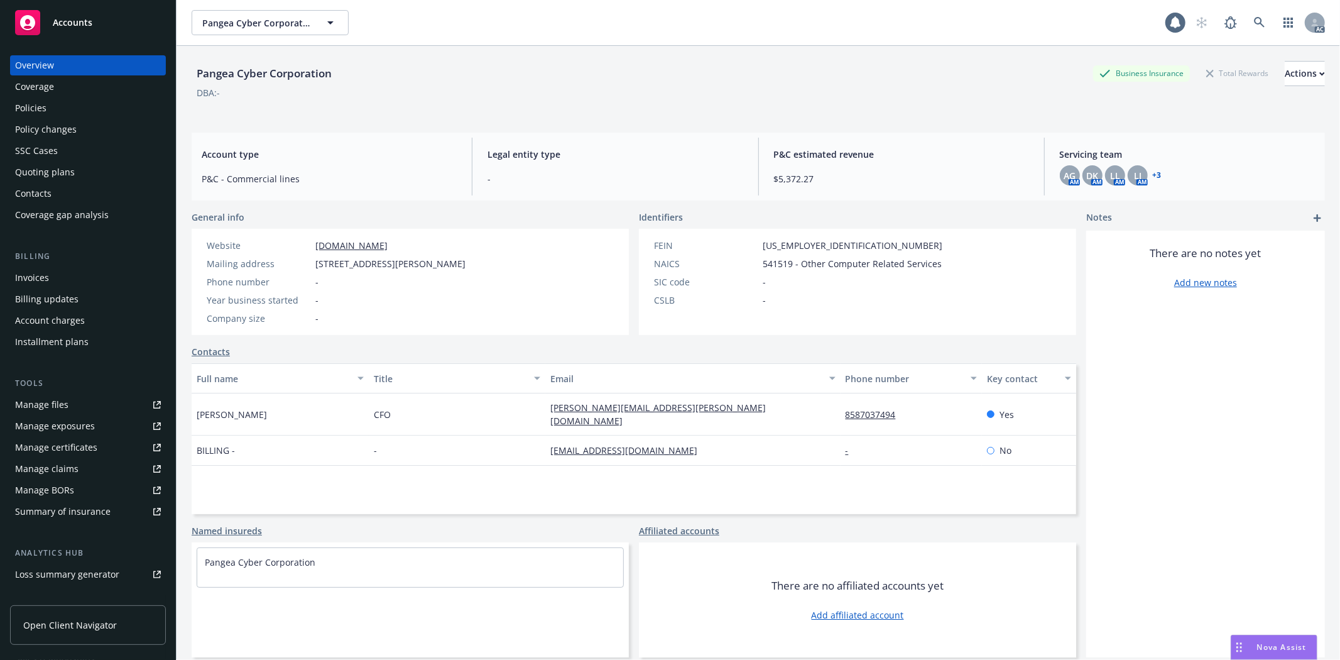
click at [49, 67] on div "Overview" at bounding box center [34, 65] width 39 height 20
click at [30, 170] on div "Quoting plans" at bounding box center [45, 172] width 60 height 20
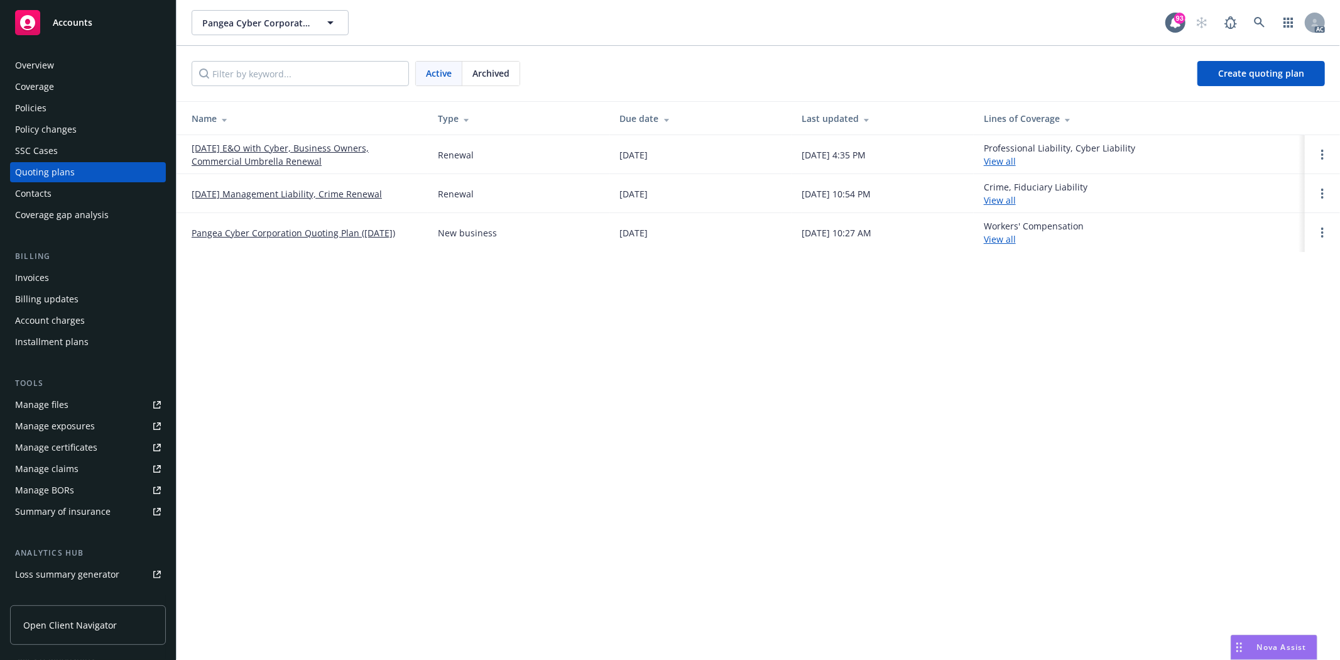
drag, startPoint x: 185, startPoint y: 143, endPoint x: 342, endPoint y: 166, distance: 158.1
click at [342, 166] on td "[DATE] E&O with Cyber, Business Owners, Commercial Umbrella Renewal" at bounding box center [302, 154] width 251 height 39
copy link "[DATE] E&O with Cyber, Business Owners, Commercial Umbrella Renewal"
click at [68, 58] on div "Overview" at bounding box center [88, 65] width 146 height 20
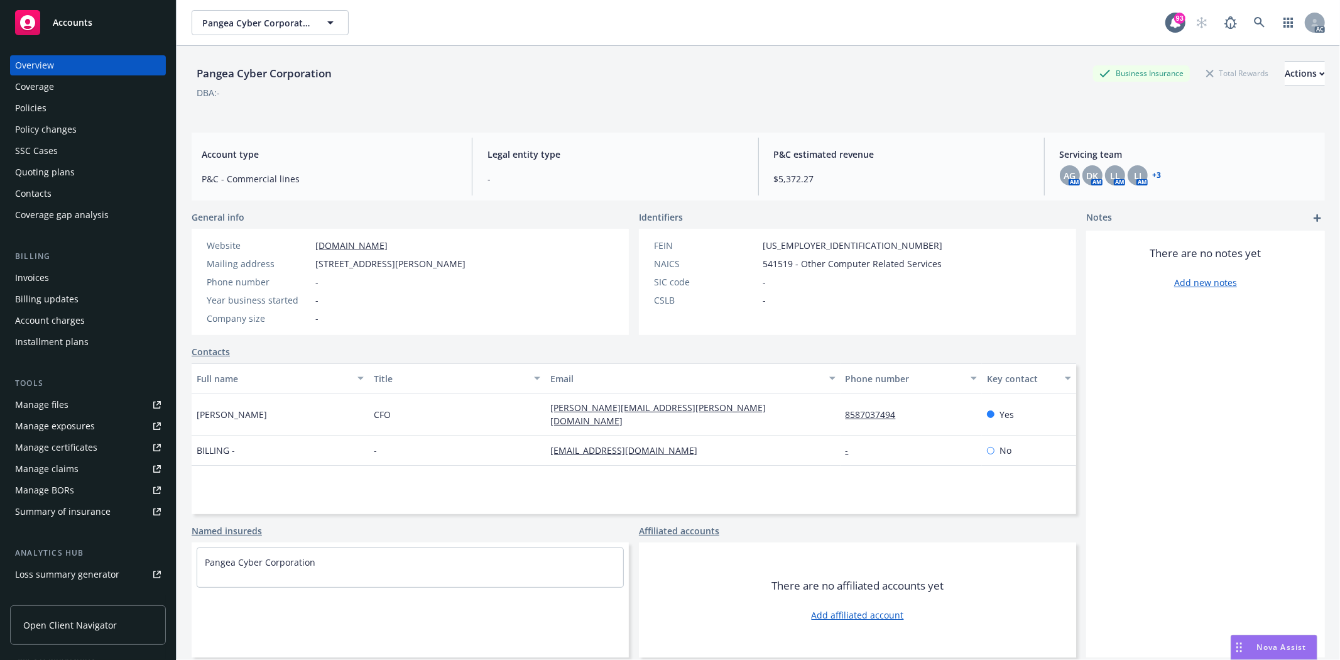
click at [73, 104] on div "Policies" at bounding box center [88, 108] width 146 height 20
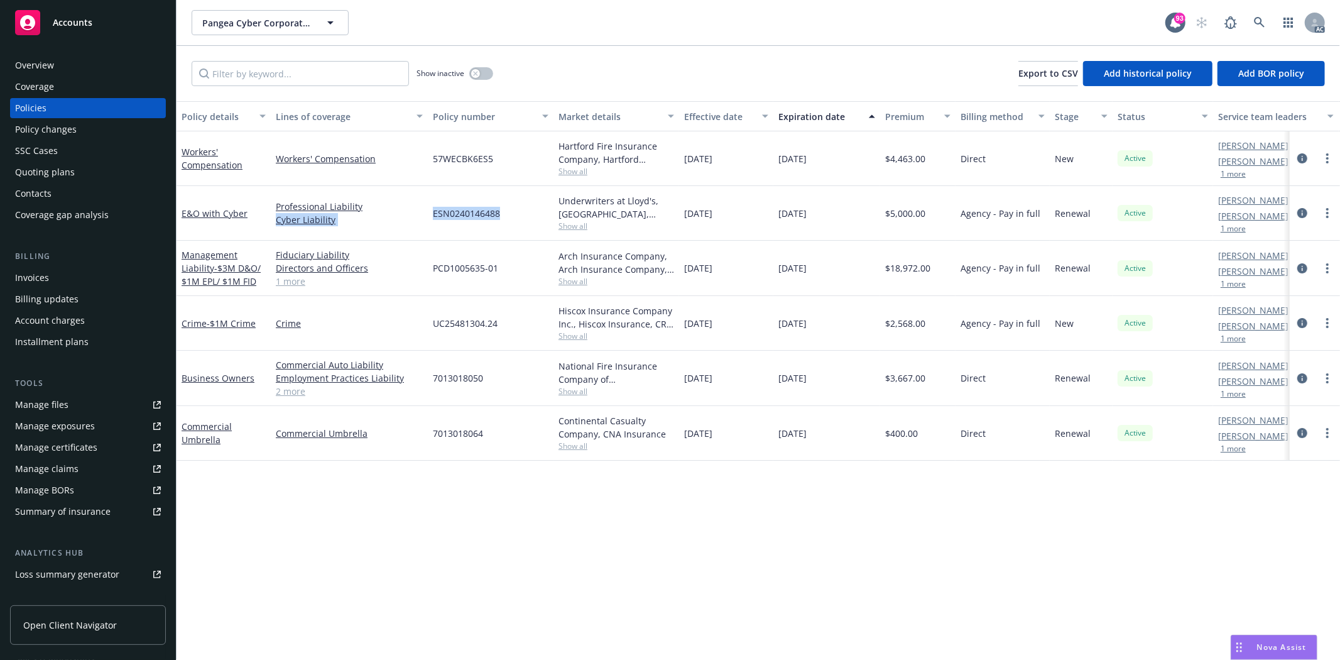
drag, startPoint x: 427, startPoint y: 211, endPoint x: 512, endPoint y: 211, distance: 84.8
click at [512, 211] on div "E&O with Cyber Professional Liability Cyber Liability ESN0240146488 Underwriter…" at bounding box center [783, 213] width 1212 height 55
click at [450, 234] on div "ESN0240146488" at bounding box center [491, 213] width 126 height 55
drag, startPoint x: 430, startPoint y: 212, endPoint x: 501, endPoint y: 214, distance: 71.6
click at [501, 214] on div "ESN0240146488" at bounding box center [491, 213] width 126 height 55
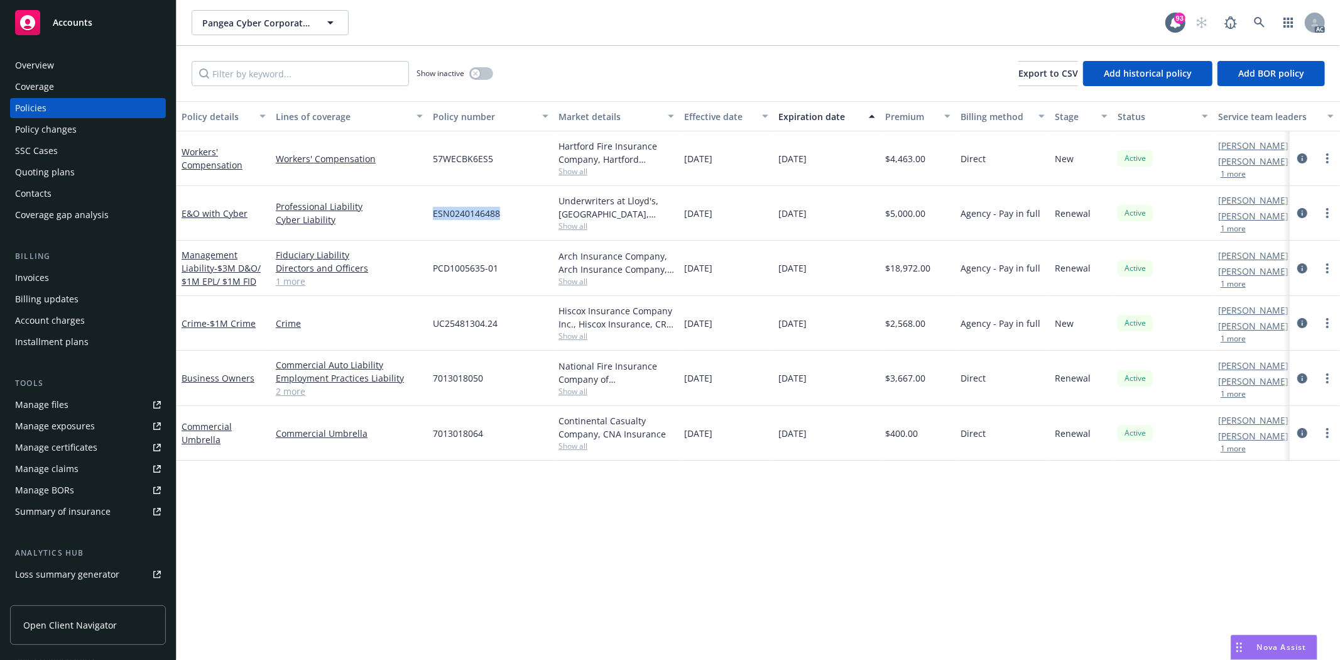
copy span "ESN0240146488"
